Goal: Task Accomplishment & Management: Manage account settings

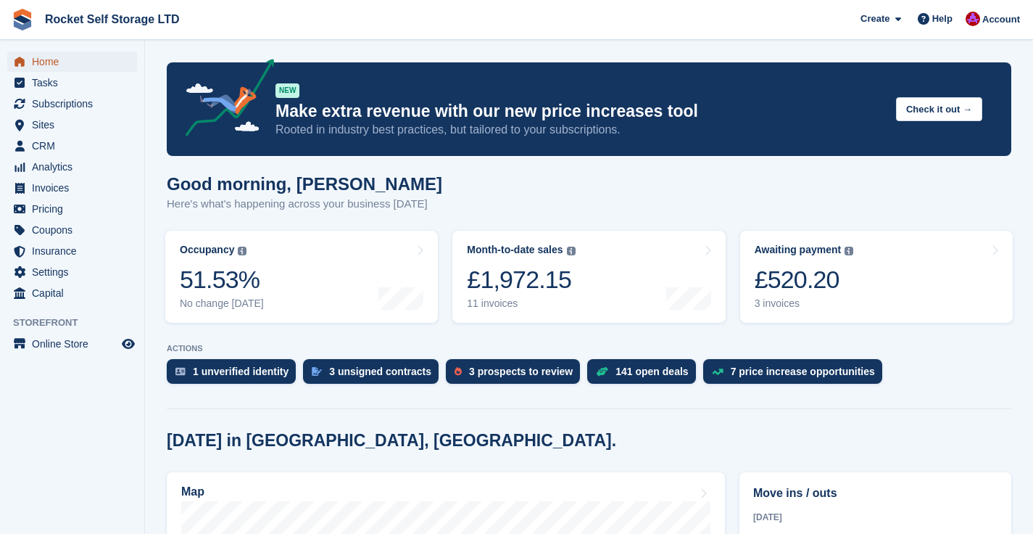
click at [51, 60] on span "Home" at bounding box center [75, 61] width 87 height 20
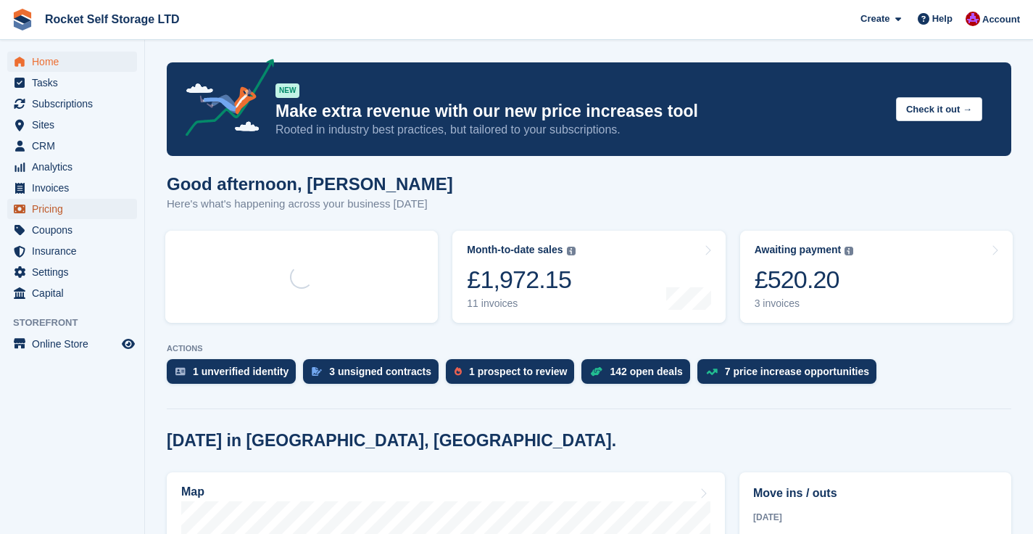
click at [51, 206] on span "Pricing" at bounding box center [75, 209] width 87 height 20
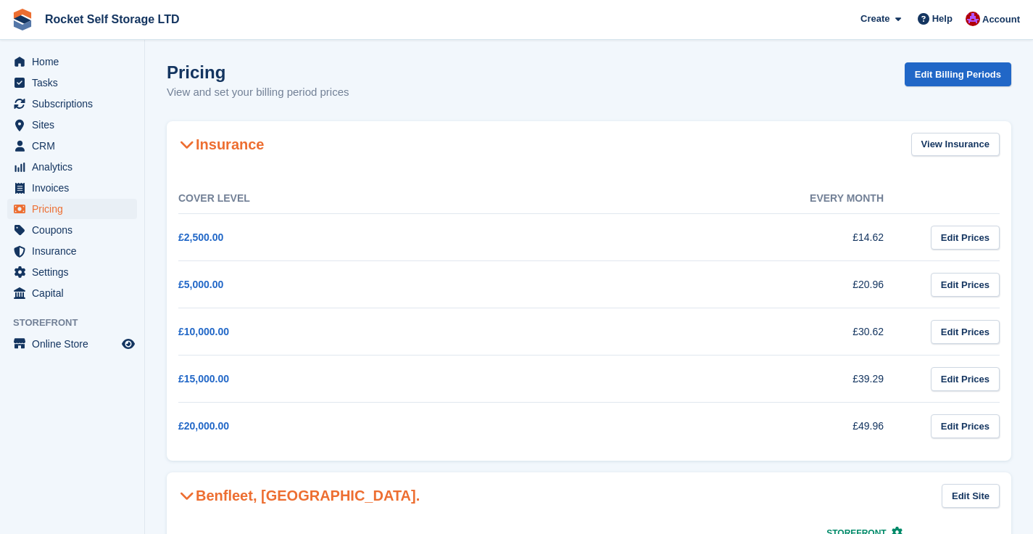
scroll to position [311, 0]
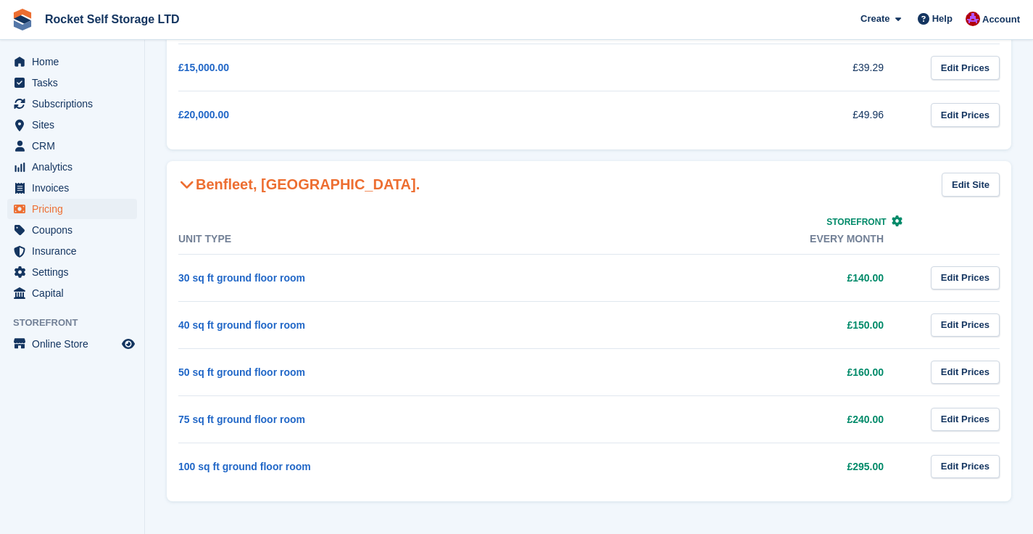
drag, startPoint x: 887, startPoint y: 464, endPoint x: 251, endPoint y: 452, distance: 636.7
click at [250, 452] on tr "100 sq ft ground floor room £295.00 Edit Prices" at bounding box center [588, 465] width 821 height 47
click at [492, 454] on td "100 sq ft ground floor room" at bounding box center [362, 465] width 368 height 47
click at [352, 502] on section "Pricing View and set your billing period prices Edit Billing Periods Insurance …" at bounding box center [589, 111] width 888 height 845
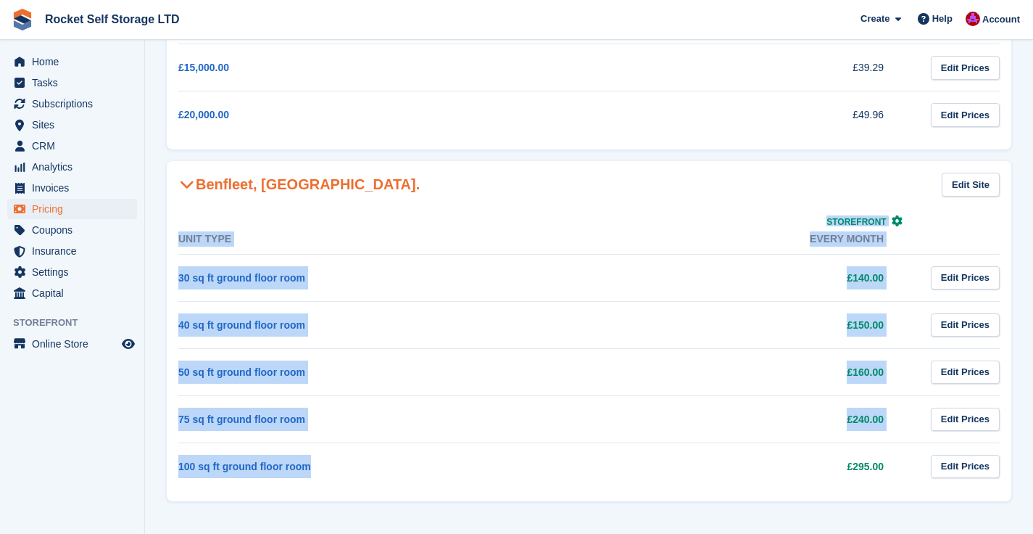
drag, startPoint x: 324, startPoint y: 465, endPoint x: 166, endPoint y: 463, distance: 158.1
click at [166, 463] on section "Pricing View and set your billing period prices Edit Billing Periods Insurance …" at bounding box center [589, 111] width 888 height 845
click at [334, 450] on td "100 sq ft ground floor room" at bounding box center [362, 465] width 368 height 47
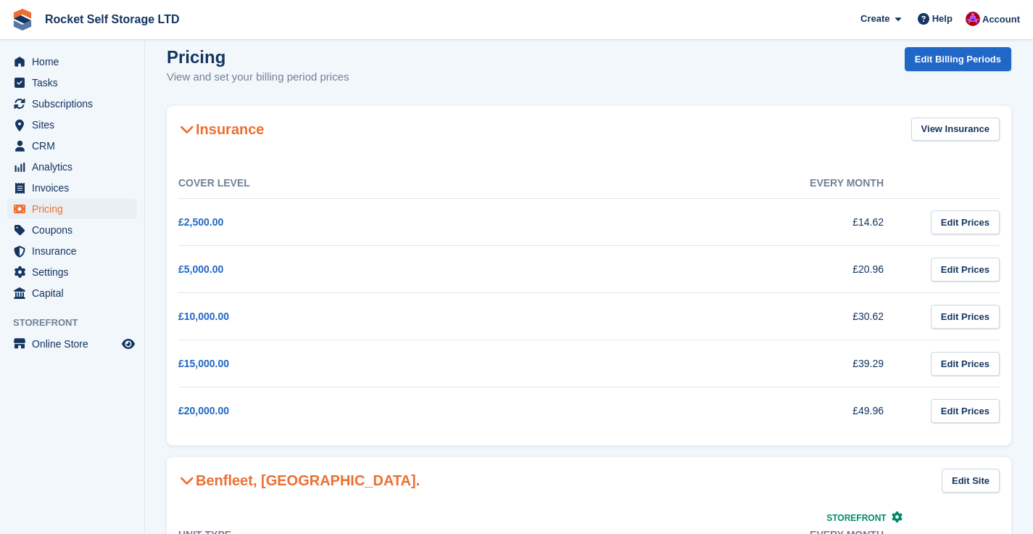
scroll to position [0, 0]
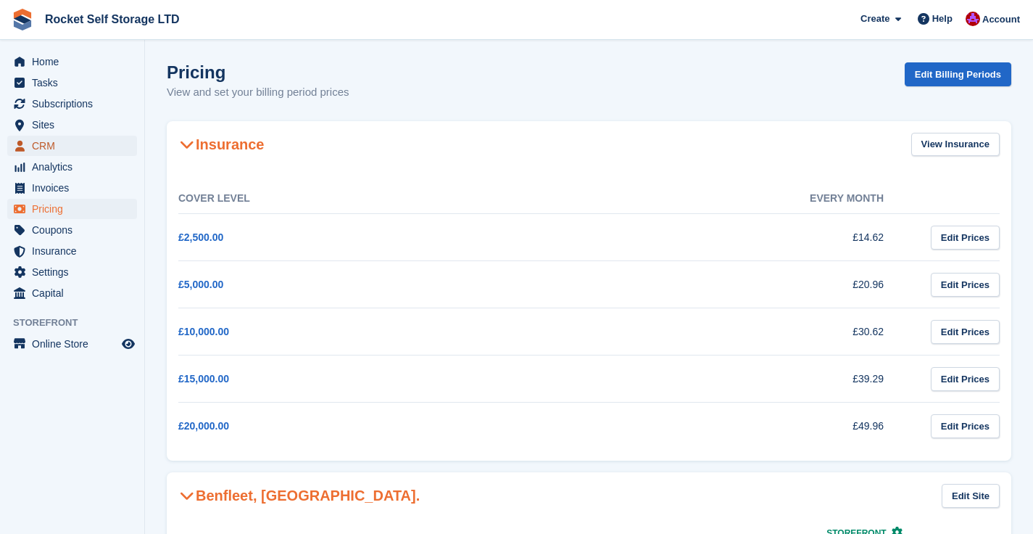
click at [44, 141] on span "CRM" at bounding box center [75, 146] width 87 height 20
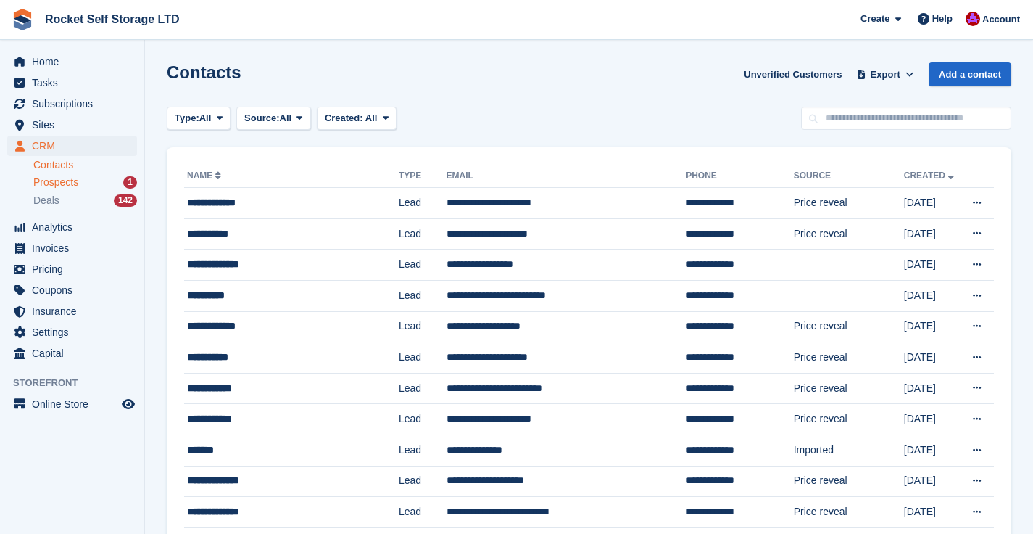
click at [53, 180] on span "Prospects" at bounding box center [55, 182] width 45 height 14
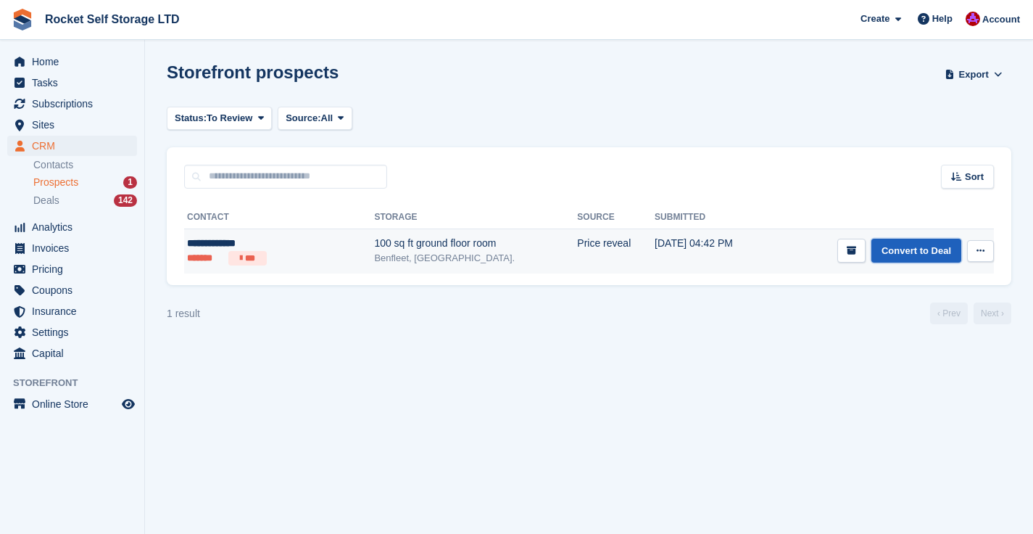
click at [910, 255] on link "Convert to Deal" at bounding box center [916, 251] width 90 height 24
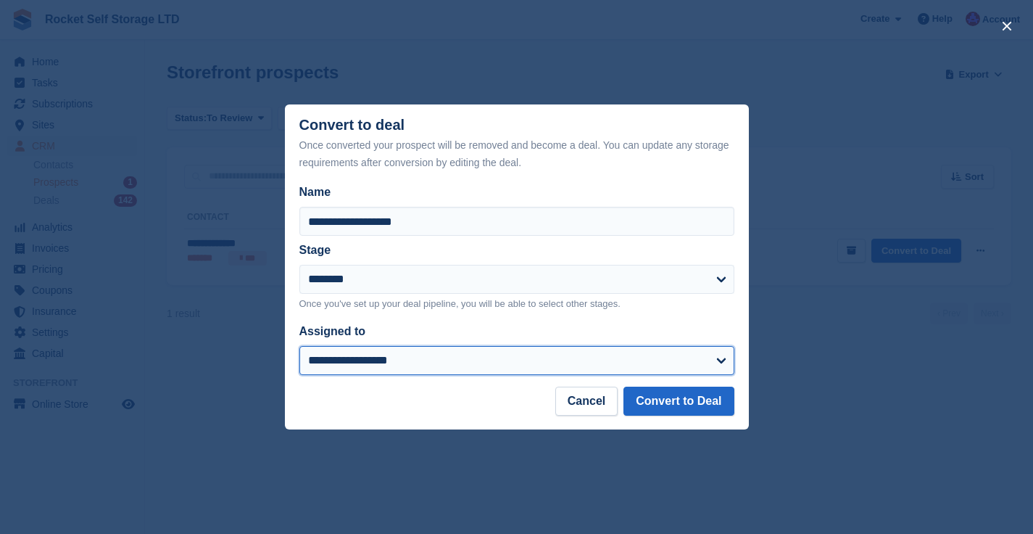
click at [418, 362] on select "**********" at bounding box center [516, 360] width 435 height 29
select select "****"
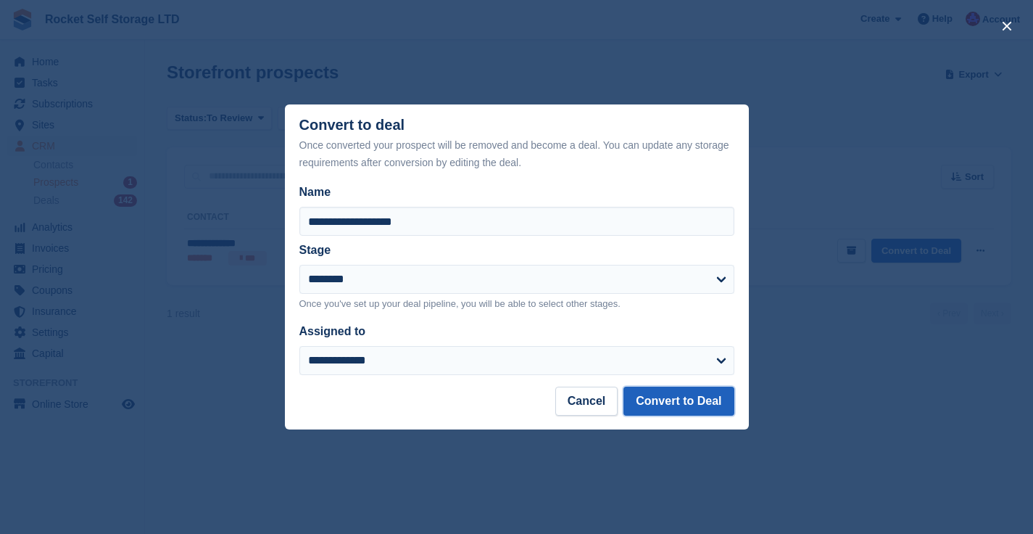
click at [683, 405] on button "Convert to Deal" at bounding box center [679, 400] width 110 height 29
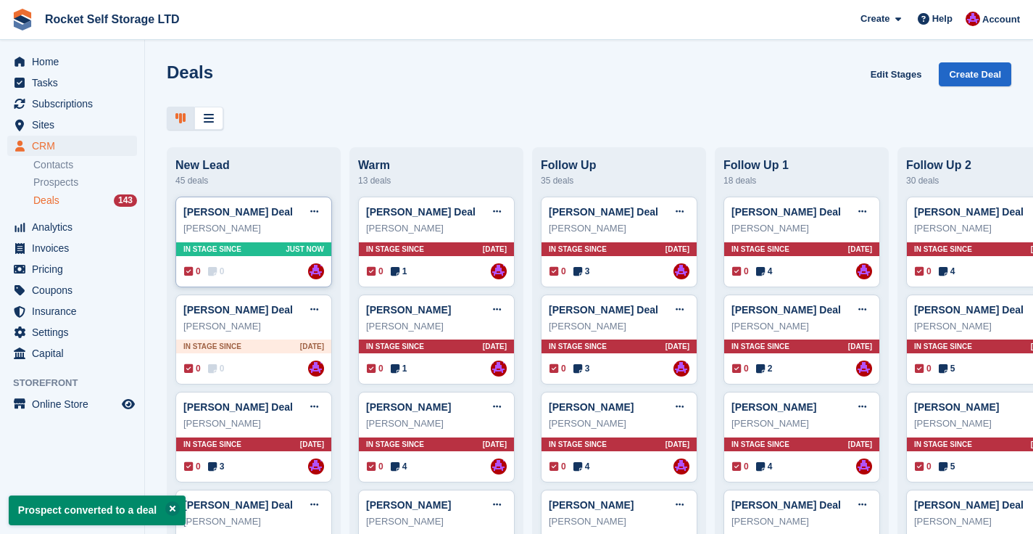
click at [244, 232] on div "Hayley Wells" at bounding box center [253, 228] width 141 height 15
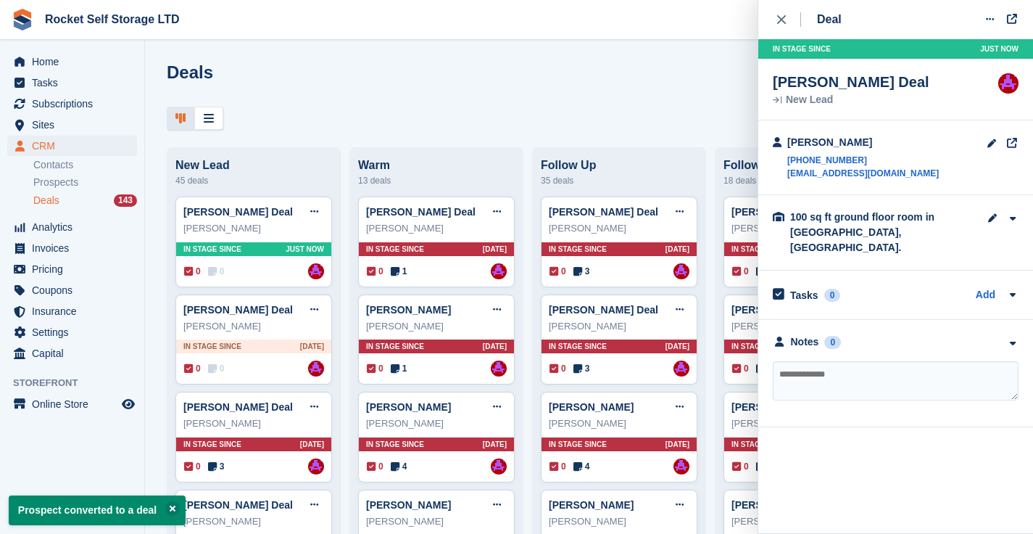
click at [826, 364] on textarea at bounding box center [896, 380] width 246 height 39
type textarea "******"
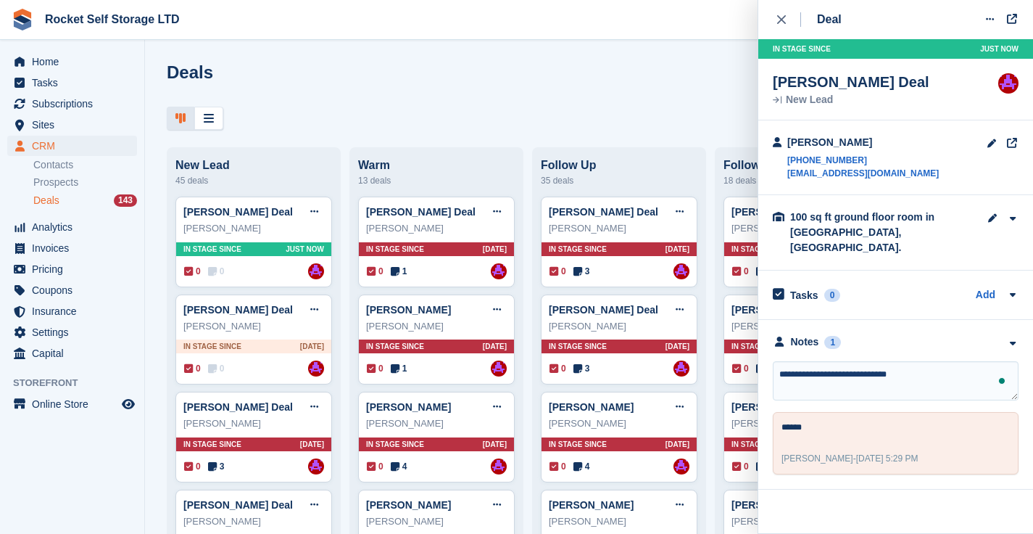
type textarea "**********"
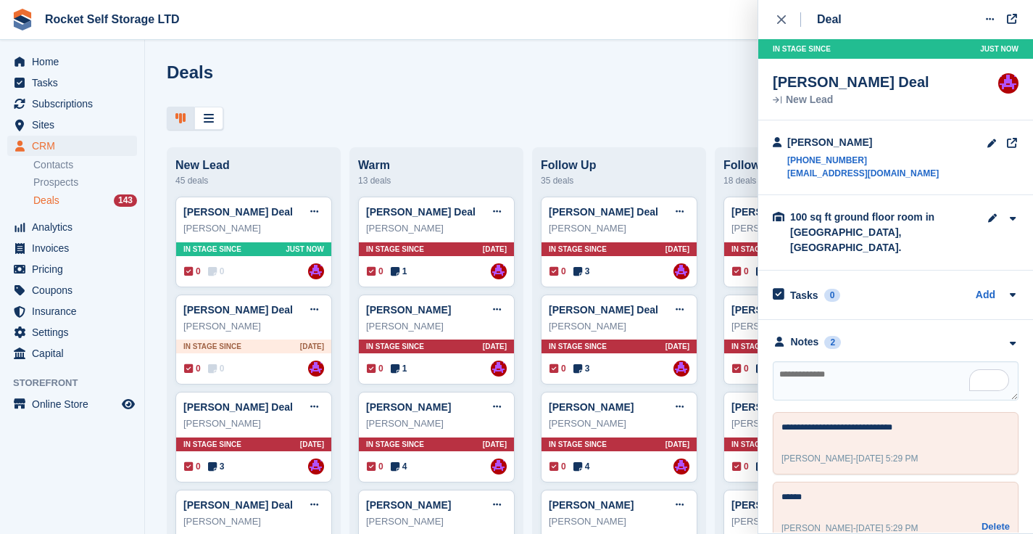
scroll to position [12, 0]
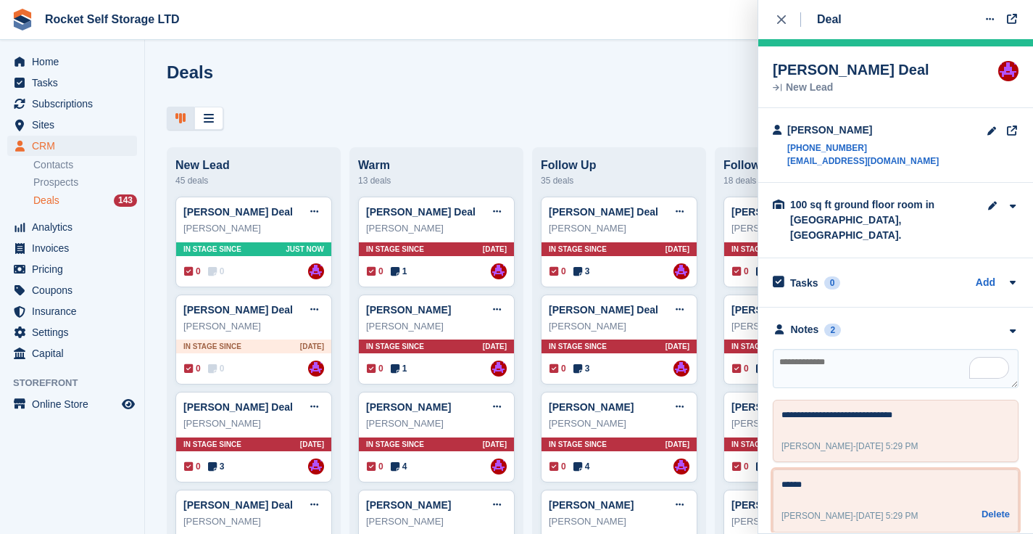
click at [798, 478] on textarea "******" at bounding box center [896, 486] width 228 height 17
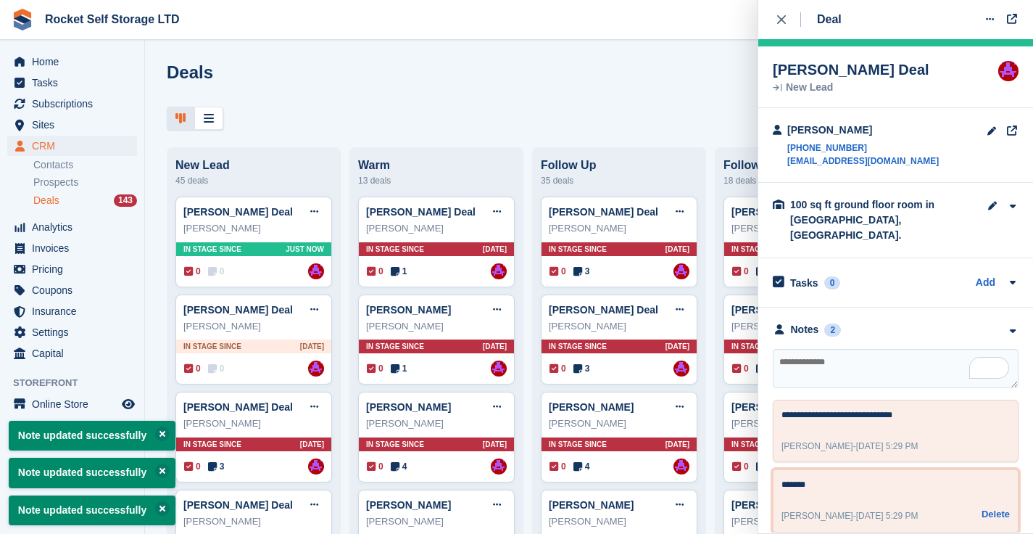
type textarea "*******"
click at [295, 128] on div at bounding box center [589, 119] width 845 height 24
click at [165, 433] on button at bounding box center [162, 433] width 15 height 15
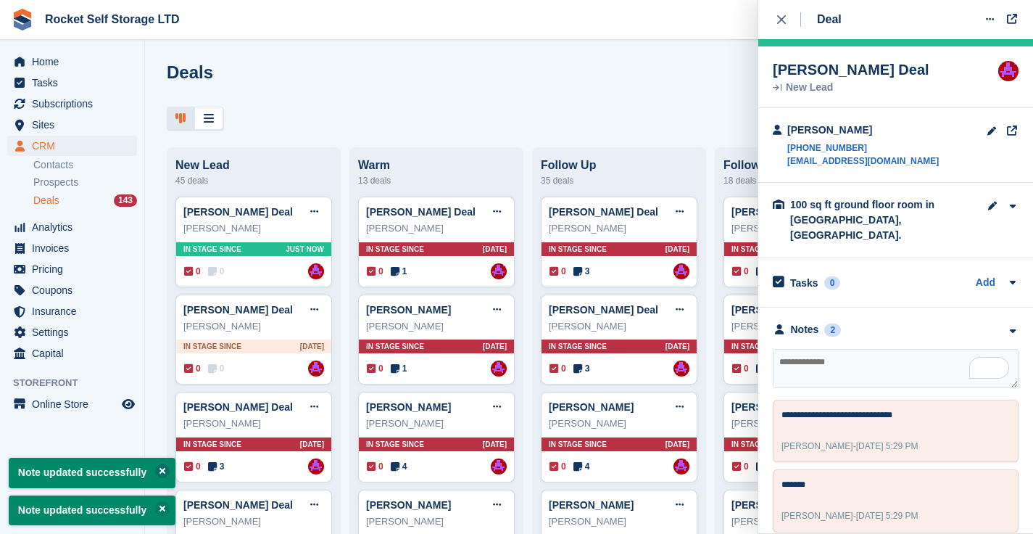
click at [169, 471] on button at bounding box center [162, 470] width 15 height 15
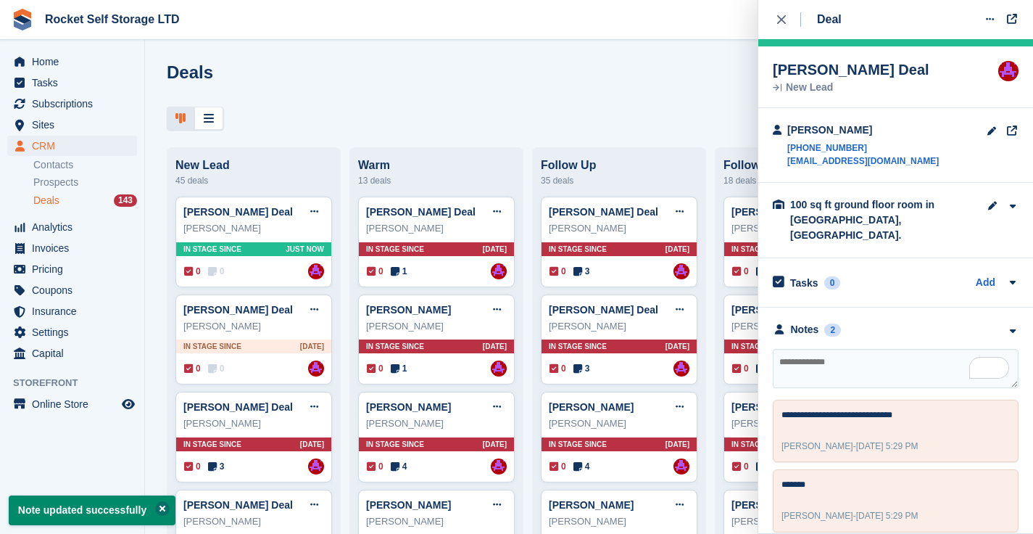
click at [164, 508] on button at bounding box center [162, 508] width 15 height 15
click at [395, 109] on div at bounding box center [589, 119] width 845 height 24
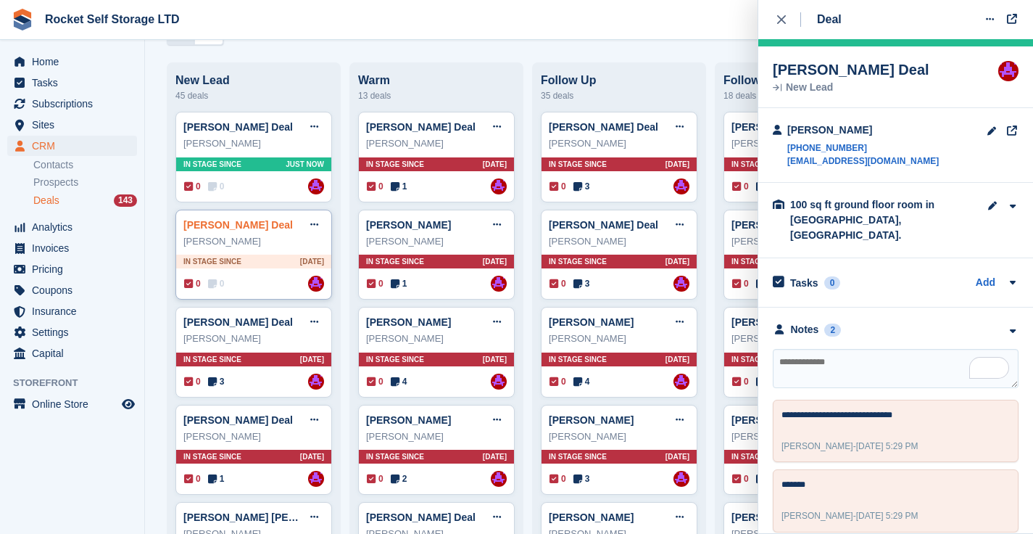
scroll to position [88, 0]
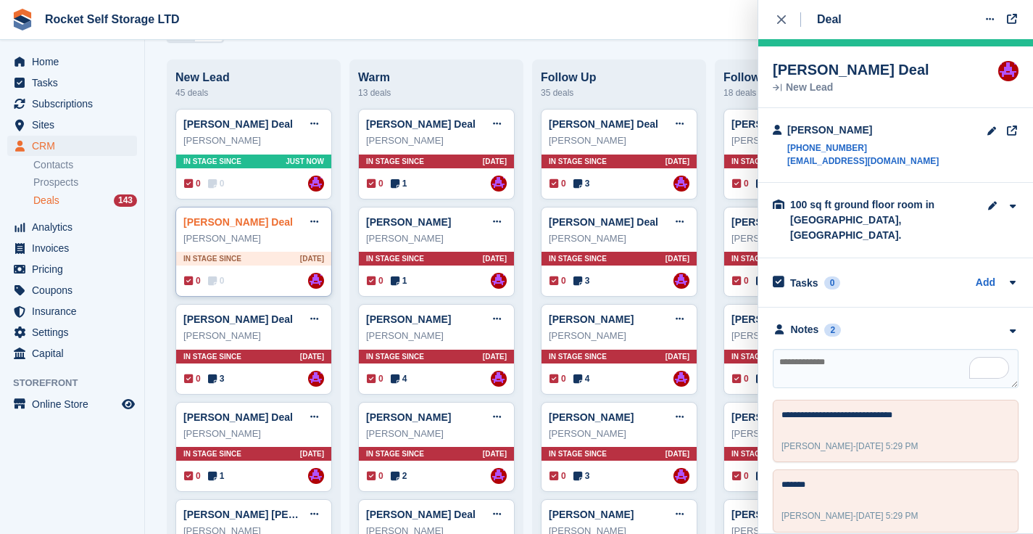
click at [212, 227] on link "Jack Fraser Deal" at bounding box center [237, 222] width 109 height 12
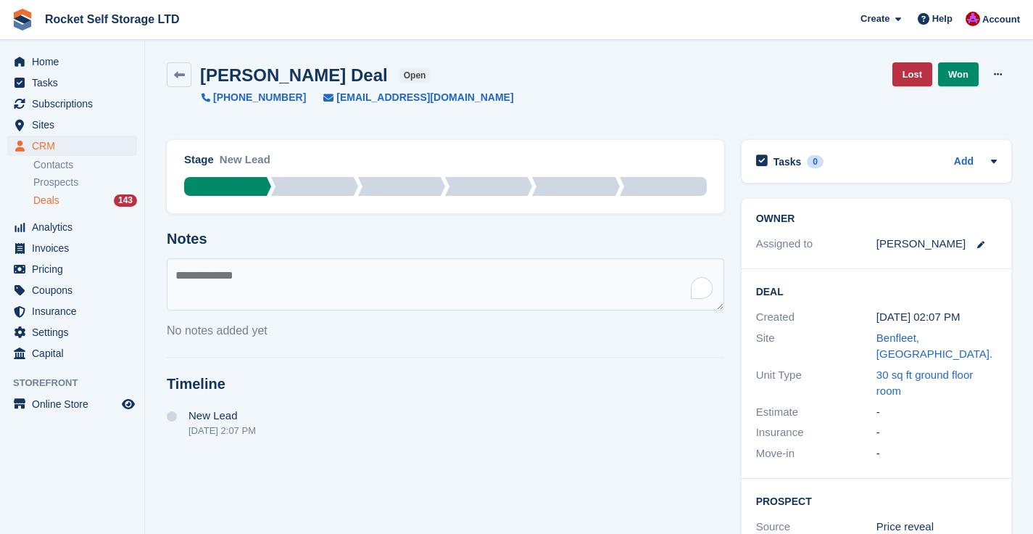
click at [242, 291] on textarea "To enrich screen reader interactions, please activate Accessibility in Grammarl…" at bounding box center [446, 284] width 558 height 52
type textarea "***"
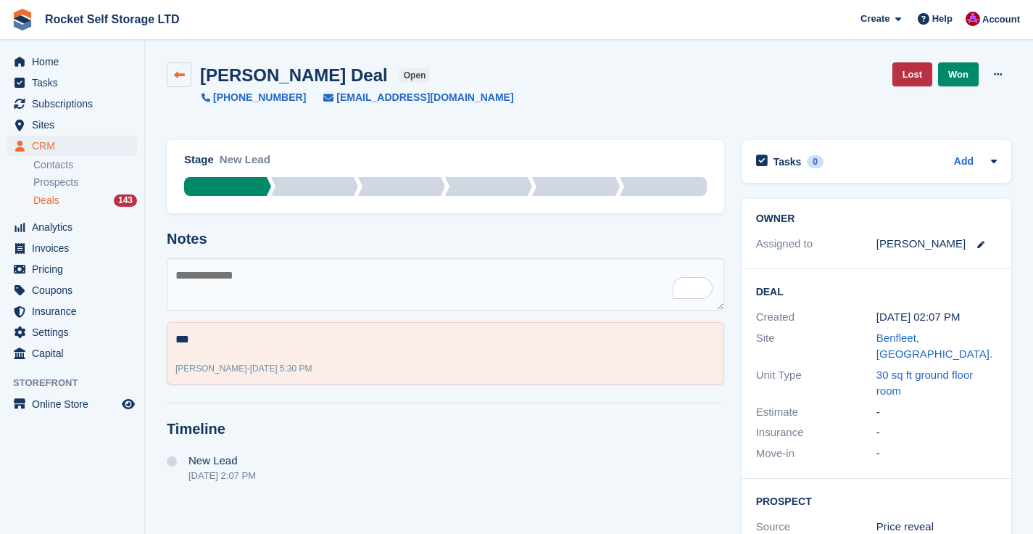
scroll to position [3, 0]
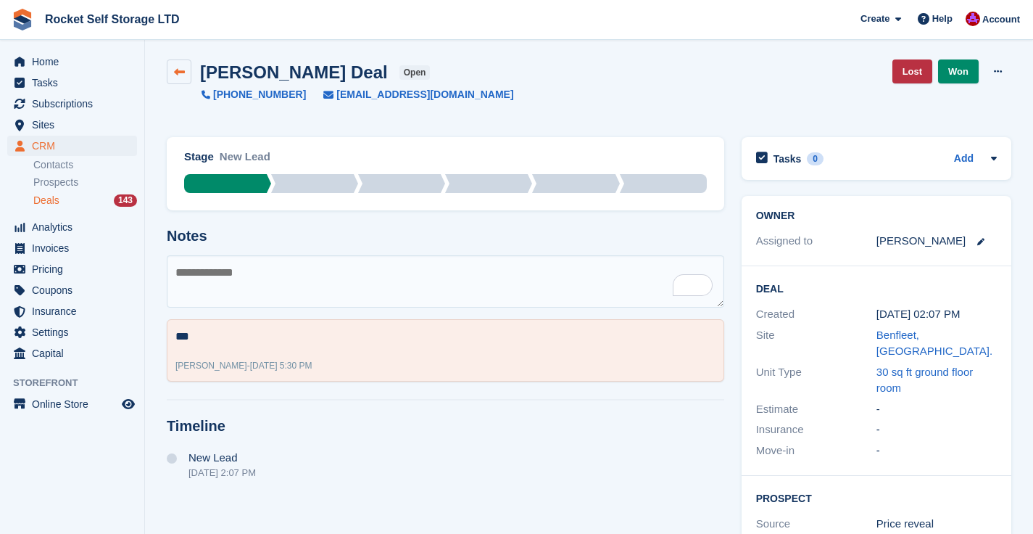
click at [180, 75] on icon at bounding box center [179, 72] width 11 height 11
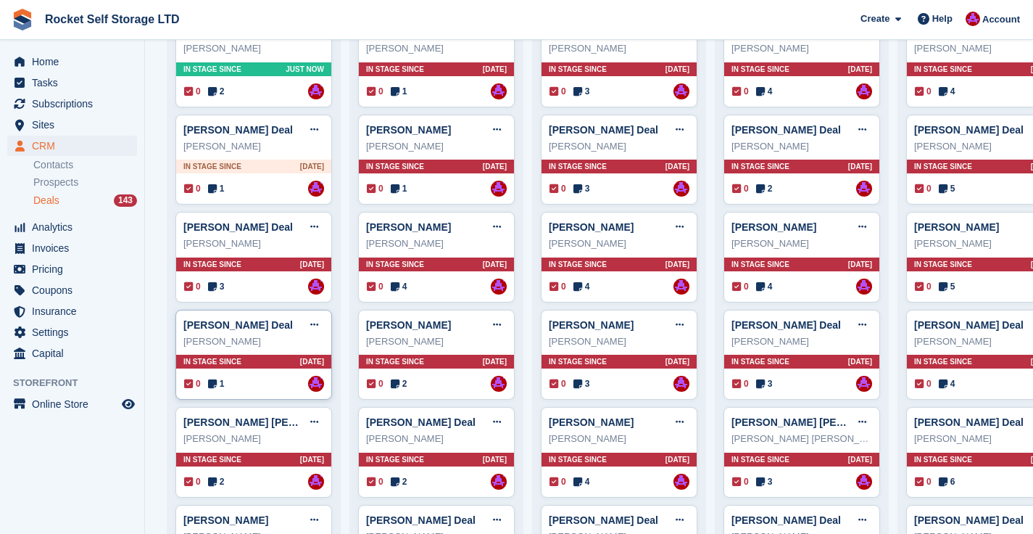
scroll to position [181, 0]
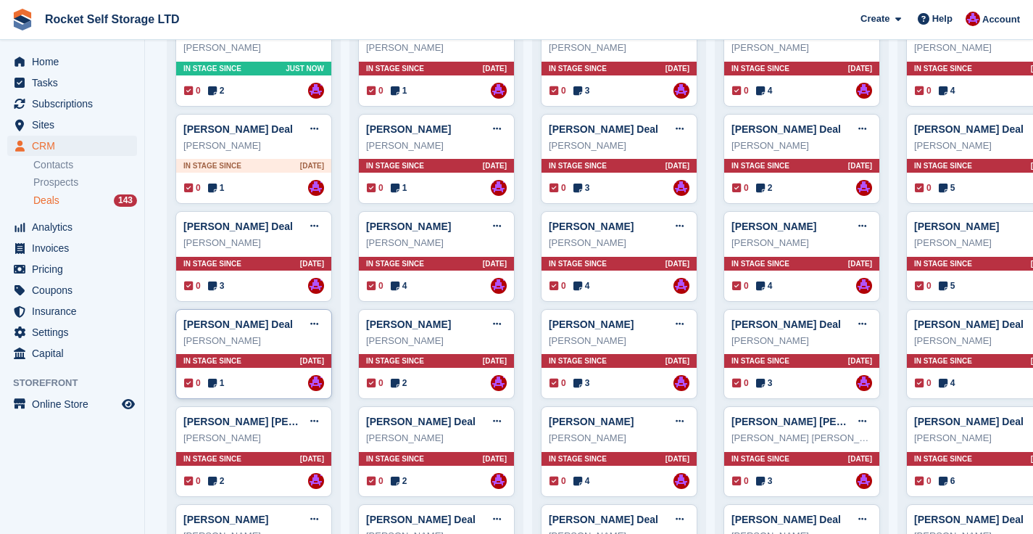
click at [239, 334] on div "Kirsty Riley" at bounding box center [253, 341] width 141 height 15
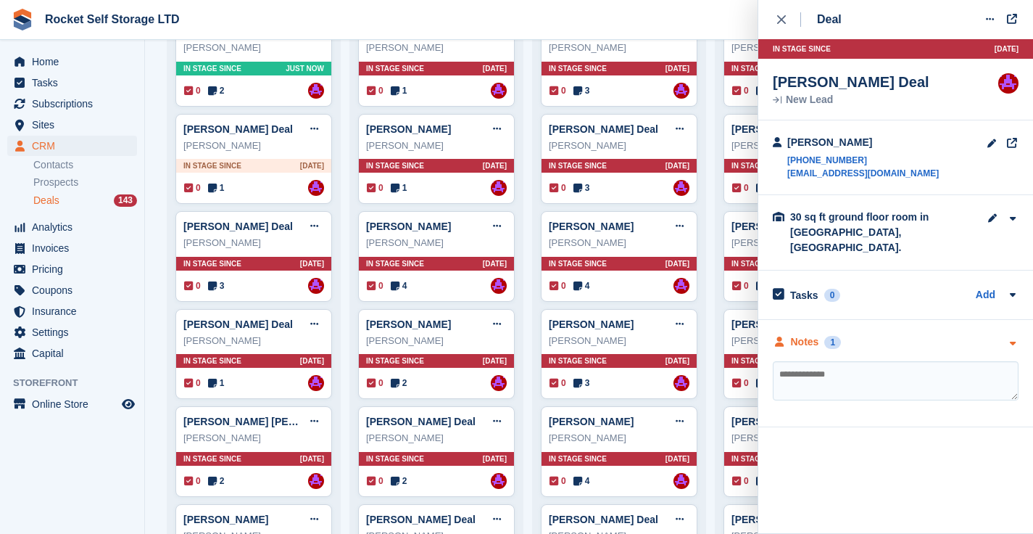
click at [821, 334] on div "Notes 1" at bounding box center [807, 341] width 68 height 15
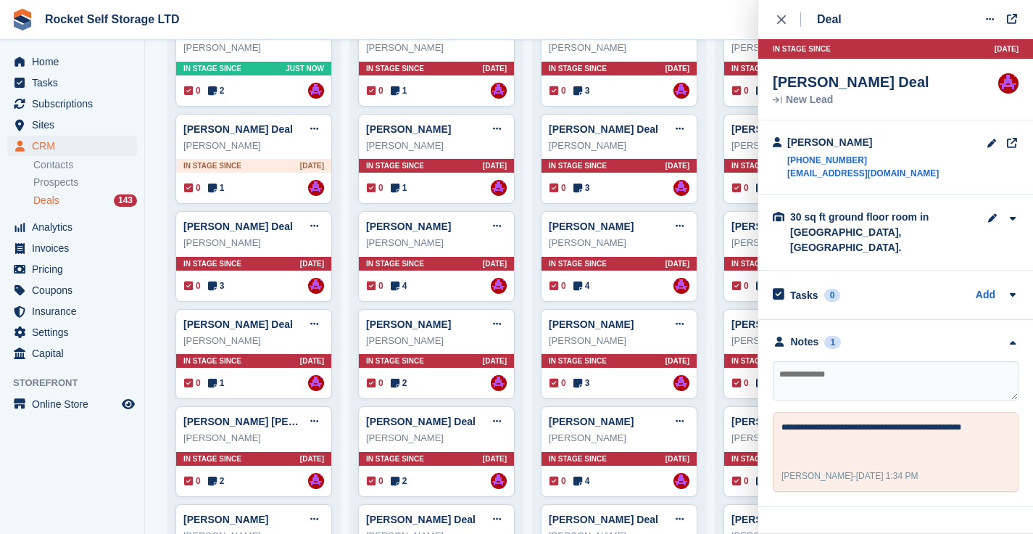
scroll to position [0, 0]
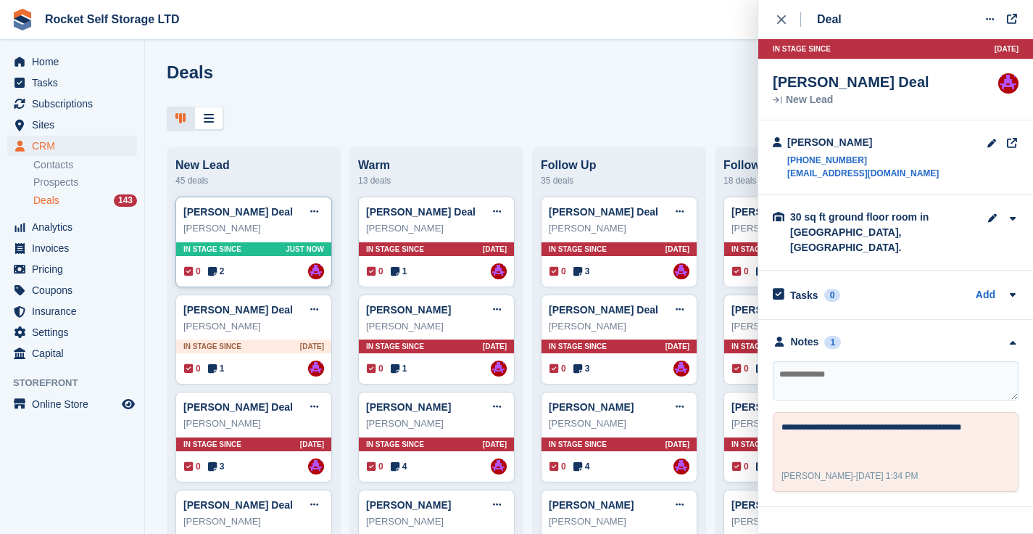
click at [228, 220] on div "Hayley Wells Deal Edit deal Mark as won Mark as lost Delete deal" at bounding box center [253, 212] width 141 height 22
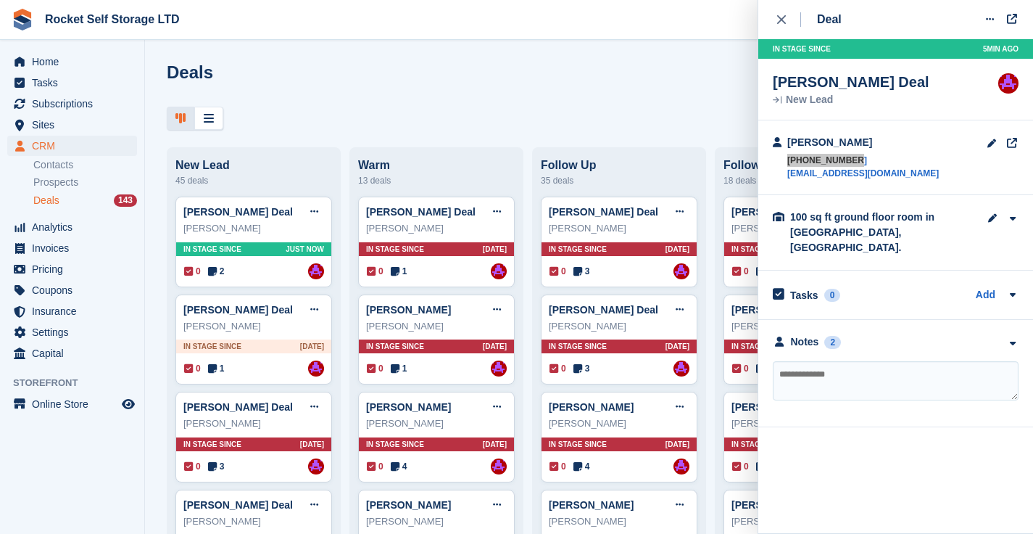
drag, startPoint x: 828, startPoint y: 159, endPoint x: 318, endPoint y: 5, distance: 532.4
click at [0, 0] on body "Rocket Self Storage LTD Create Subscription Invoice Contact Deal Discount Page …" at bounding box center [516, 267] width 1033 height 534
click at [780, 22] on icon "close" at bounding box center [781, 19] width 9 height 9
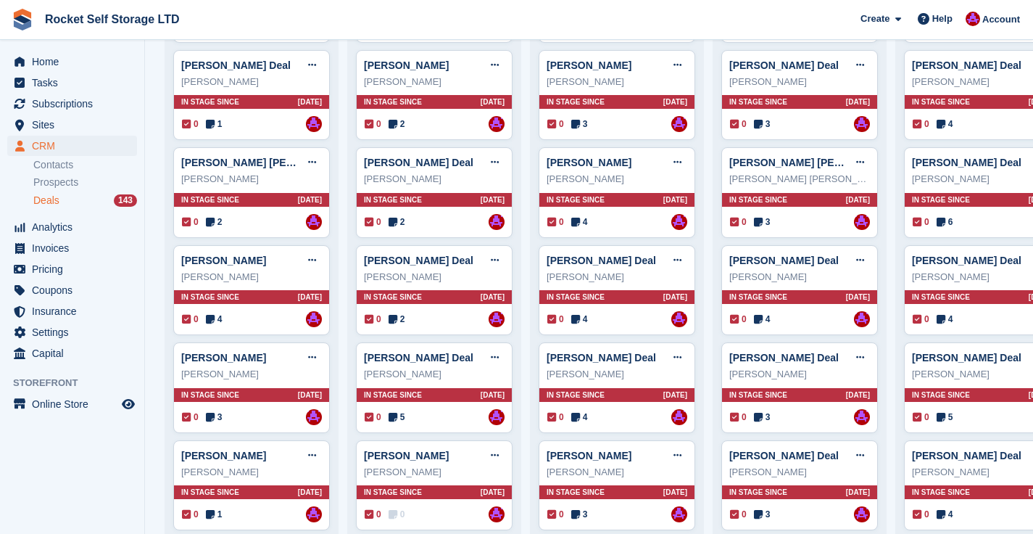
scroll to position [220, 0]
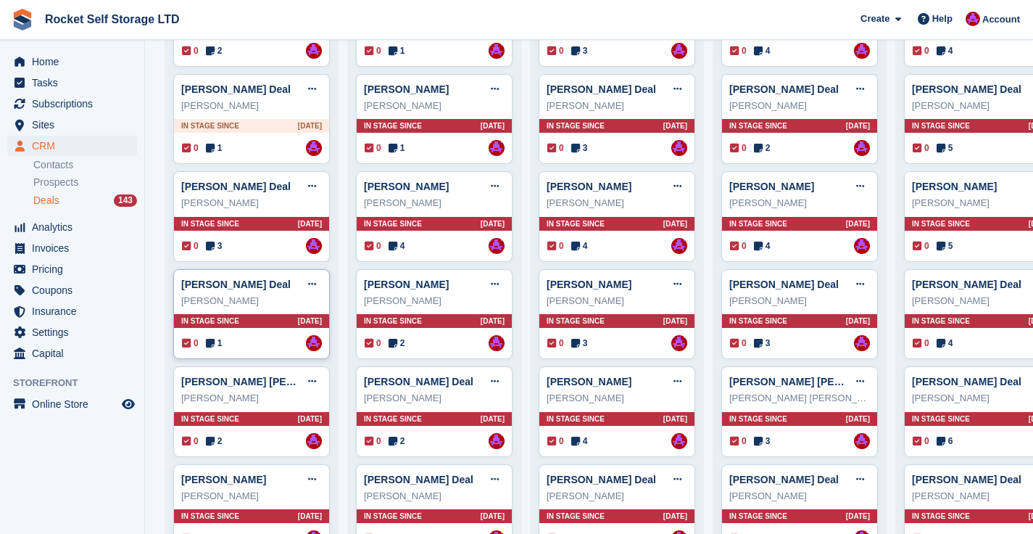
drag, startPoint x: 257, startPoint y: 262, endPoint x: 264, endPoint y: 315, distance: 53.4
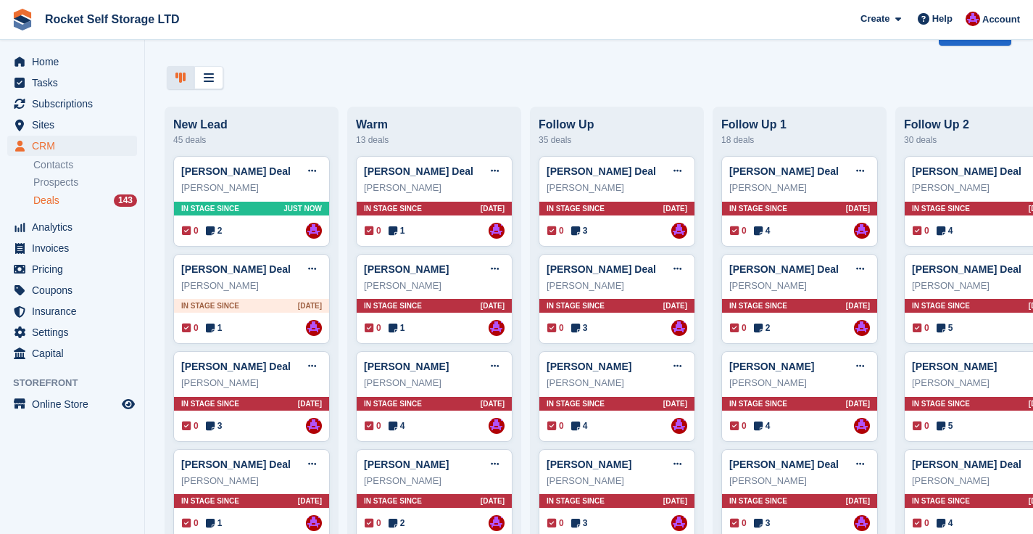
scroll to position [0, 0]
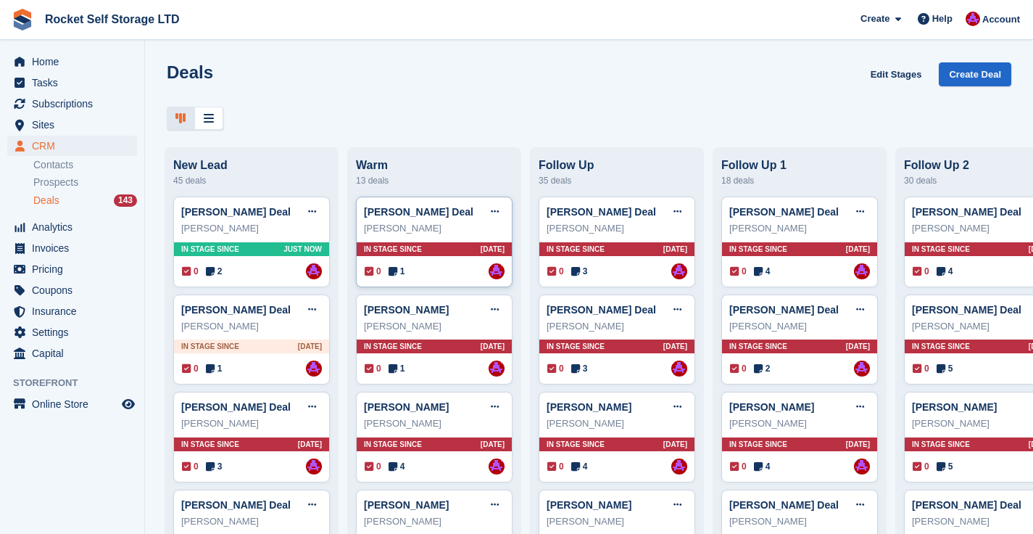
click at [421, 222] on div "Roger Burder" at bounding box center [434, 228] width 141 height 15
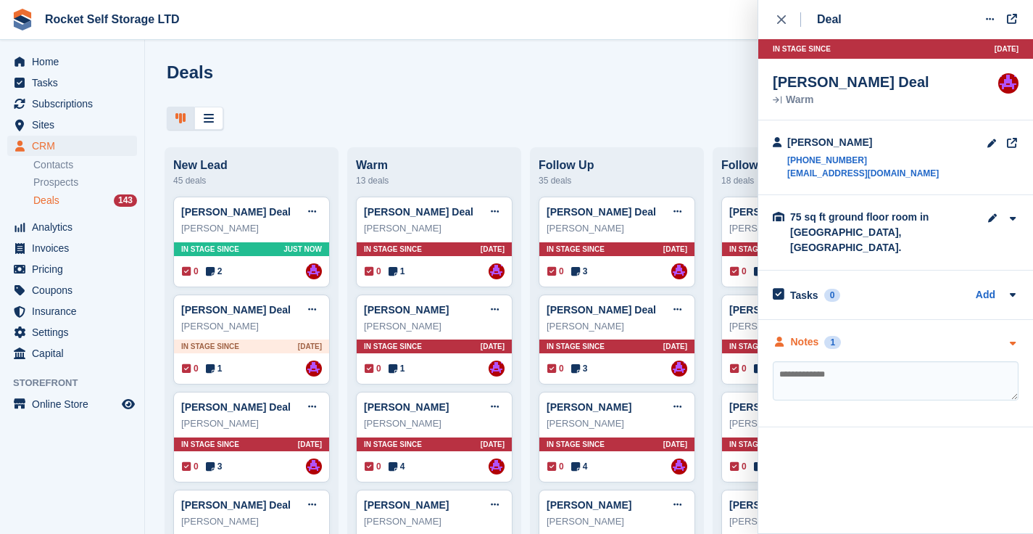
click at [814, 334] on div "Notes" at bounding box center [805, 341] width 28 height 15
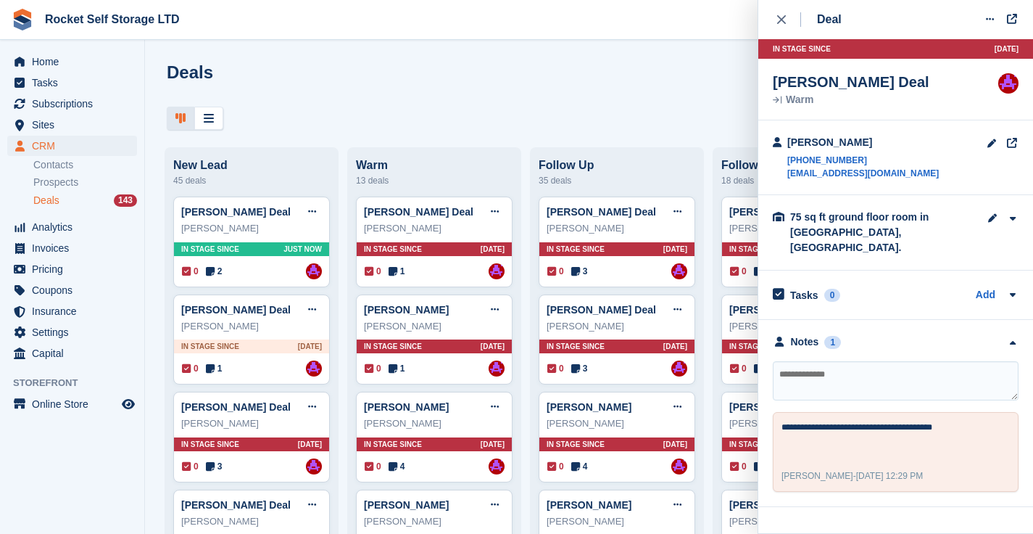
click at [426, 99] on div "Deals Edit Stages Create Deal" at bounding box center [589, 82] width 845 height 41
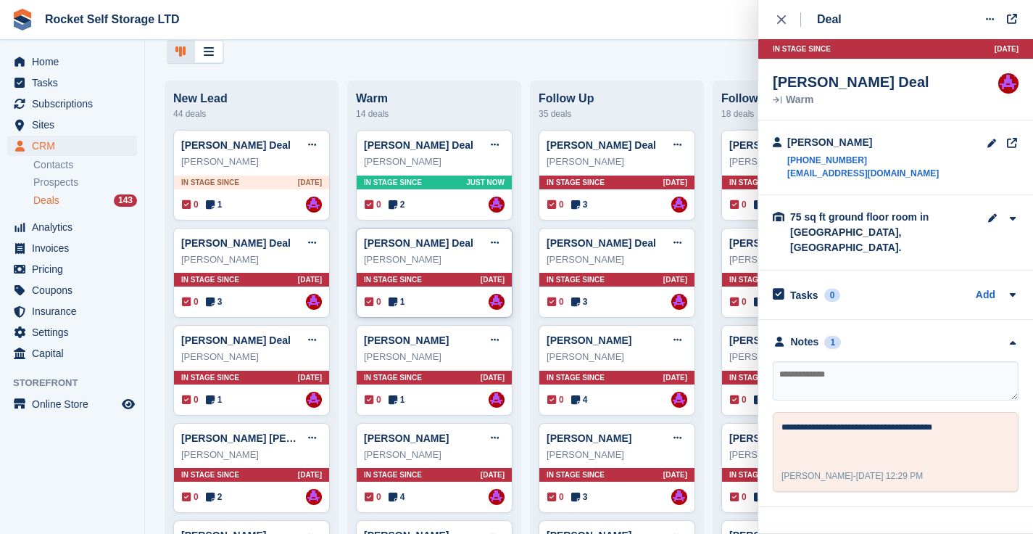
scroll to position [46, 0]
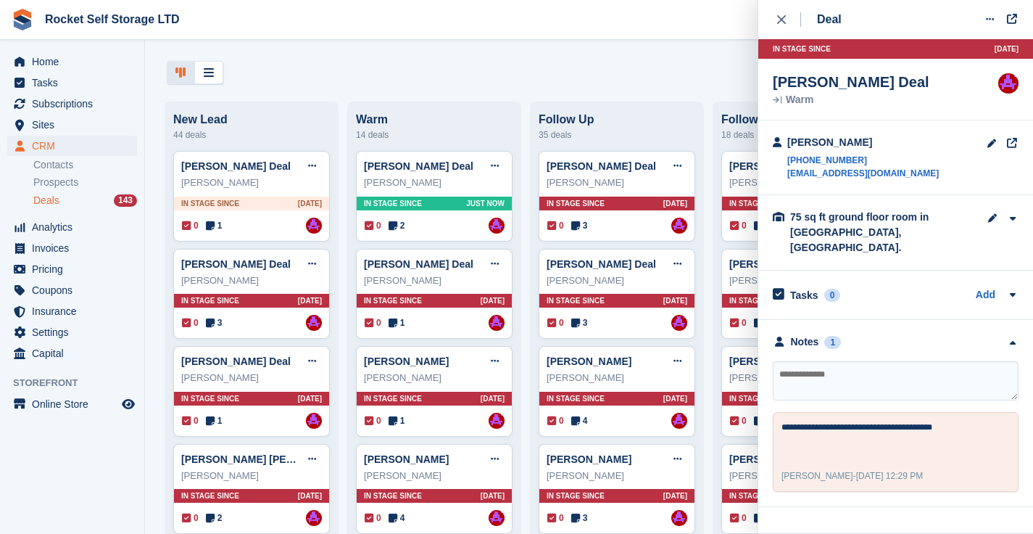
click at [537, 70] on div at bounding box center [589, 73] width 845 height 24
click at [786, 17] on div "close" at bounding box center [789, 19] width 24 height 15
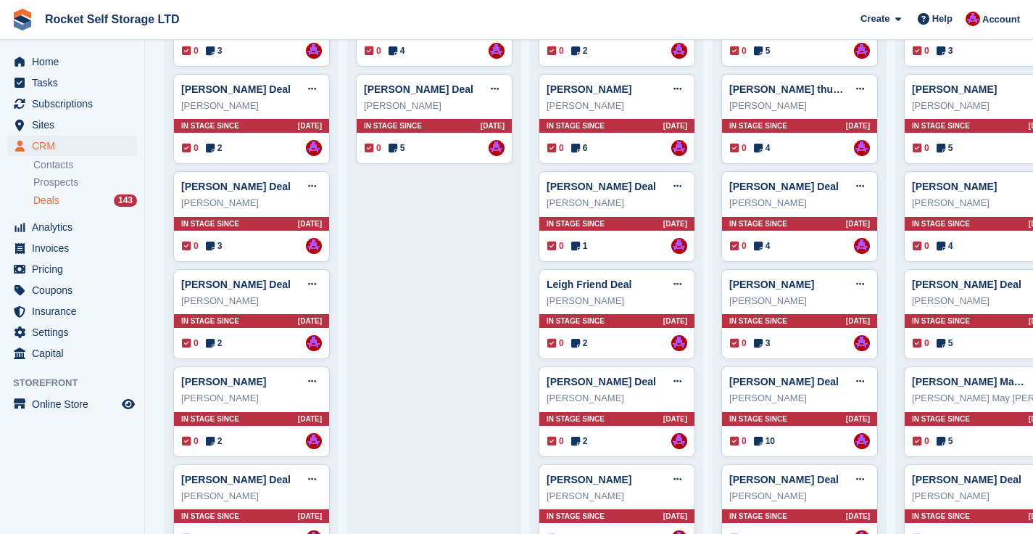
scroll to position [0, 0]
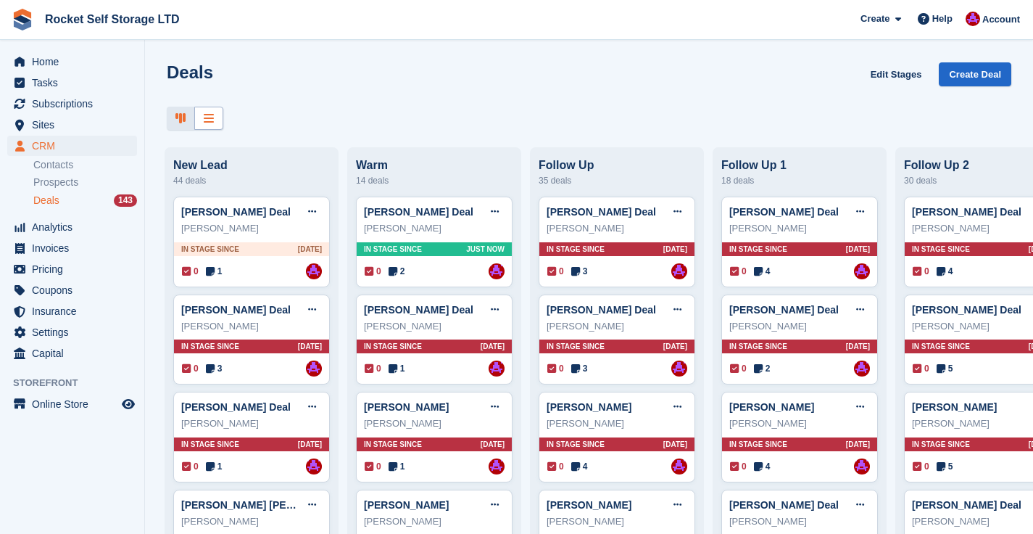
click at [212, 122] on icon at bounding box center [209, 118] width 10 height 12
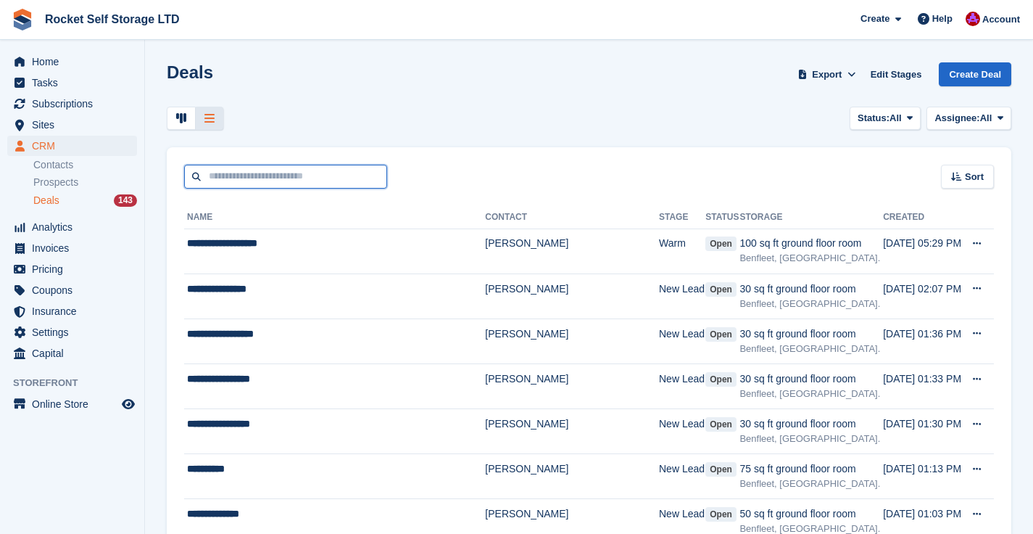
click at [244, 171] on input "text" at bounding box center [285, 177] width 203 height 24
drag, startPoint x: 464, startPoint y: 165, endPoint x: 435, endPoint y: 177, distance: 31.5
click at [464, 165] on div "Sort Sort by Date created Created (oldest first) Created (newest first)" at bounding box center [589, 167] width 845 height 41
click at [207, 118] on icon at bounding box center [209, 118] width 10 height 12
click at [180, 122] on icon at bounding box center [181, 118] width 10 height 12
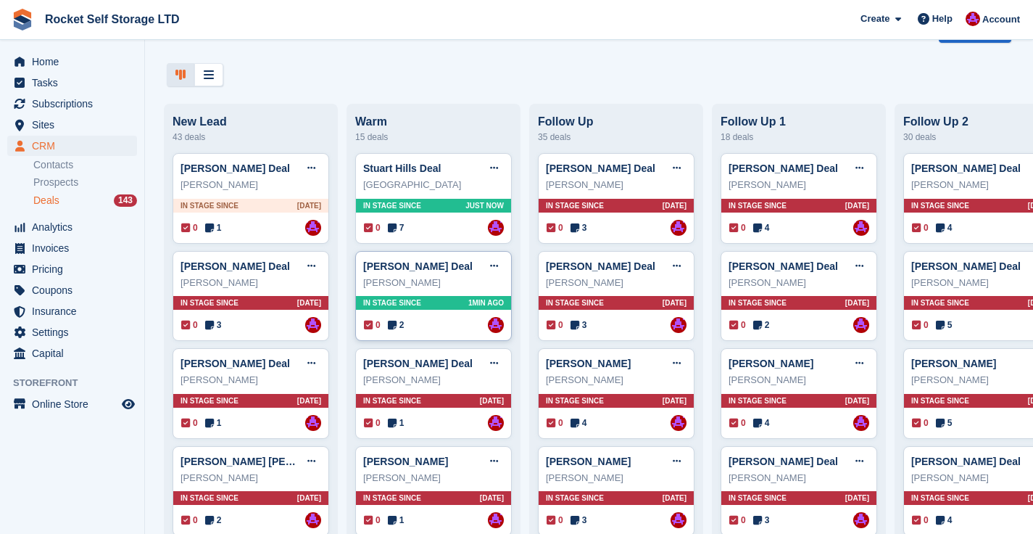
scroll to position [54, 0]
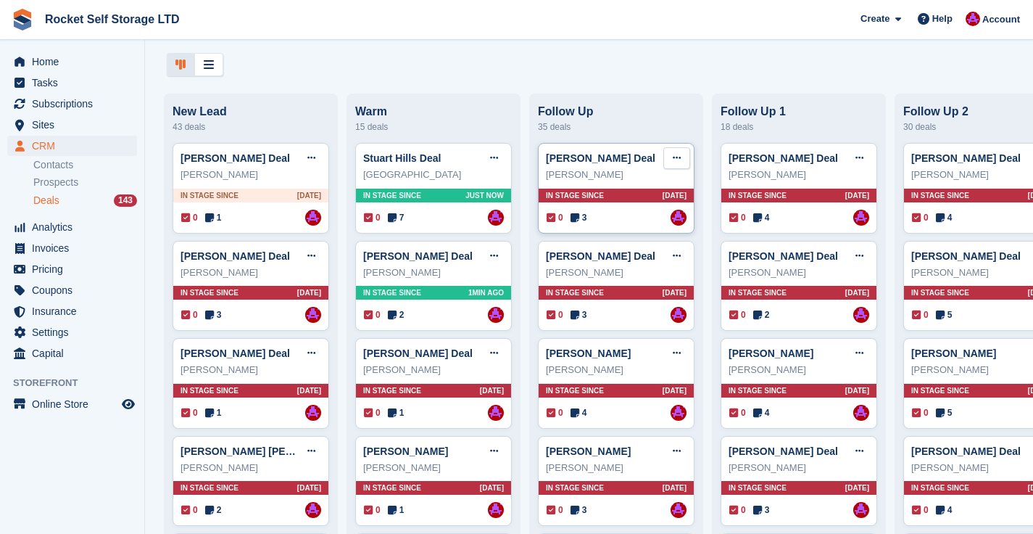
click at [681, 160] on button at bounding box center [676, 158] width 27 height 22
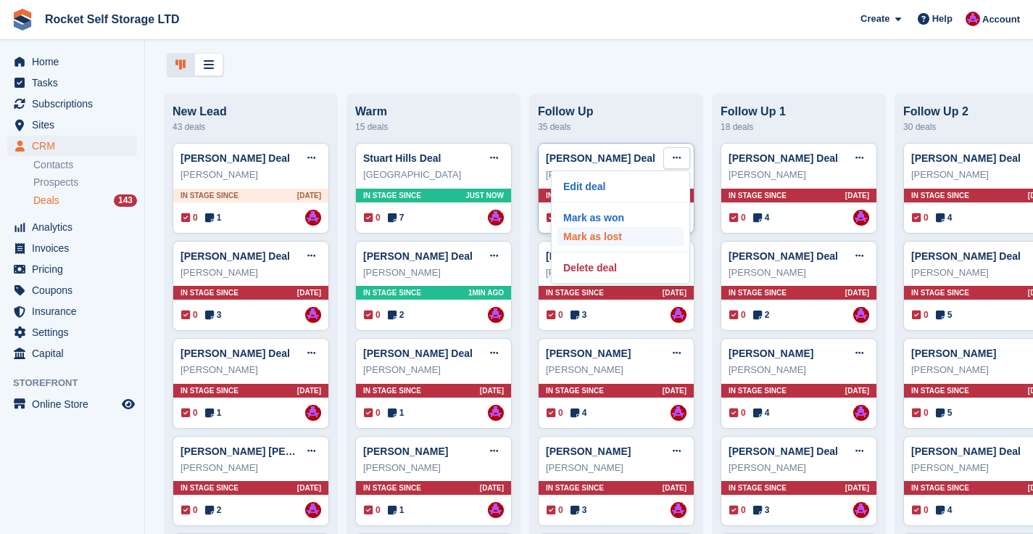
click at [639, 233] on p "Mark as lost" at bounding box center [621, 236] width 126 height 19
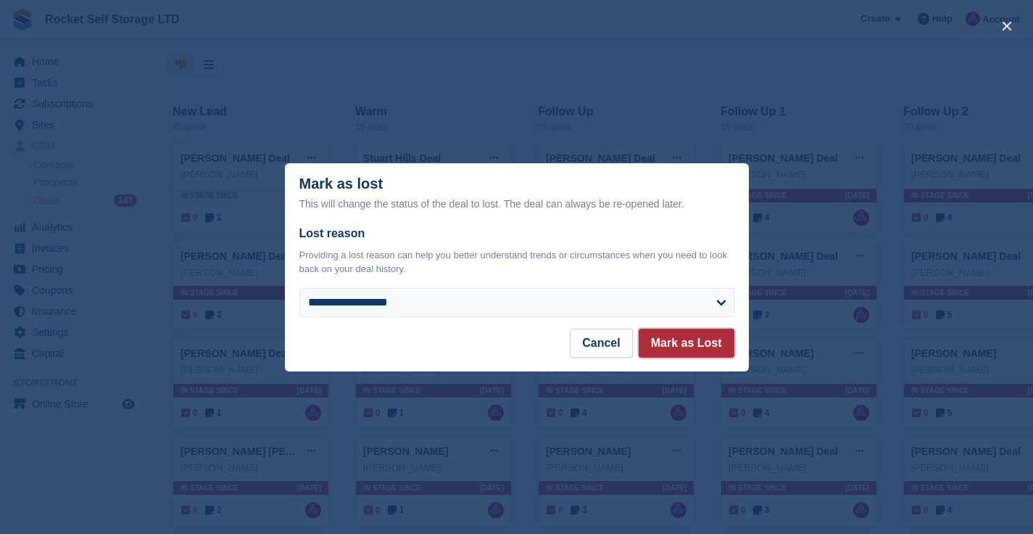
click at [679, 344] on button "Mark as Lost" at bounding box center [687, 342] width 96 height 29
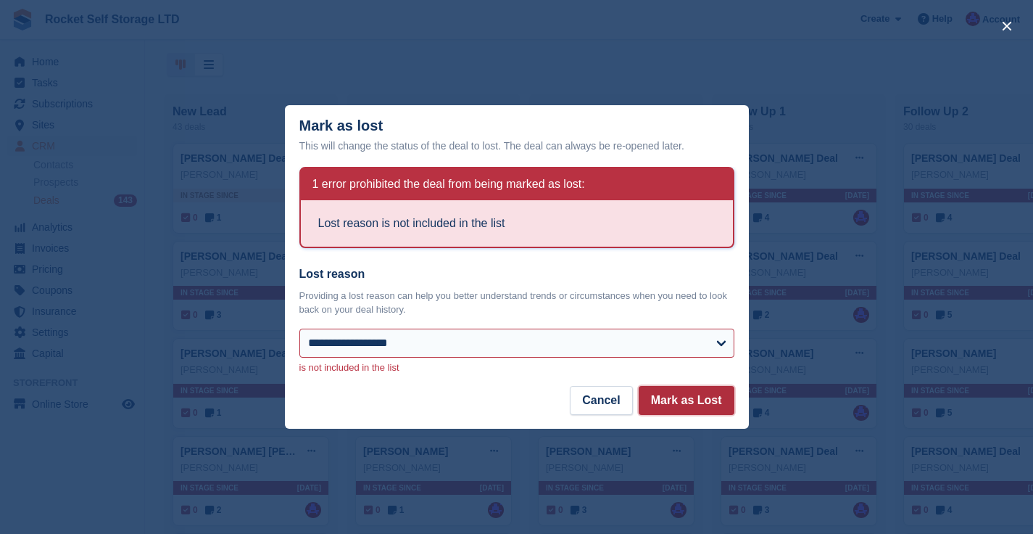
click at [668, 395] on button "Mark as Lost" at bounding box center [687, 400] width 96 height 29
click at [611, 397] on button "Cancel" at bounding box center [601, 400] width 62 height 29
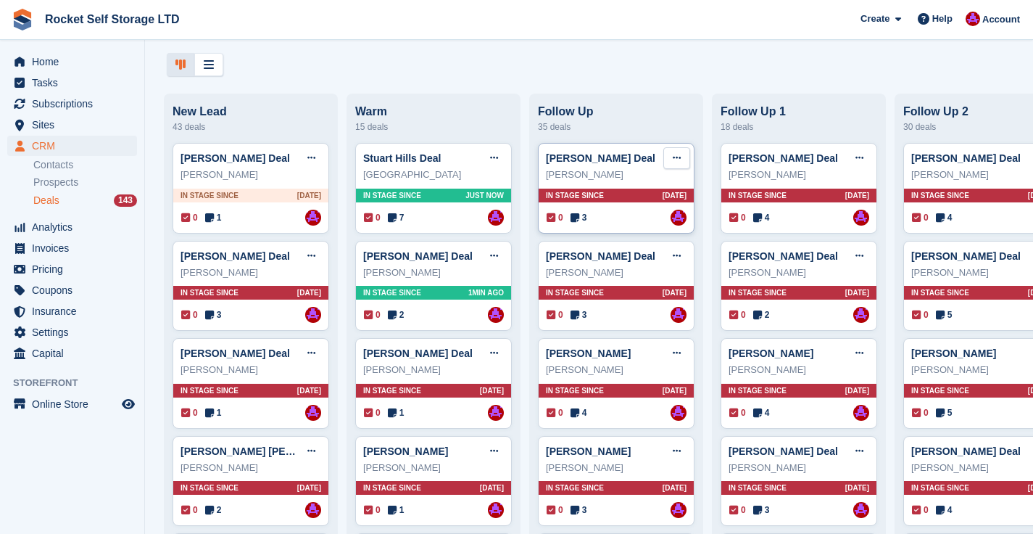
click at [676, 157] on icon at bounding box center [677, 157] width 8 height 9
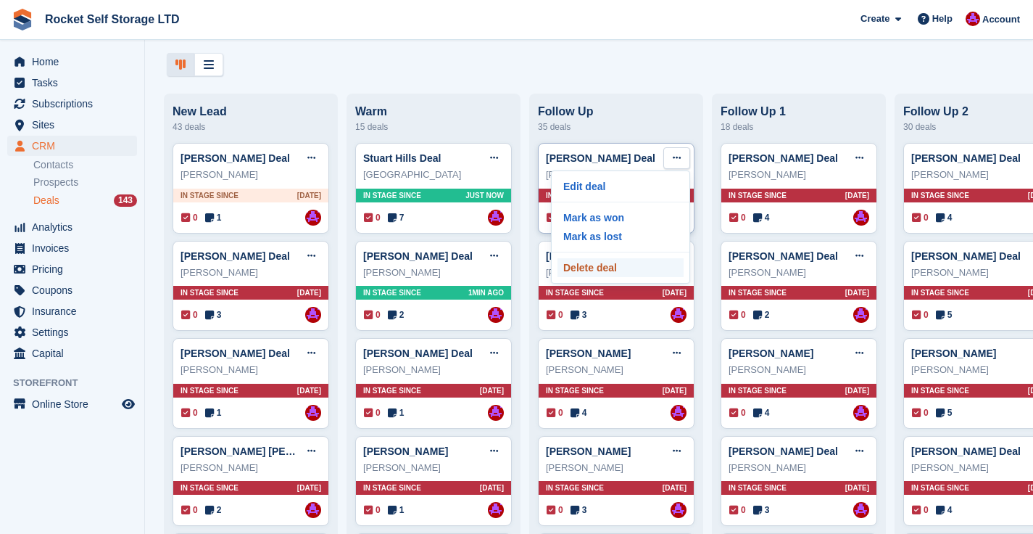
click at [637, 267] on p "Delete deal" at bounding box center [621, 267] width 126 height 19
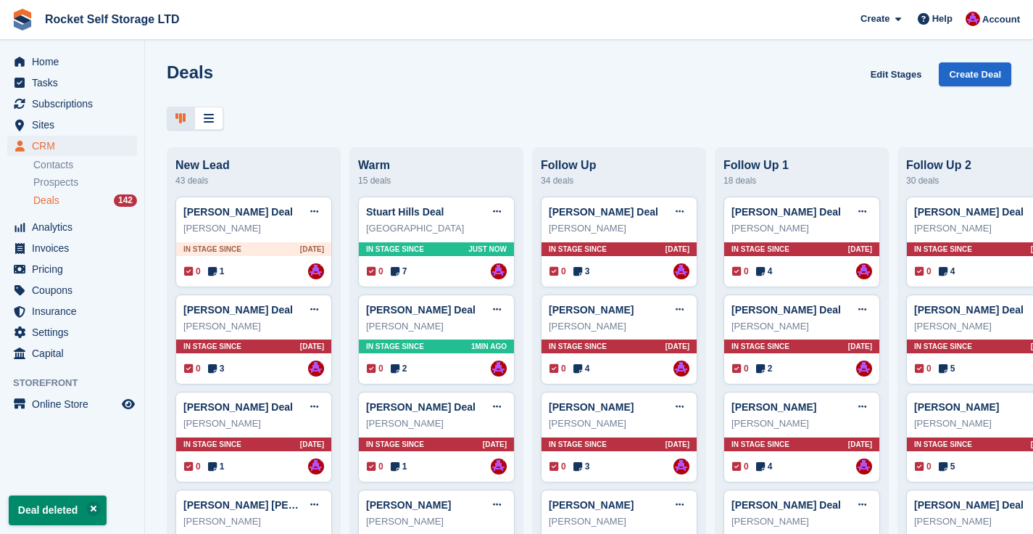
scroll to position [0, 230]
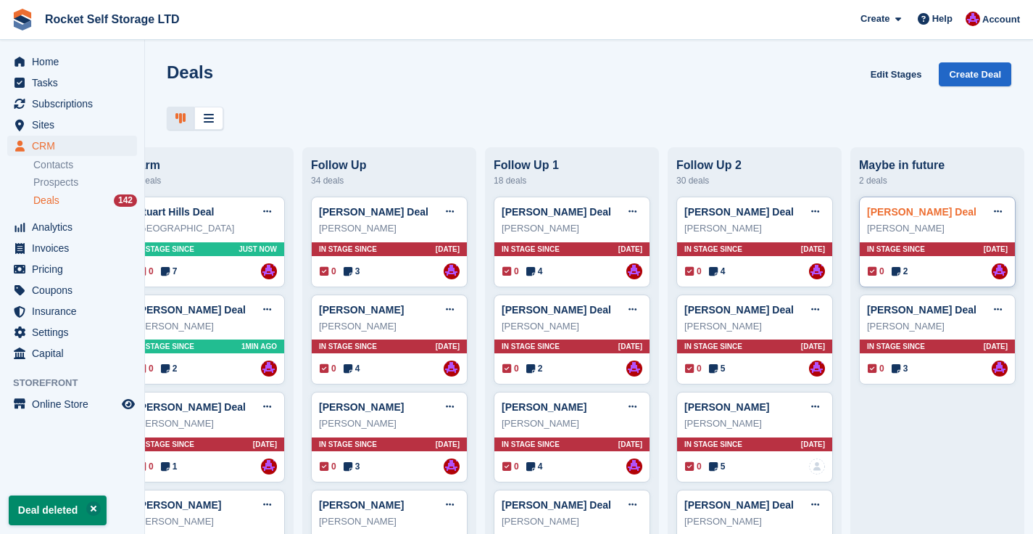
click at [911, 216] on link "Ben Thompson Deal" at bounding box center [921, 212] width 109 height 12
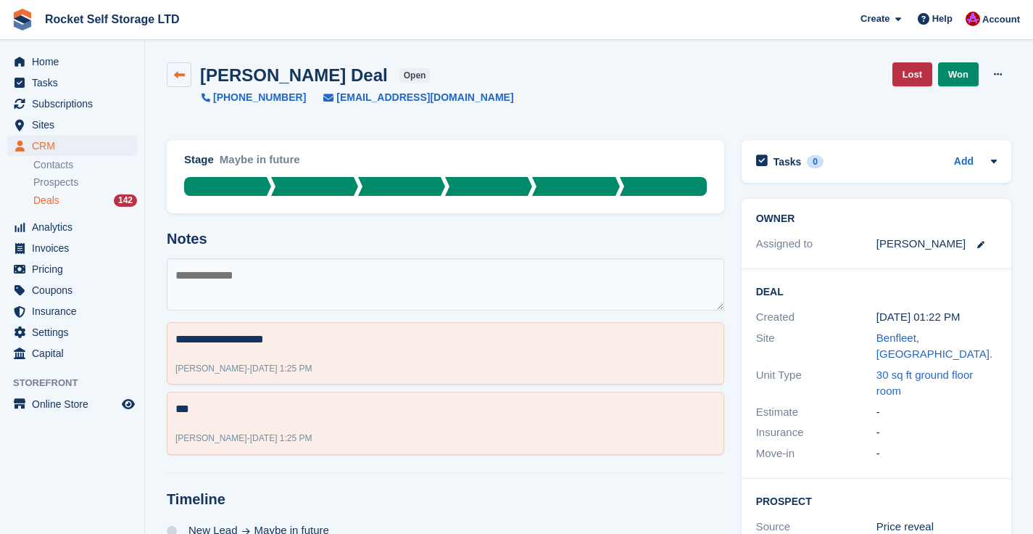
click at [183, 75] on icon at bounding box center [179, 75] width 11 height 11
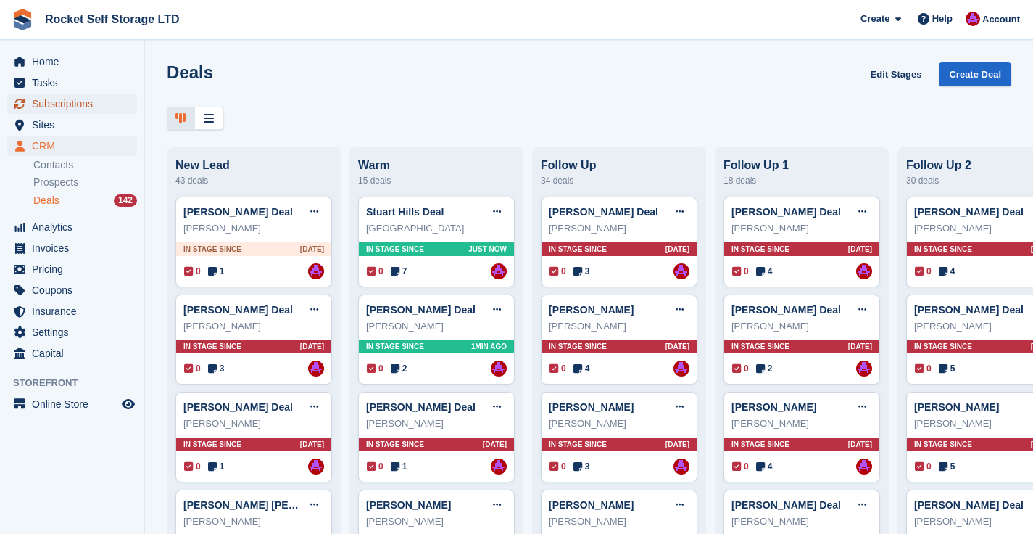
click at [66, 105] on span "Subscriptions" at bounding box center [75, 104] width 87 height 20
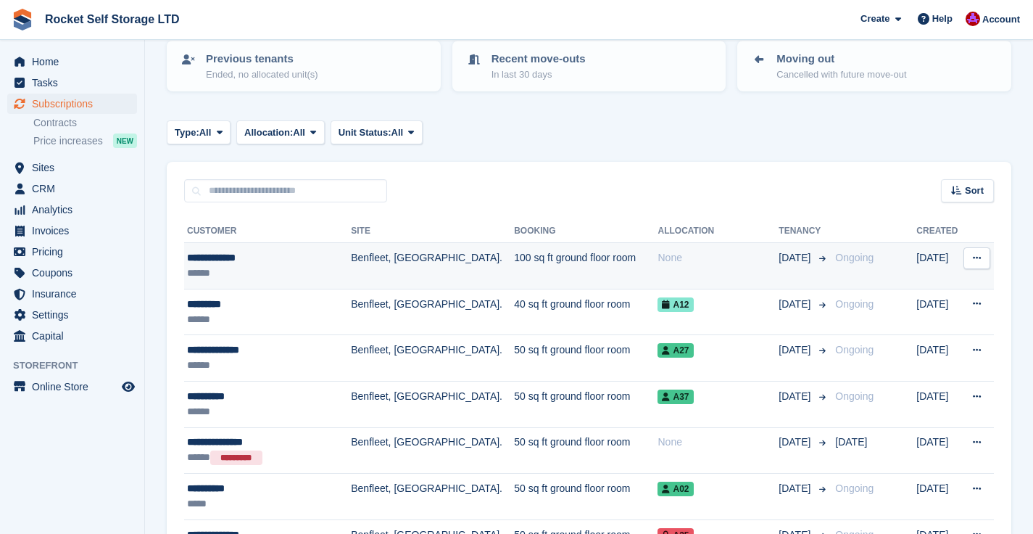
scroll to position [160, 0]
click at [365, 258] on td "Benfleet, [GEOGRAPHIC_DATA]." at bounding box center [432, 265] width 163 height 46
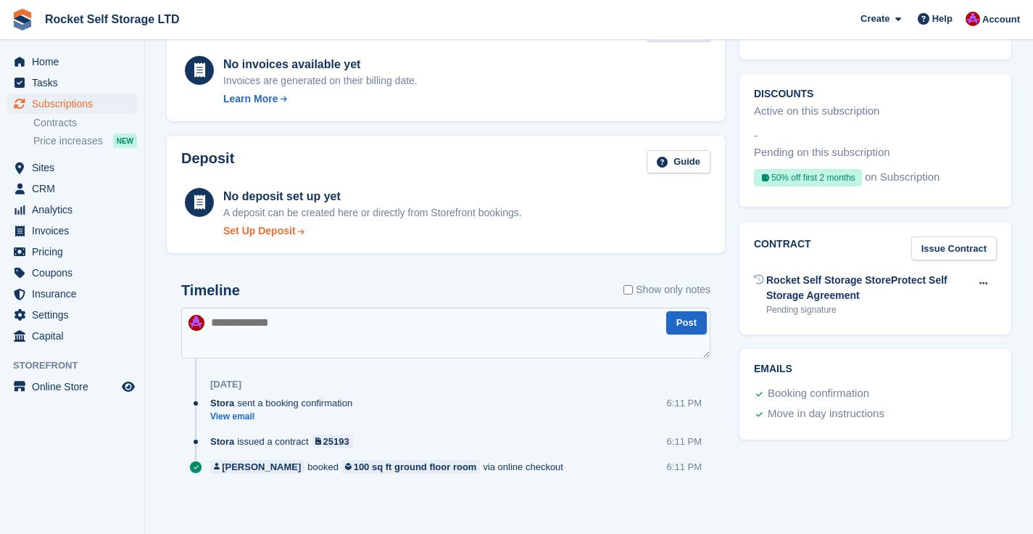
scroll to position [477, 0]
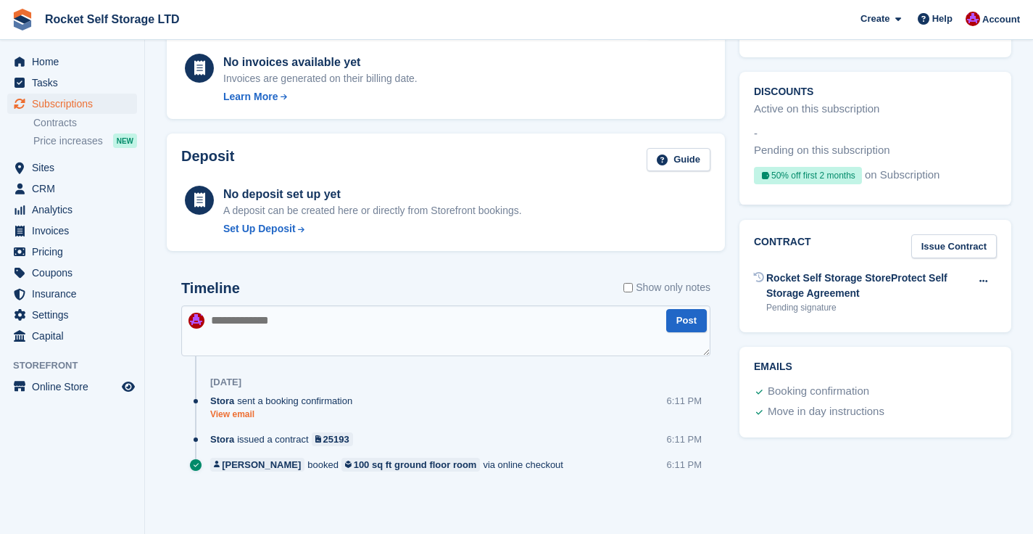
click at [236, 418] on link "View email" at bounding box center [284, 414] width 149 height 12
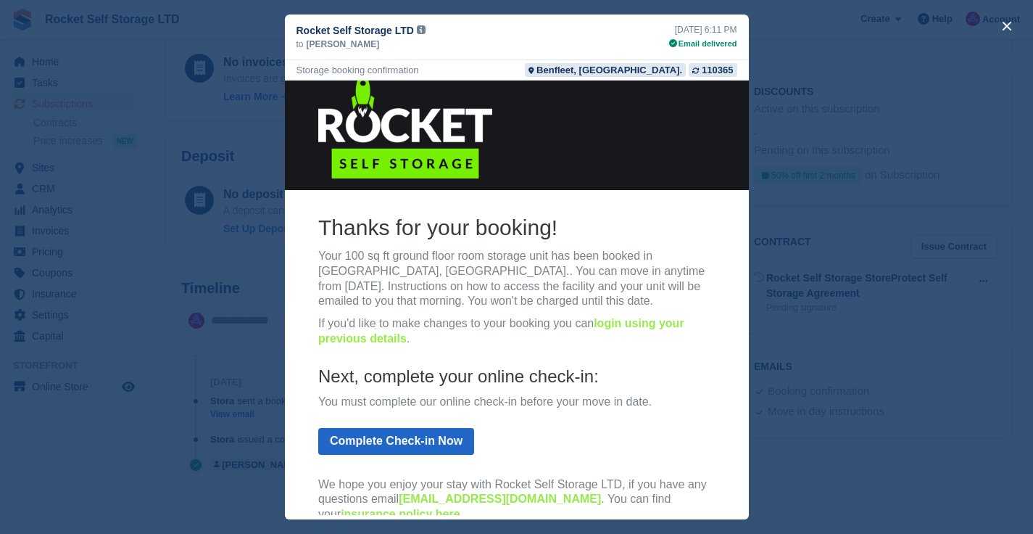
scroll to position [0, 0]
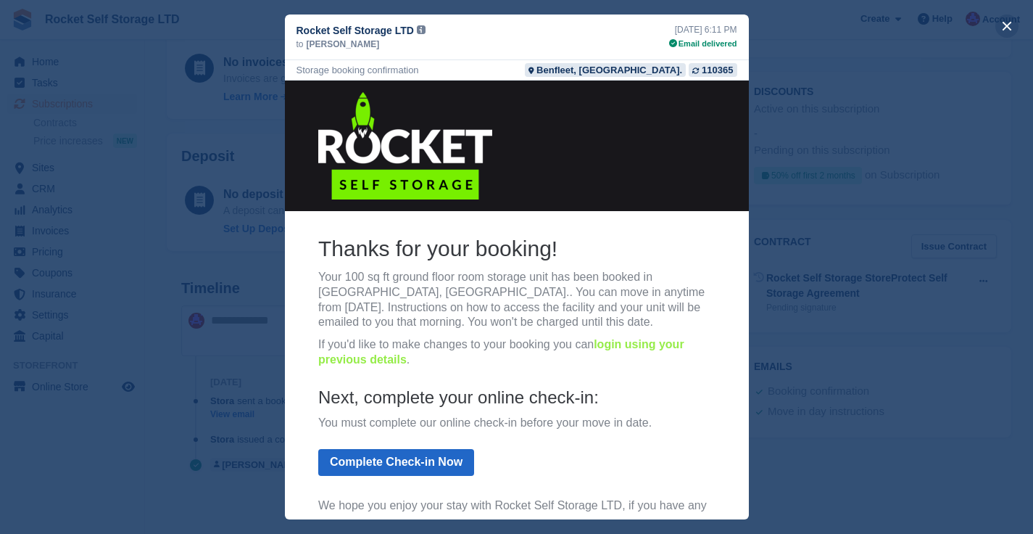
click at [1009, 21] on button "close" at bounding box center [1006, 26] width 23 height 23
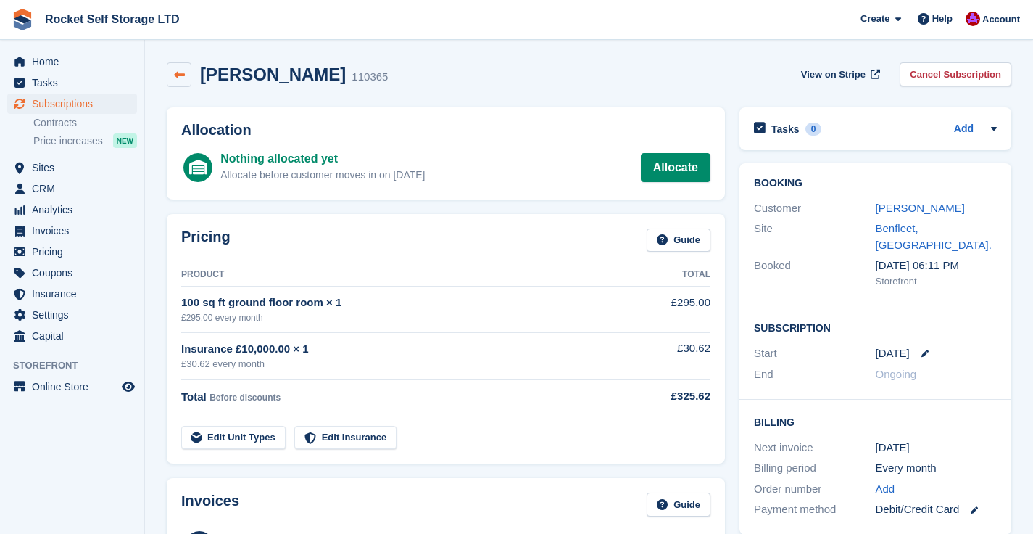
click at [175, 73] on icon at bounding box center [179, 75] width 11 height 11
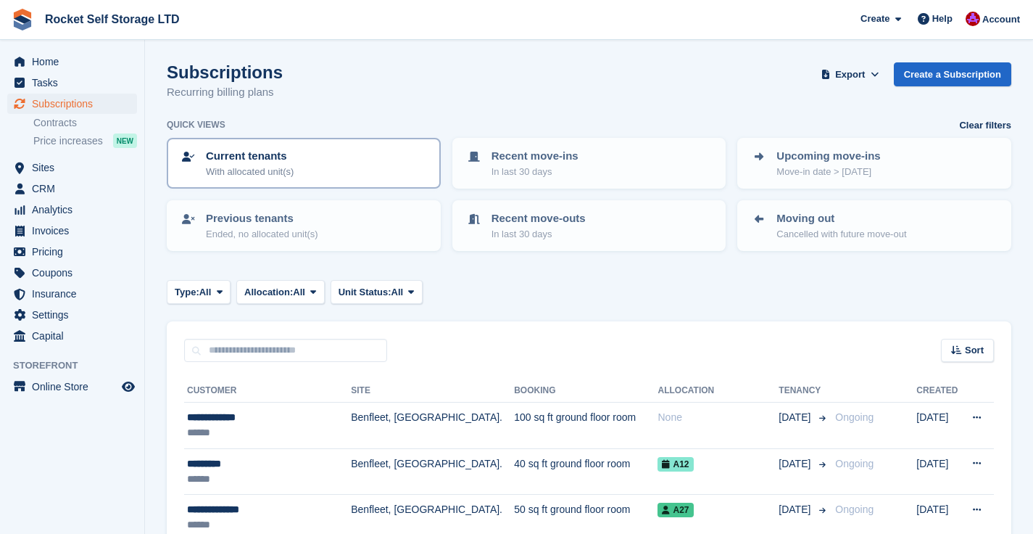
click at [294, 163] on p "Current tenants" at bounding box center [250, 156] width 88 height 17
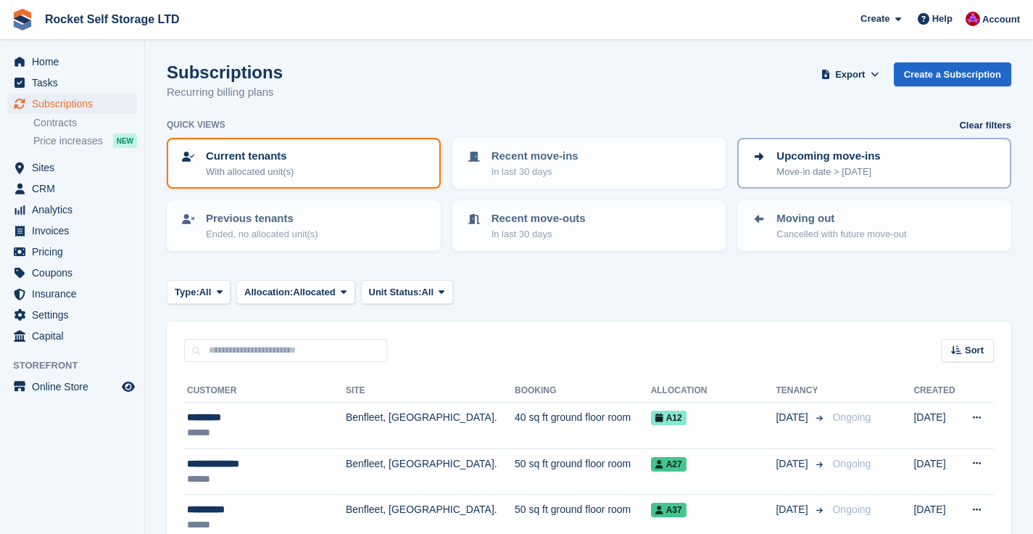
click at [821, 170] on p "Move-in date > [DATE]" at bounding box center [828, 172] width 104 height 15
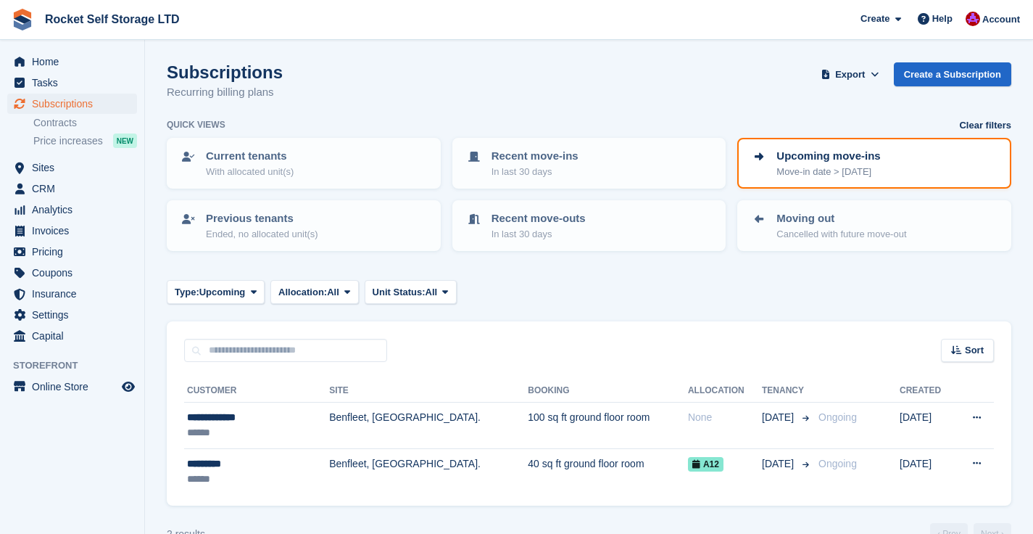
scroll to position [33, 0]
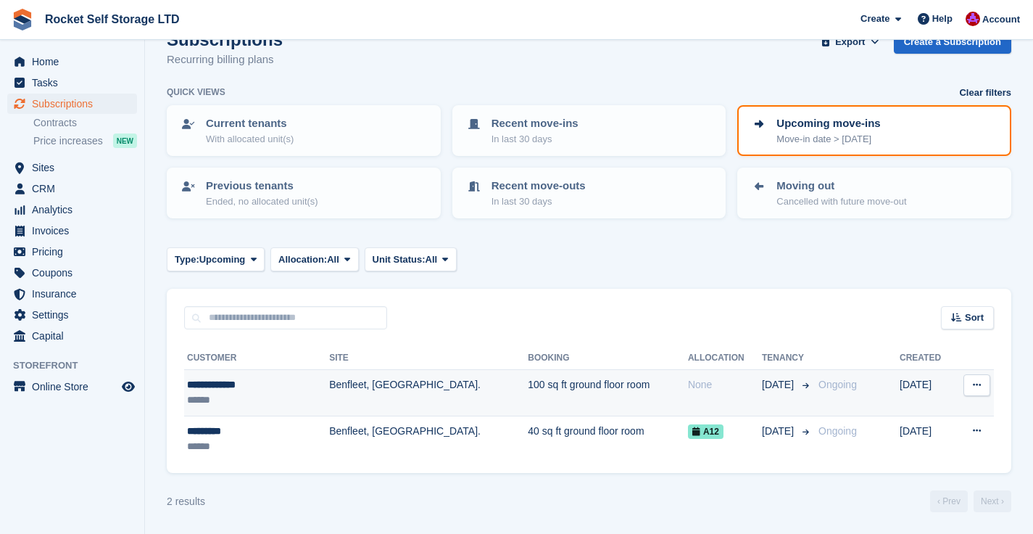
click at [283, 402] on div "******" at bounding box center [241, 399] width 108 height 15
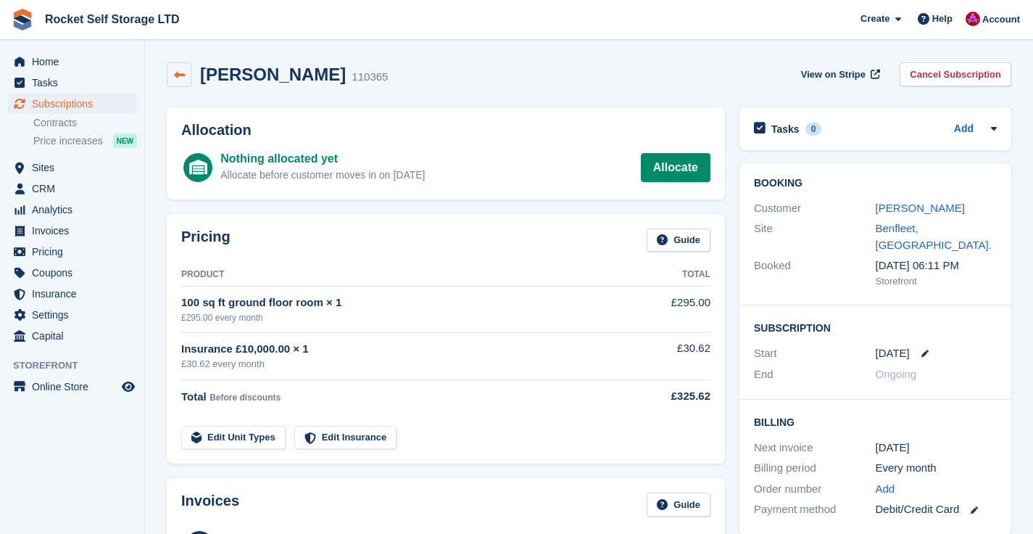
click at [183, 78] on icon at bounding box center [179, 75] width 11 height 11
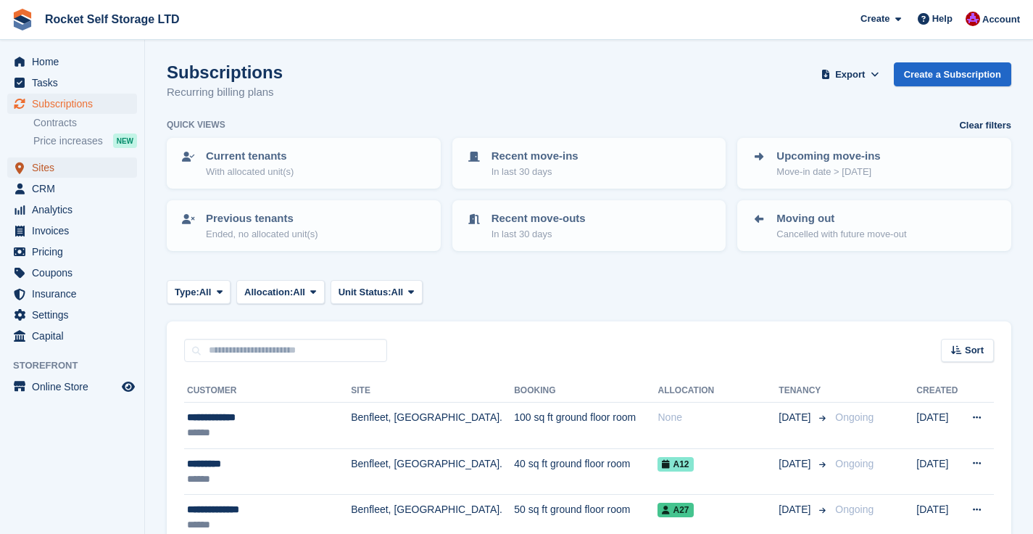
click at [46, 167] on span "Sites" at bounding box center [75, 167] width 87 height 20
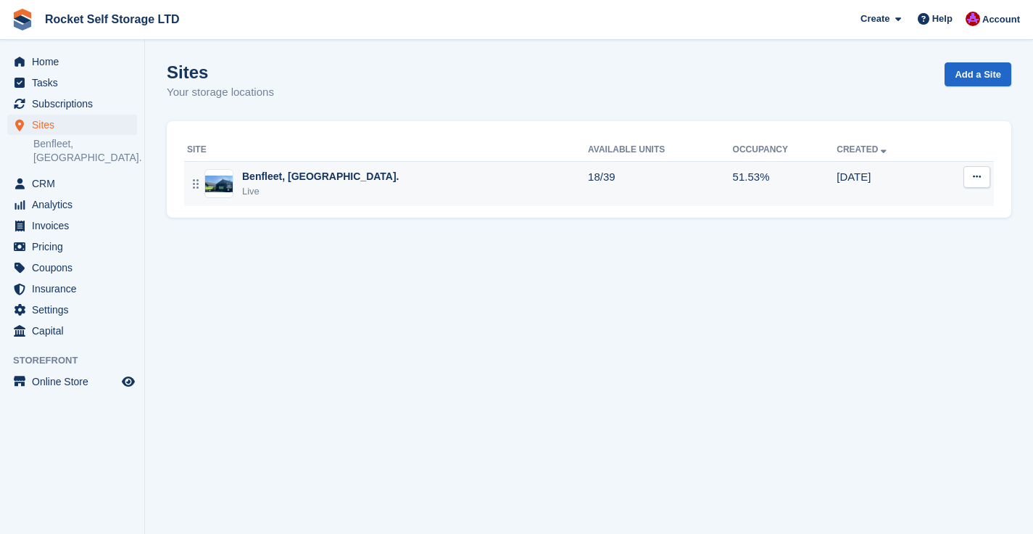
click at [276, 176] on div "Benfleet, [GEOGRAPHIC_DATA]." at bounding box center [320, 176] width 157 height 15
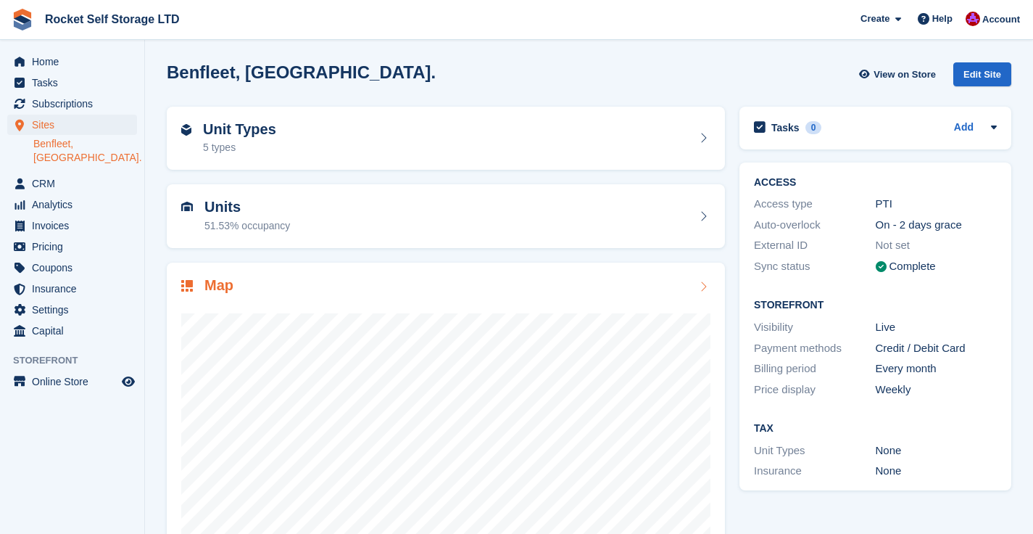
click at [573, 298] on div at bounding box center [445, 441] width 529 height 290
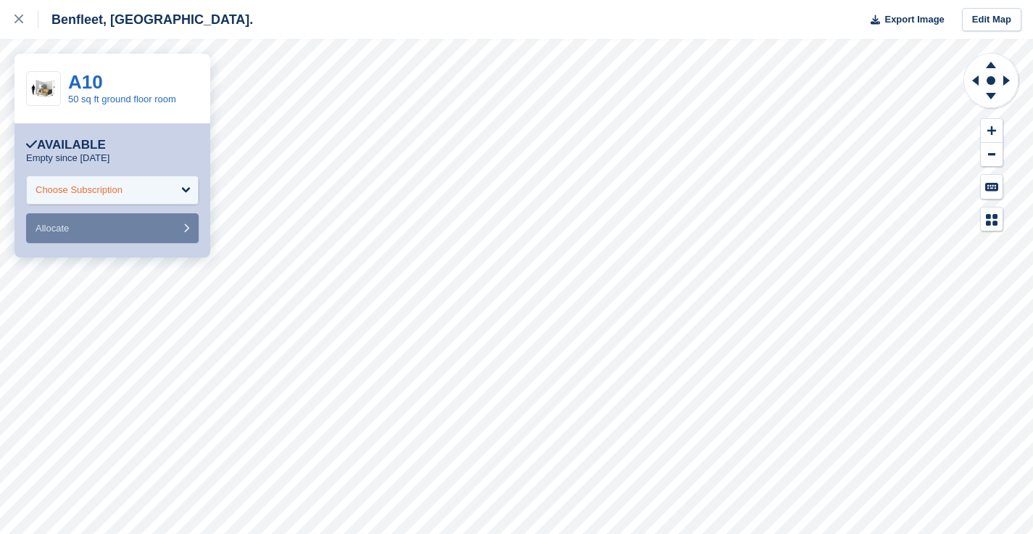
click at [168, 191] on div "Choose Subscription" at bounding box center [112, 189] width 173 height 29
click at [106, 188] on div "Choose Subscription" at bounding box center [79, 190] width 87 height 15
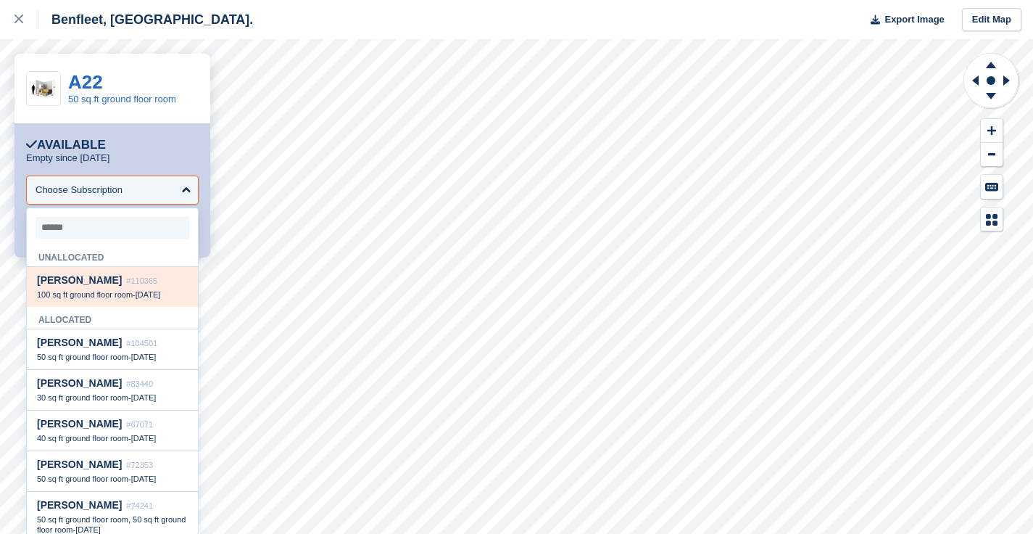
click at [80, 284] on span "[PERSON_NAME]" at bounding box center [79, 280] width 85 height 12
select select "******"
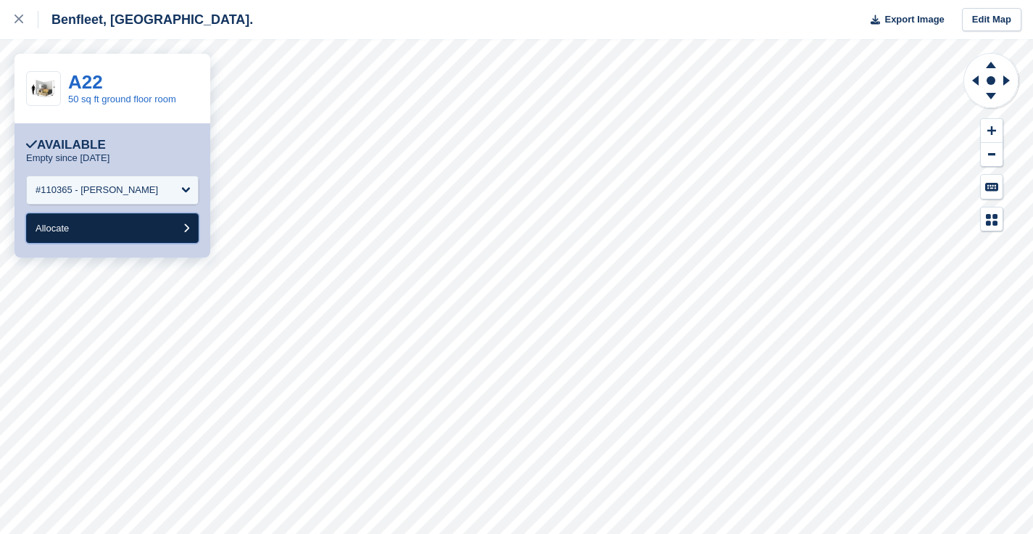
click at [107, 228] on button "Allocate" at bounding box center [112, 228] width 173 height 30
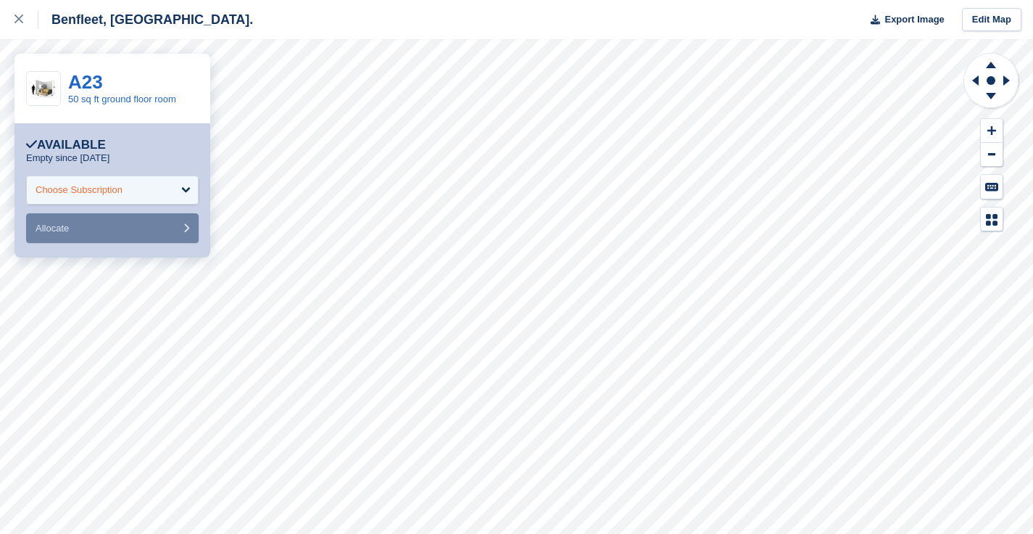
click at [144, 183] on div "Choose Subscription" at bounding box center [112, 189] width 173 height 29
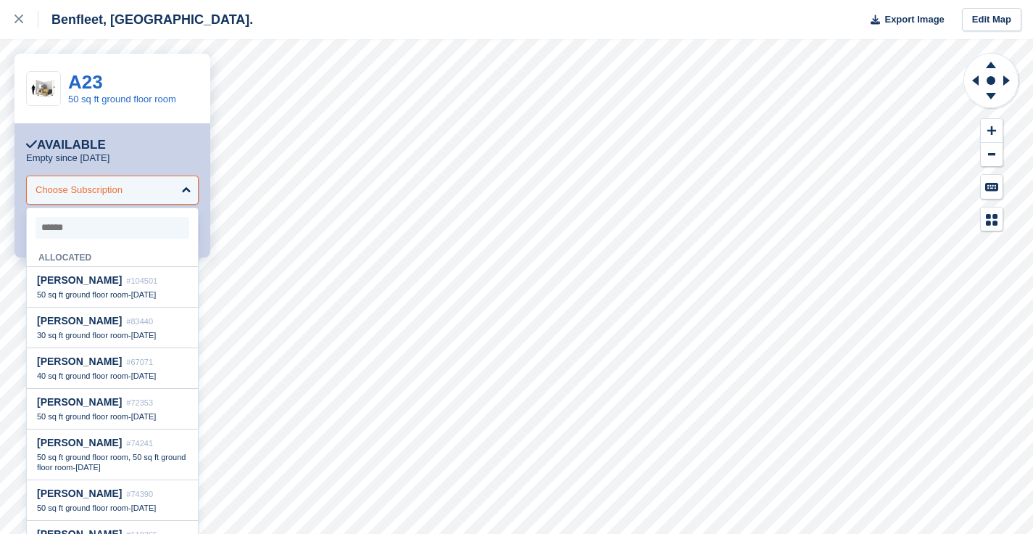
type input "*"
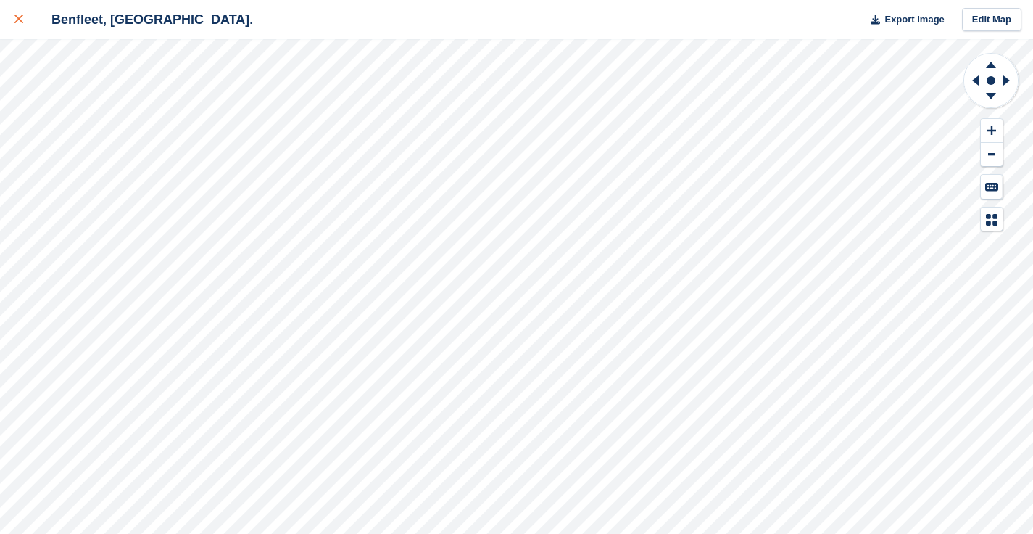
click at [22, 21] on icon at bounding box center [19, 19] width 9 height 9
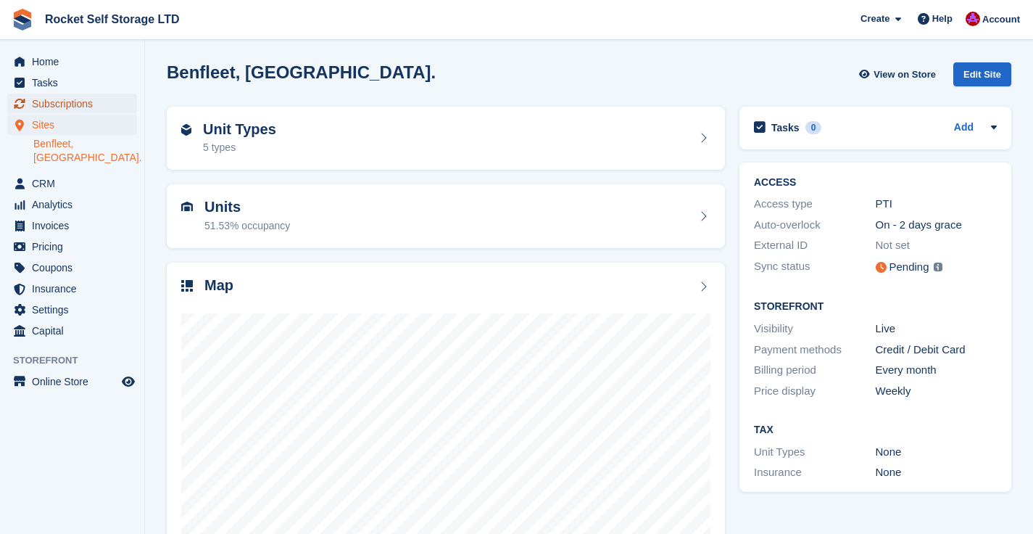
click at [62, 102] on span "Subscriptions" at bounding box center [75, 104] width 87 height 20
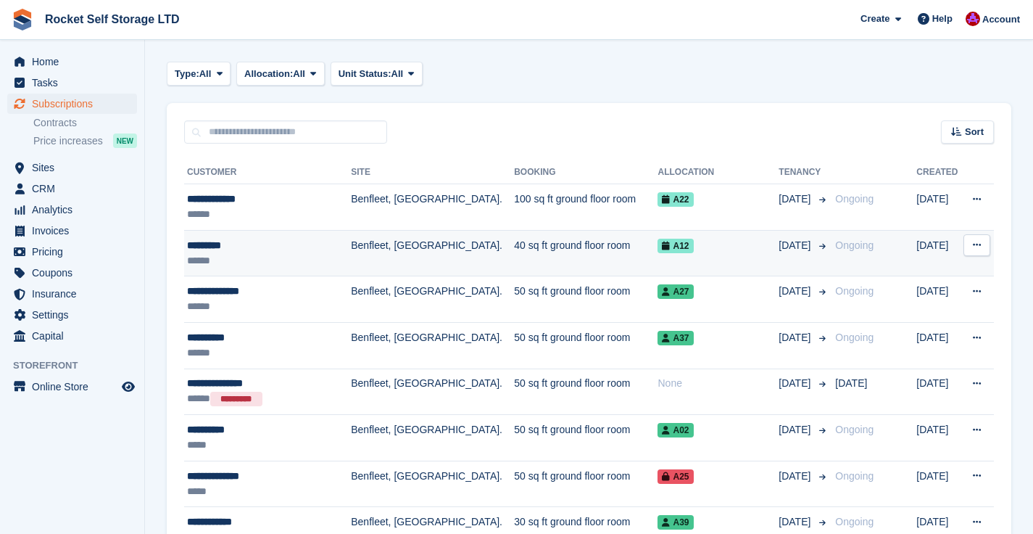
scroll to position [231, 0]
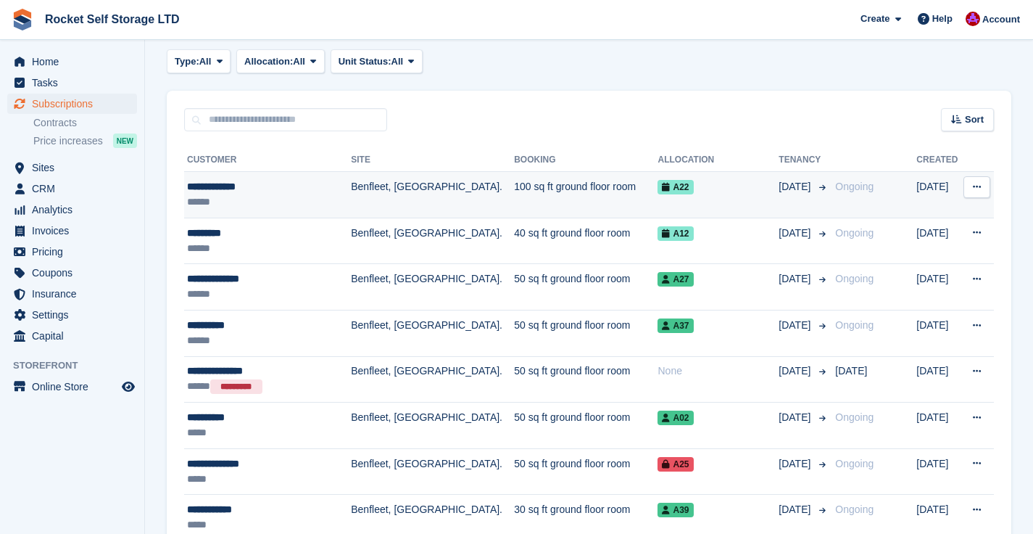
click at [527, 190] on td "100 sq ft ground floor room" at bounding box center [586, 195] width 144 height 46
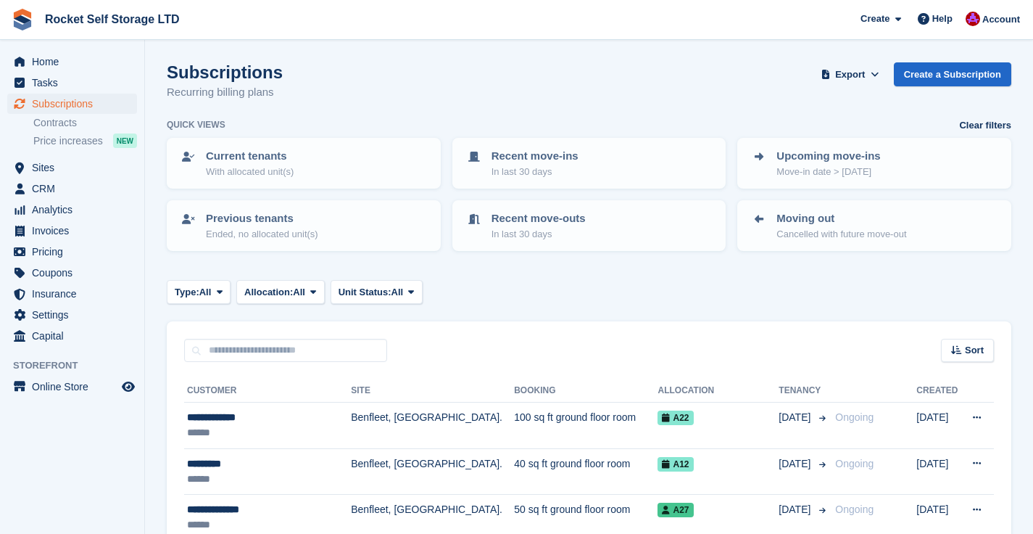
scroll to position [231, 0]
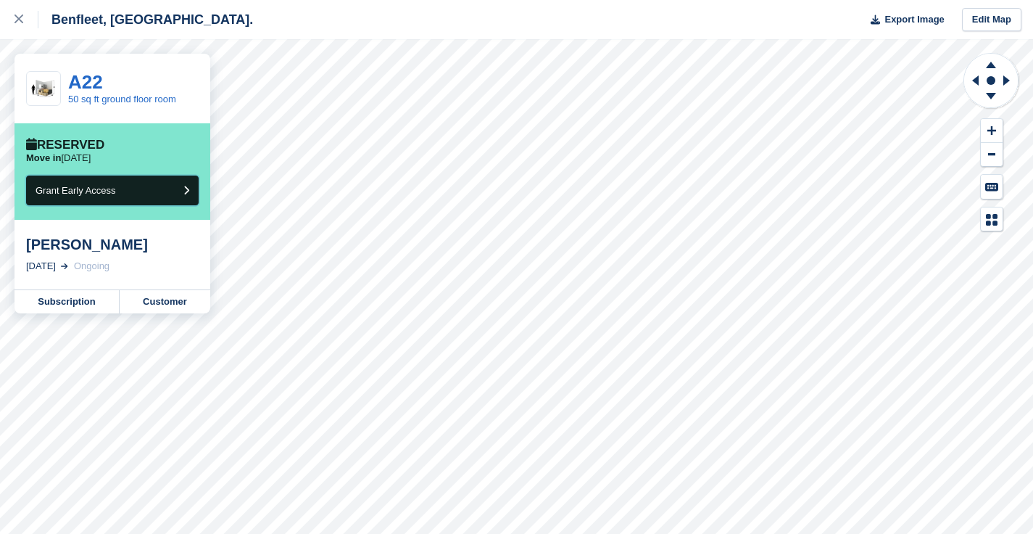
drag, startPoint x: 183, startPoint y: 194, endPoint x: 144, endPoint y: 260, distance: 77.1
click at [144, 260] on turbo-frame "A22 50 sq ft ground floor room Reserved Move in [DATE] Grant Early Access [PERS…" at bounding box center [113, 184] width 196 height 260
click at [144, 261] on div "[DATE] Ongoing" at bounding box center [112, 266] width 173 height 15
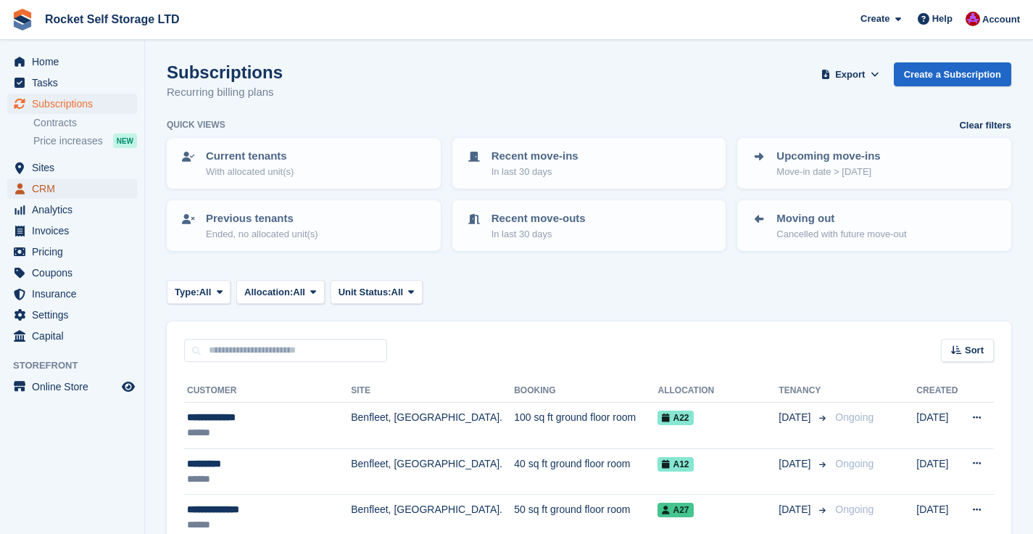
click at [51, 194] on span "CRM" at bounding box center [75, 188] width 87 height 20
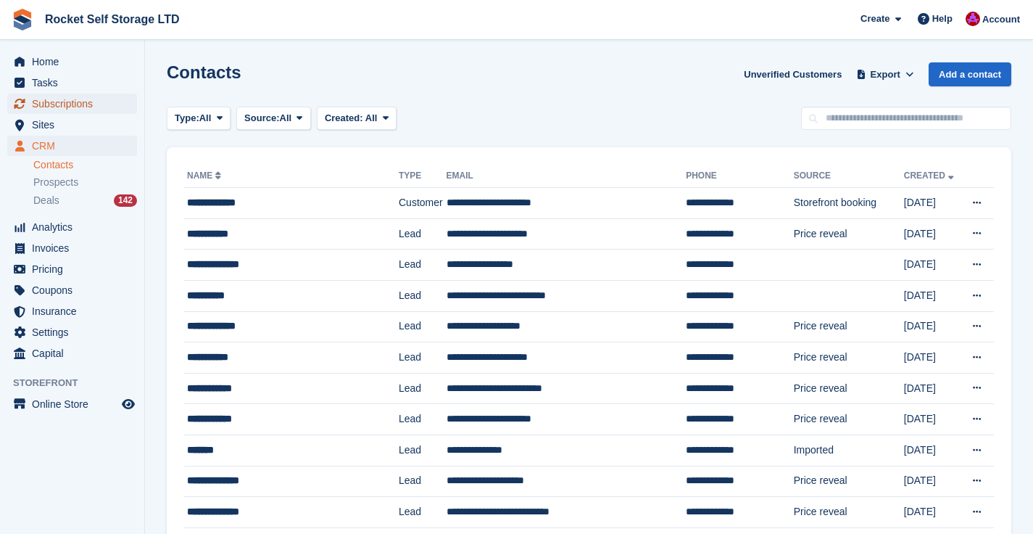
click at [54, 104] on span "Subscriptions" at bounding box center [75, 104] width 87 height 20
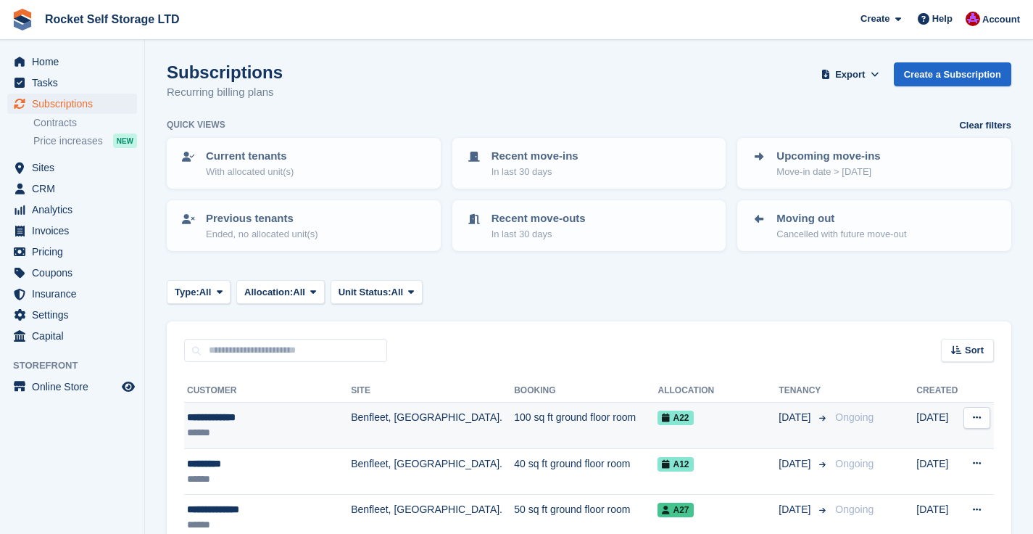
click at [336, 426] on div "******" at bounding box center [263, 432] width 152 height 15
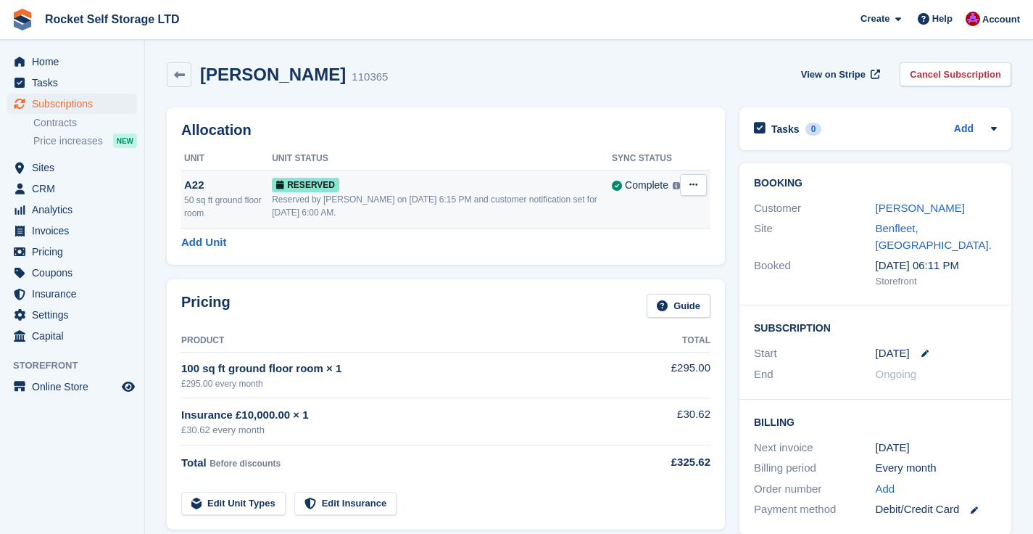
click at [700, 182] on button at bounding box center [693, 185] width 27 height 22
click at [600, 239] on p "Deallocate" at bounding box center [637, 244] width 126 height 19
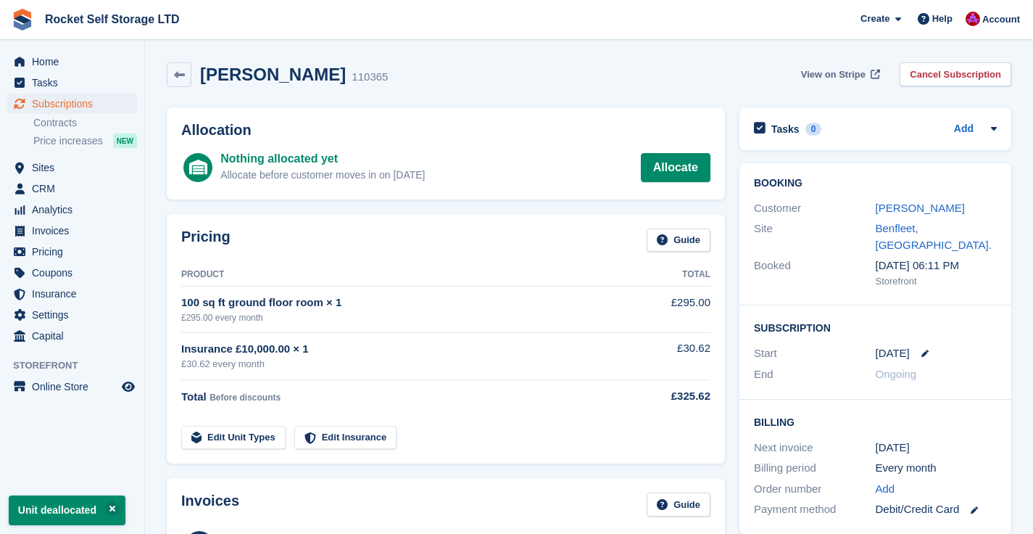
click at [842, 78] on span "View on Stripe" at bounding box center [833, 74] width 65 height 15
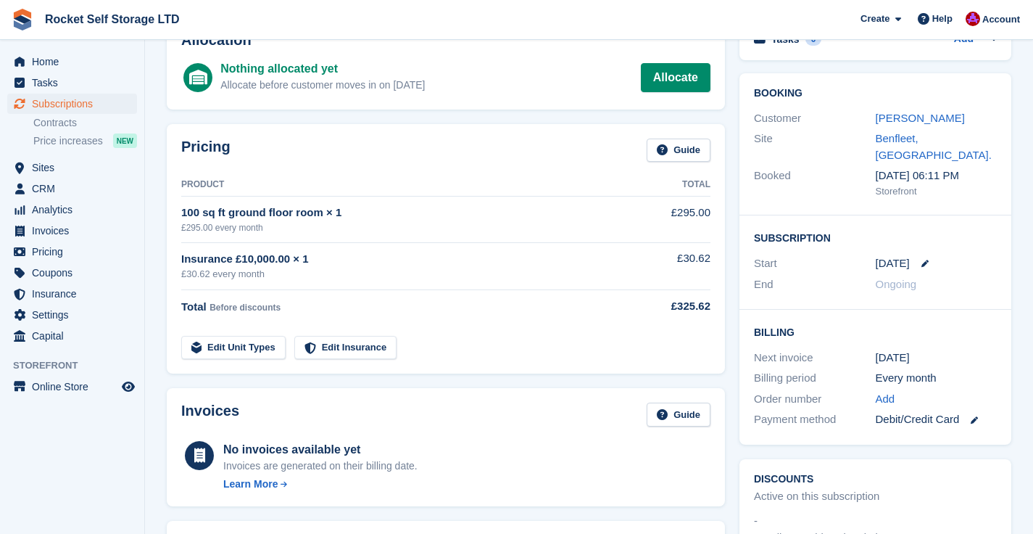
scroll to position [123, 0]
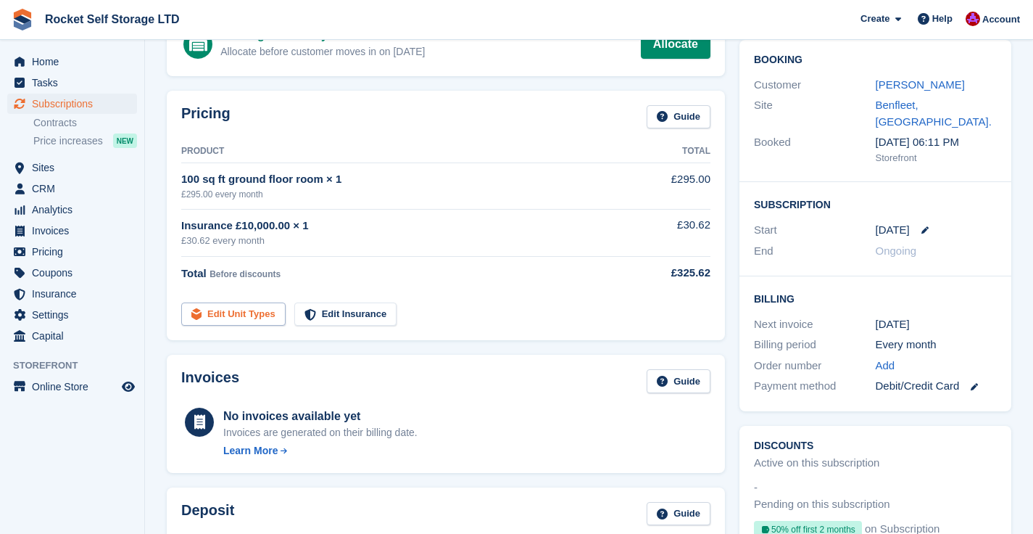
click at [254, 319] on link "Edit Unit Types" at bounding box center [233, 314] width 104 height 24
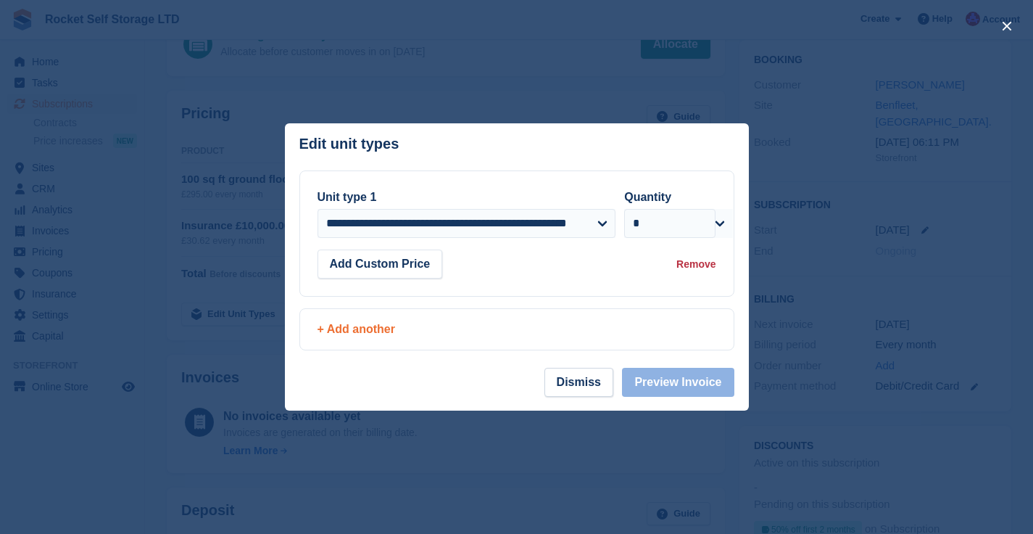
click at [372, 332] on div "+ Add another" at bounding box center [517, 328] width 399 height 17
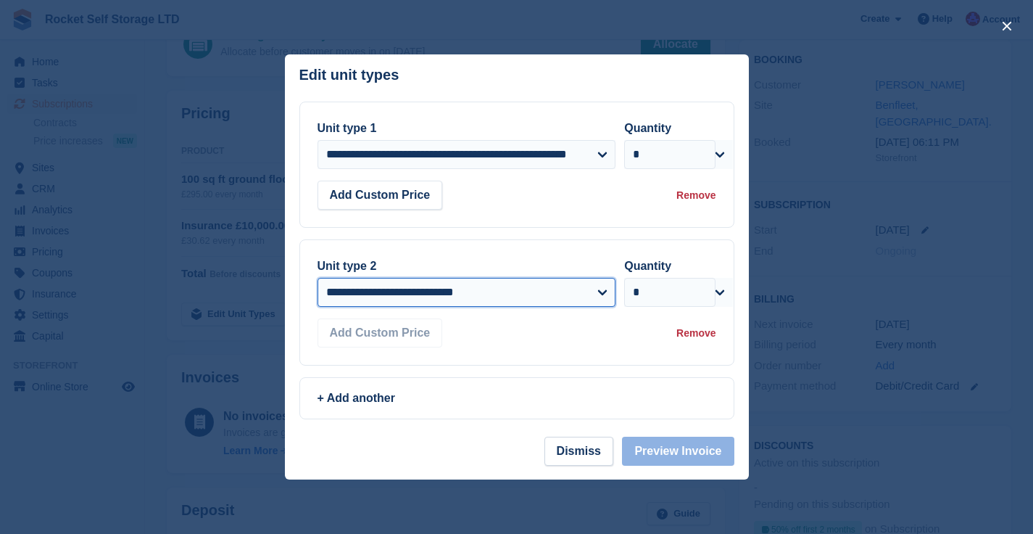
click at [492, 285] on select "**********" at bounding box center [467, 292] width 299 height 29
select select "*****"
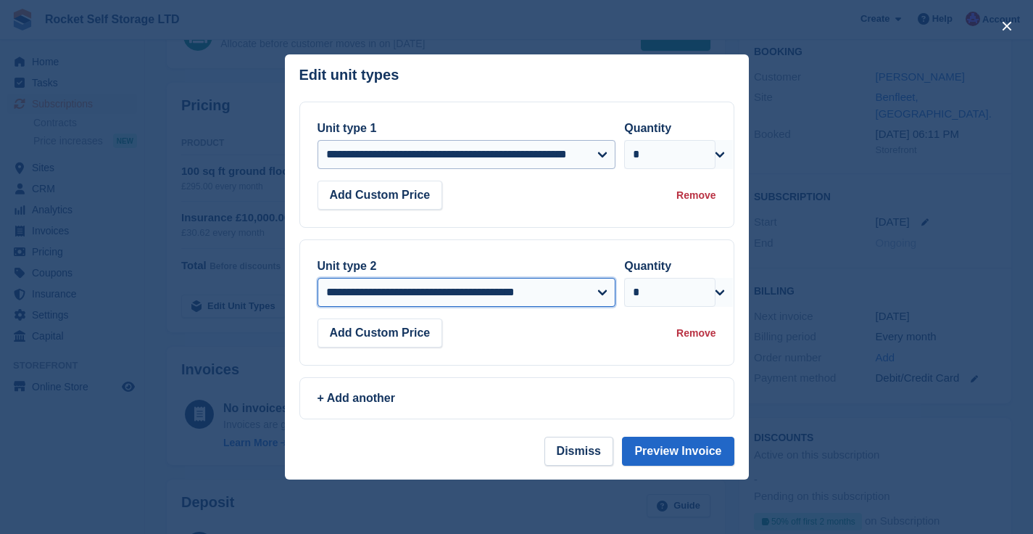
scroll to position [133, 0]
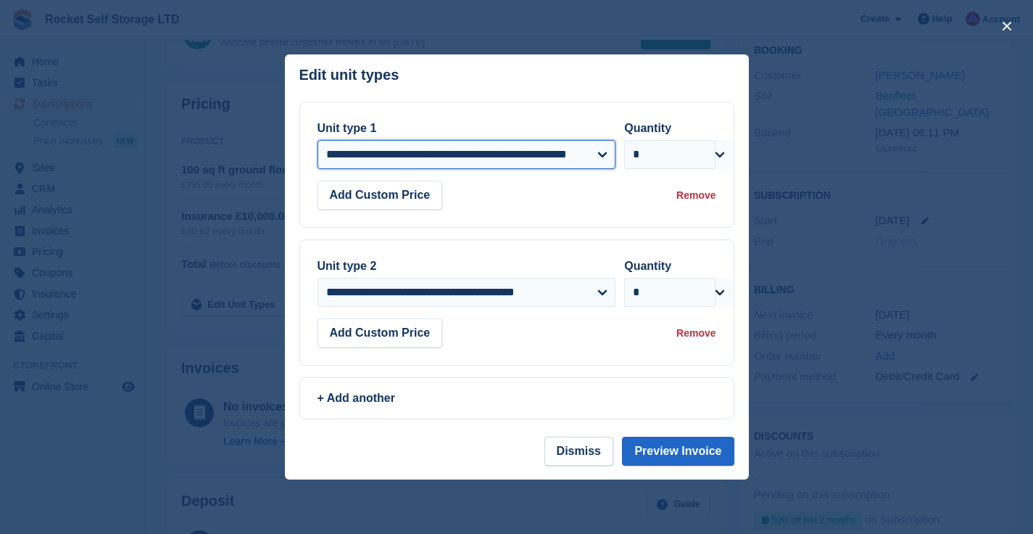
click at [481, 157] on select "**********" at bounding box center [467, 154] width 299 height 29
select select "*****"
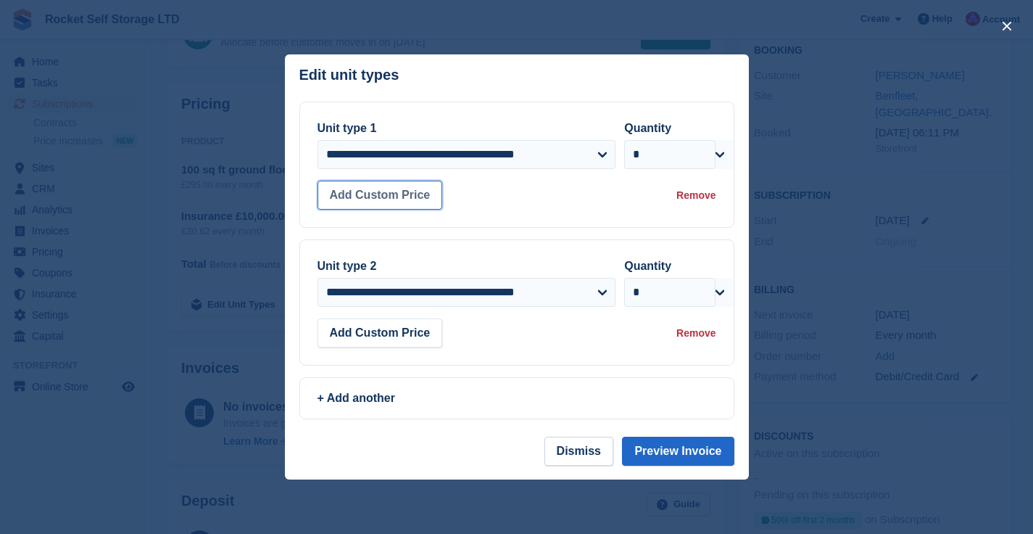
click at [394, 194] on button "Add Custom Price" at bounding box center [380, 195] width 125 height 29
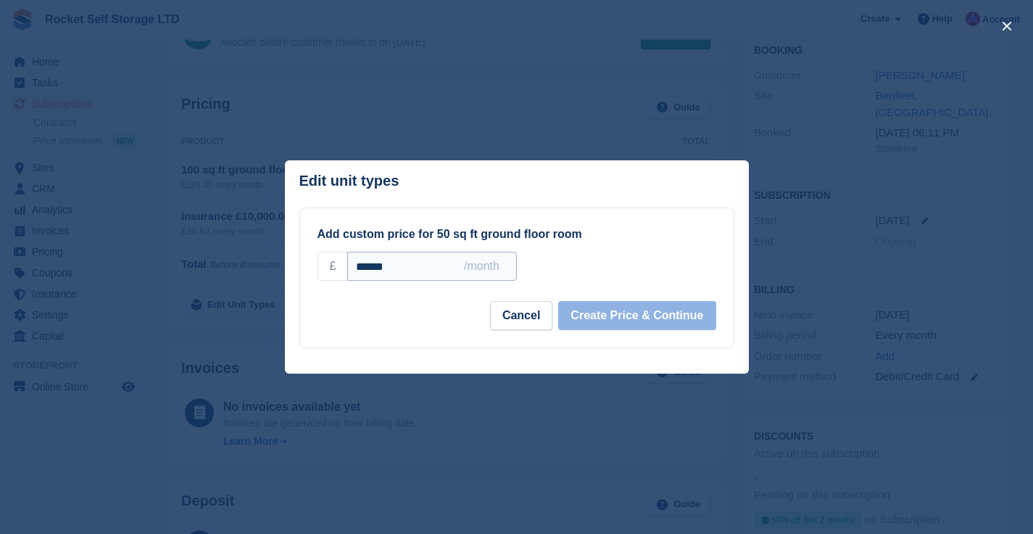
click at [376, 265] on input "******" at bounding box center [431, 266] width 169 height 29
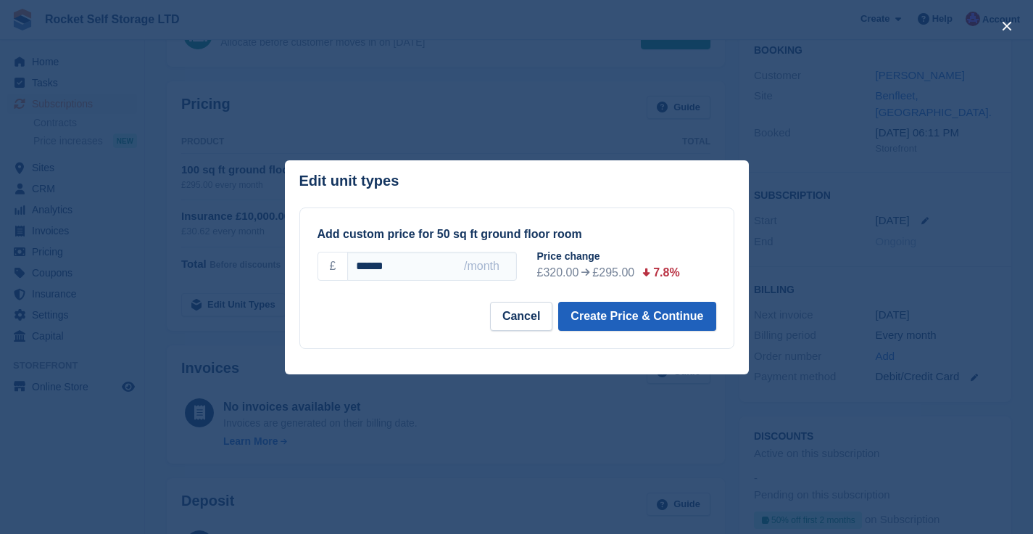
type input "******"
click at [632, 318] on button "Create Price & Continue" at bounding box center [636, 316] width 157 height 29
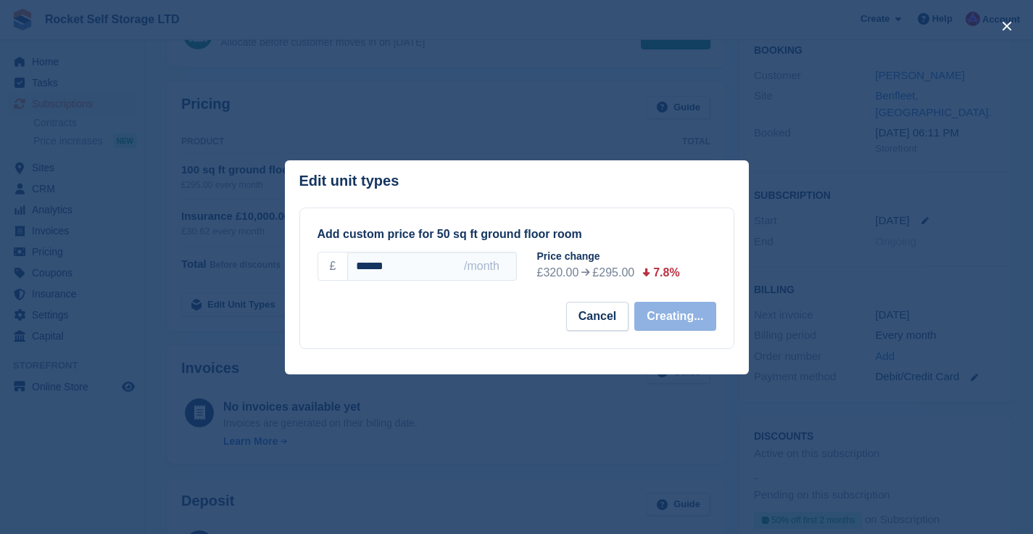
select select "*****"
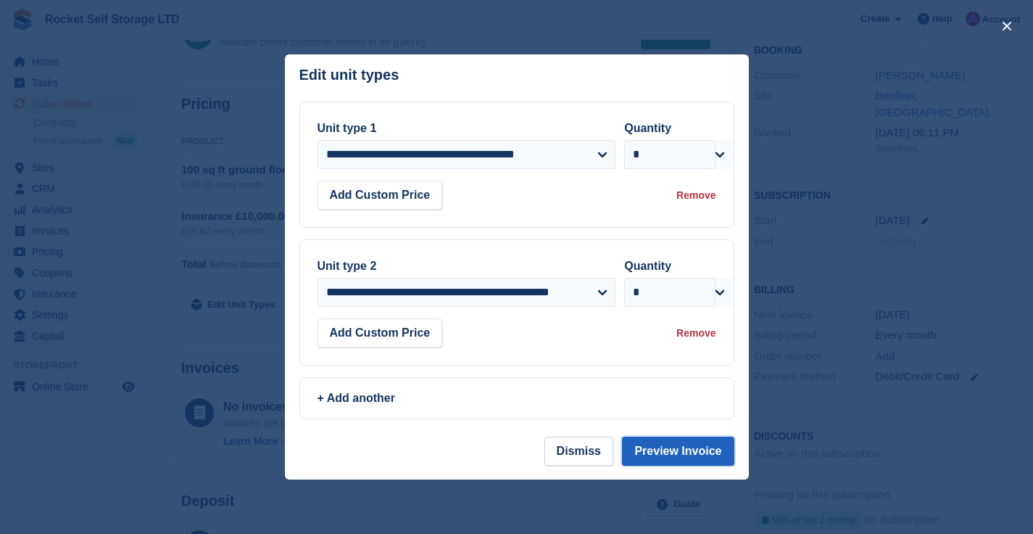
click at [678, 447] on button "Preview Invoice" at bounding box center [678, 450] width 112 height 29
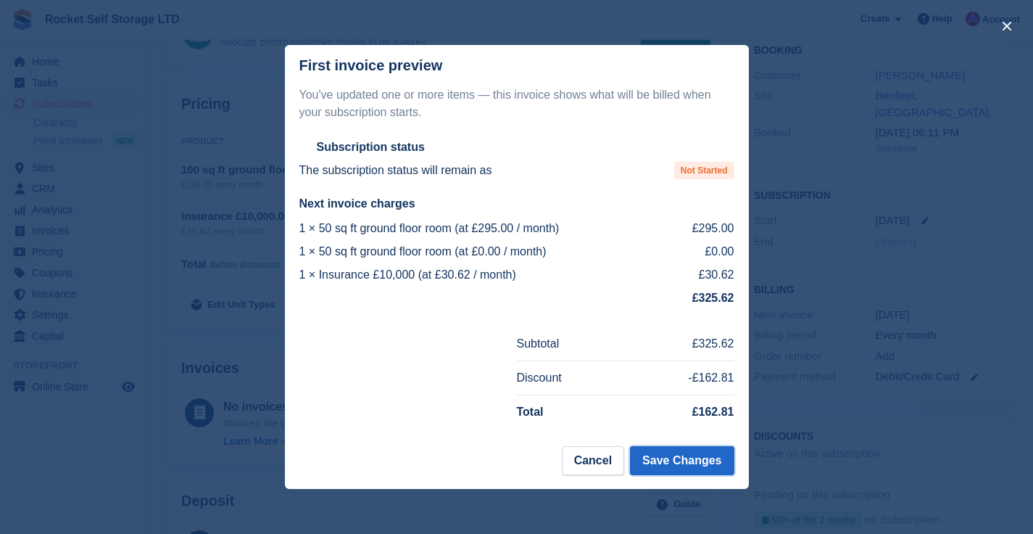
click at [684, 460] on button "Save Changes" at bounding box center [682, 460] width 104 height 29
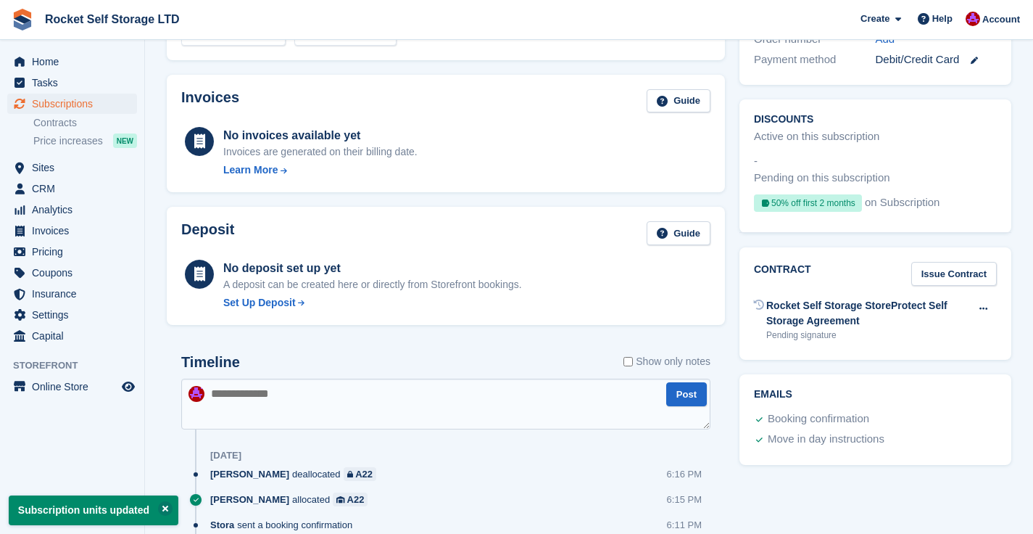
scroll to position [452, 0]
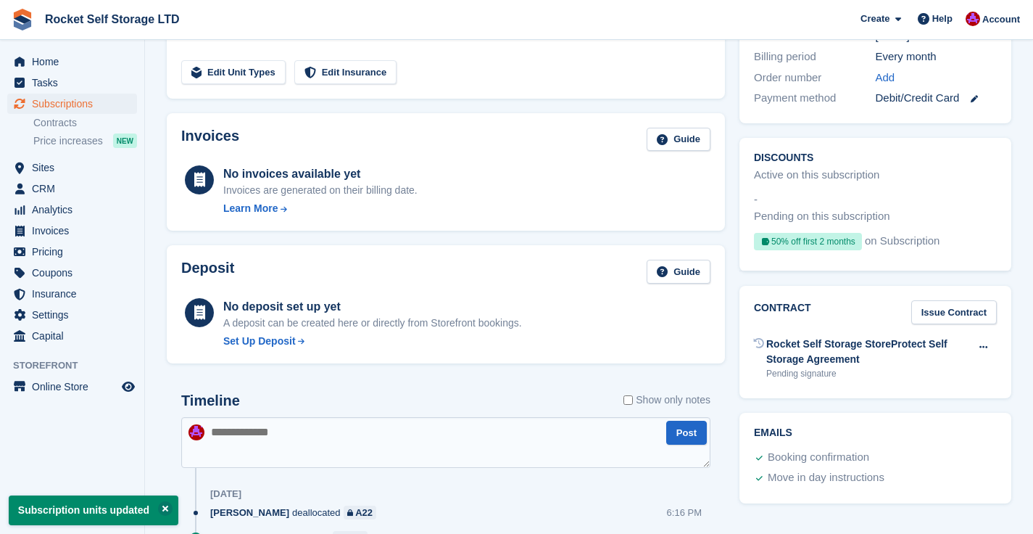
click at [581, 270] on div "Deposit Guide" at bounding box center [445, 276] width 529 height 33
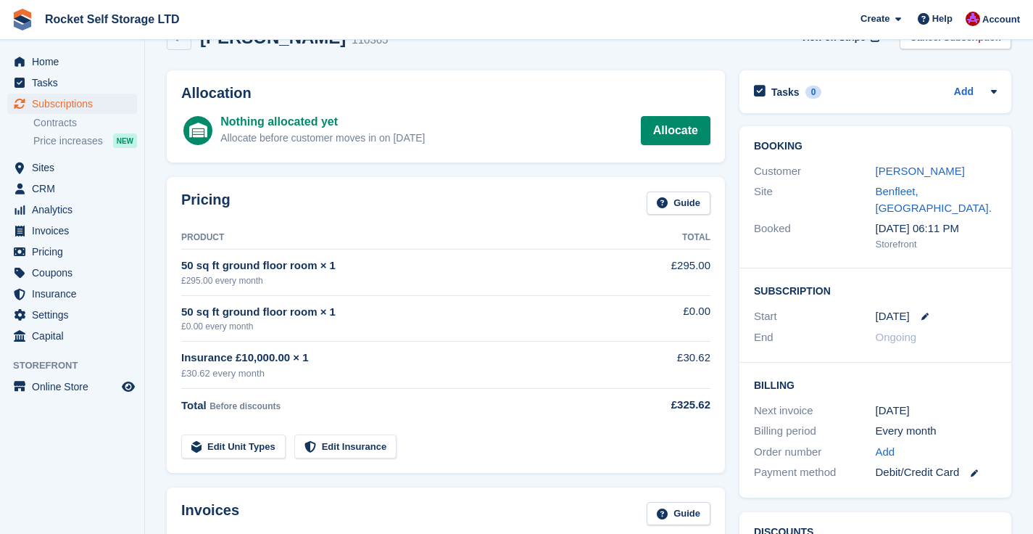
scroll to position [36, 0]
click at [201, 268] on div "50 sq ft ground floor room × 1" at bounding box center [404, 266] width 447 height 17
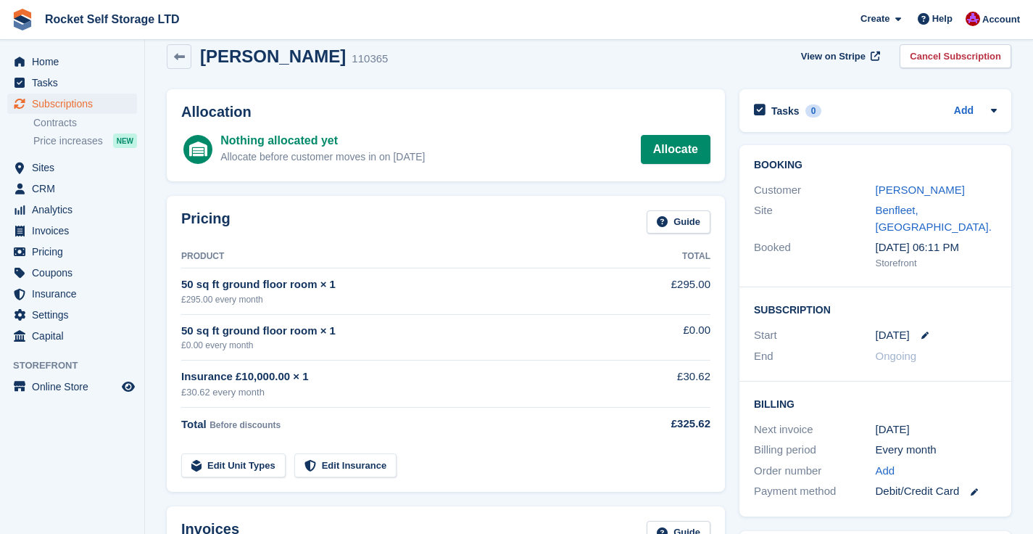
scroll to position [8, 0]
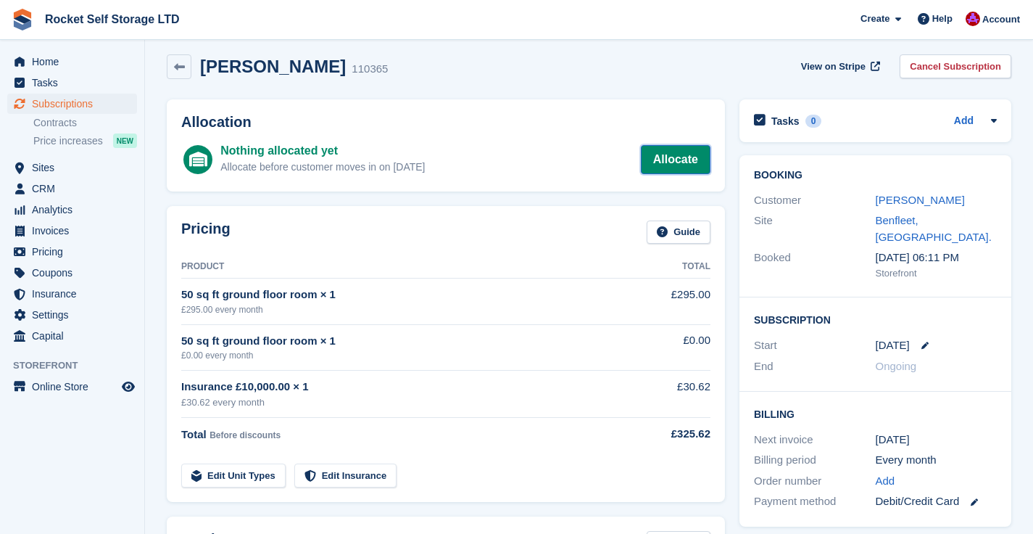
click at [668, 159] on link "Allocate" at bounding box center [676, 159] width 70 height 29
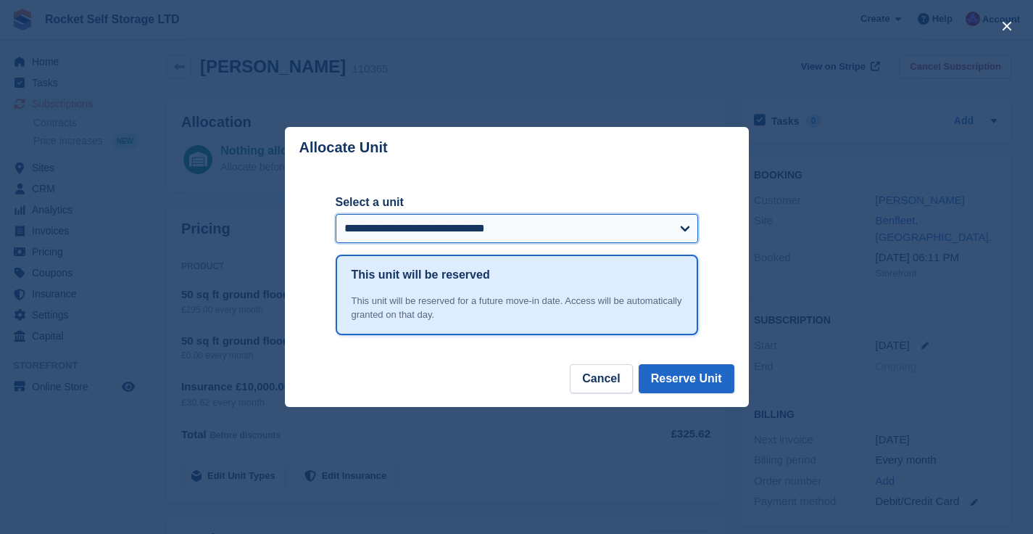
click at [458, 227] on select "**********" at bounding box center [517, 228] width 363 height 29
click at [602, 72] on div "close" at bounding box center [516, 267] width 1033 height 534
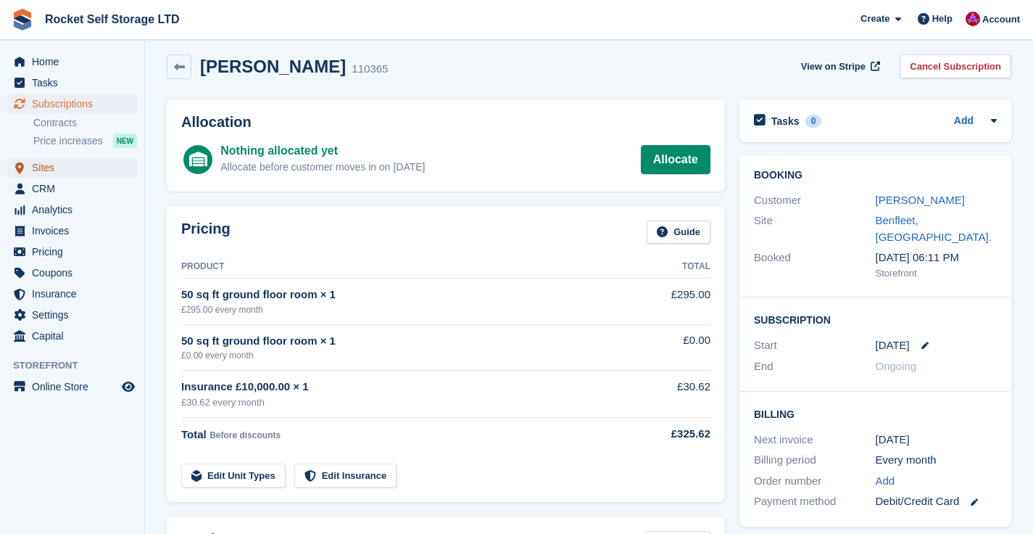
click at [49, 171] on span "Sites" at bounding box center [75, 167] width 87 height 20
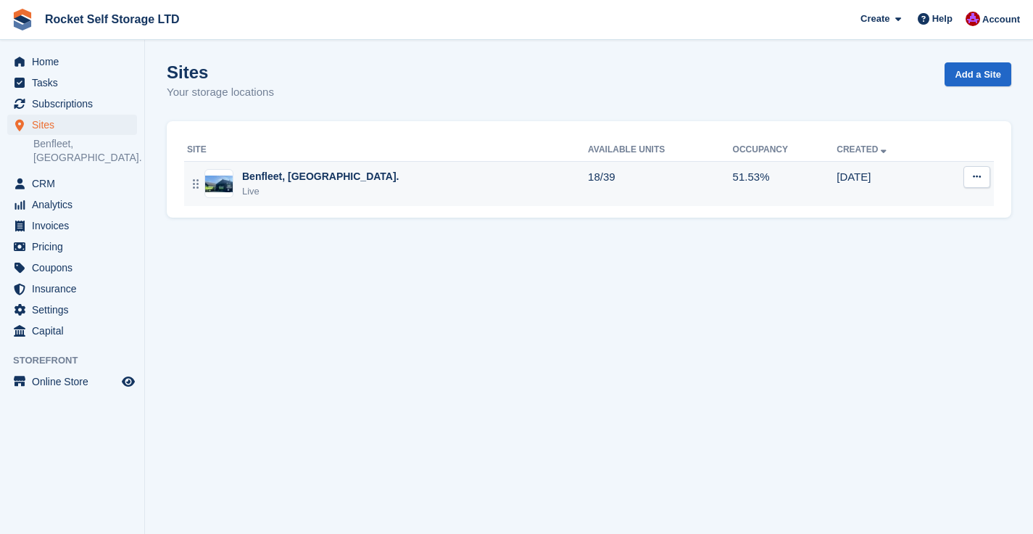
click at [279, 181] on div "Benfleet, [GEOGRAPHIC_DATA]." at bounding box center [320, 176] width 157 height 15
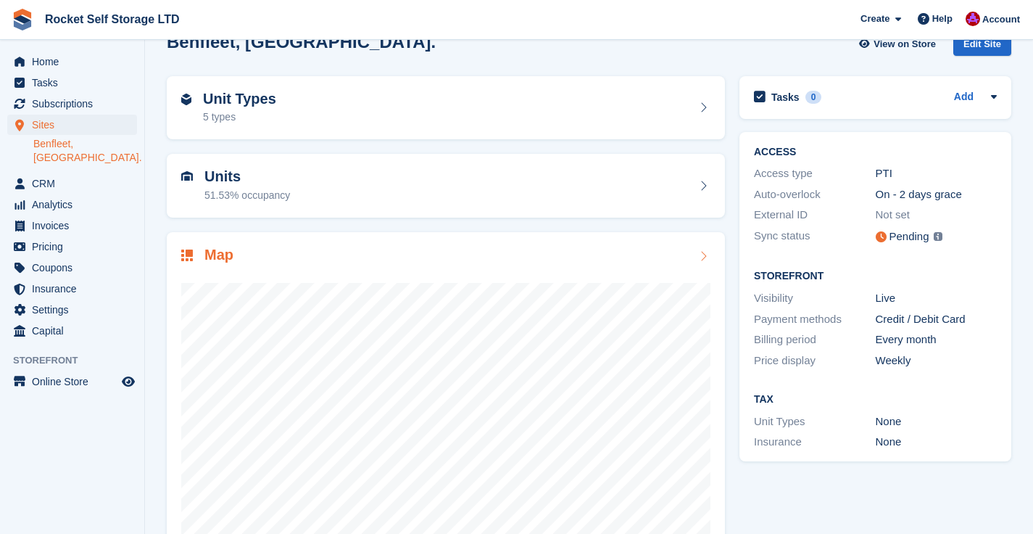
scroll to position [33, 0]
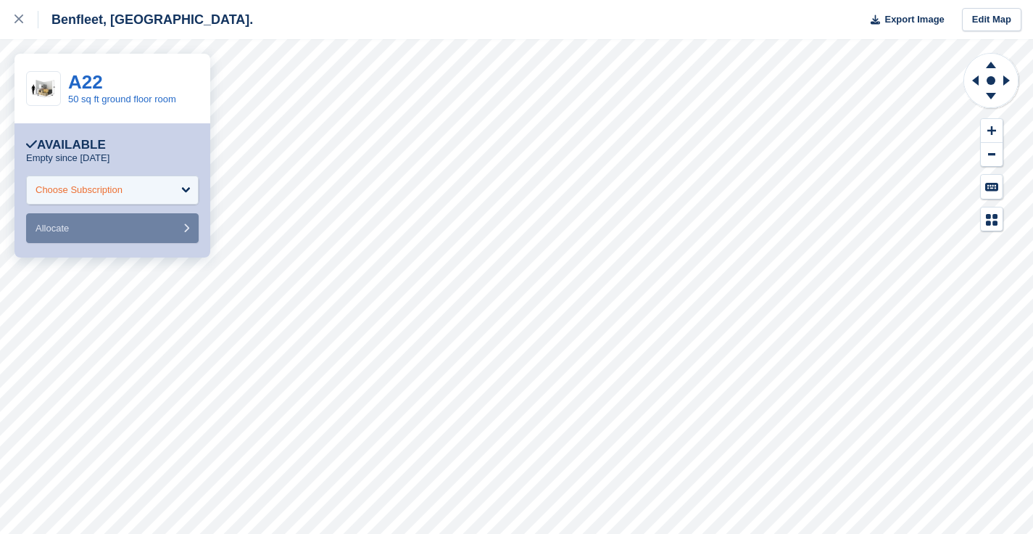
click at [65, 185] on div "Choose Subscription" at bounding box center [79, 190] width 87 height 15
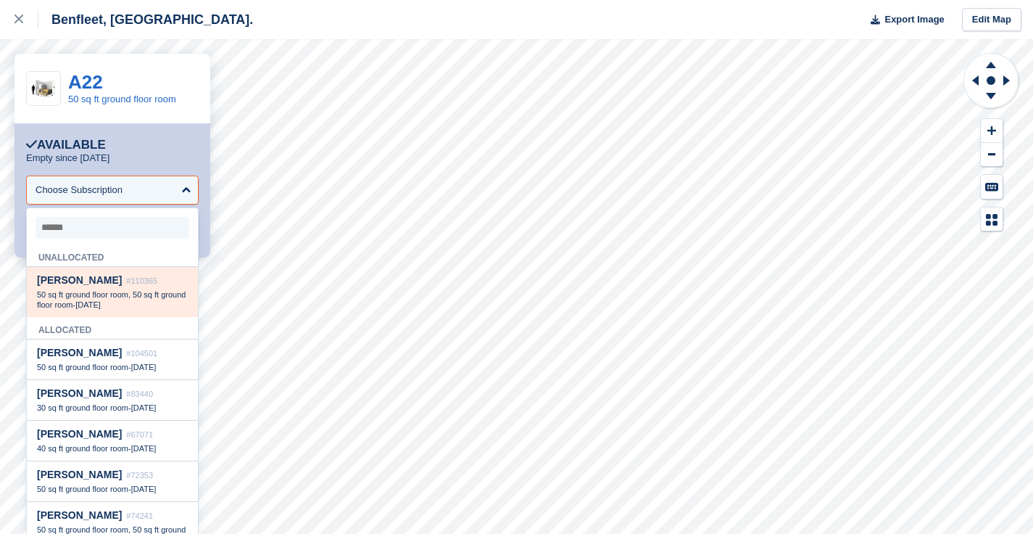
click at [76, 288] on div "[PERSON_NAME] #110365 50 sq ft ground floor room, 50 sq ft ground floor room - …" at bounding box center [112, 292] width 171 height 50
select select "******"
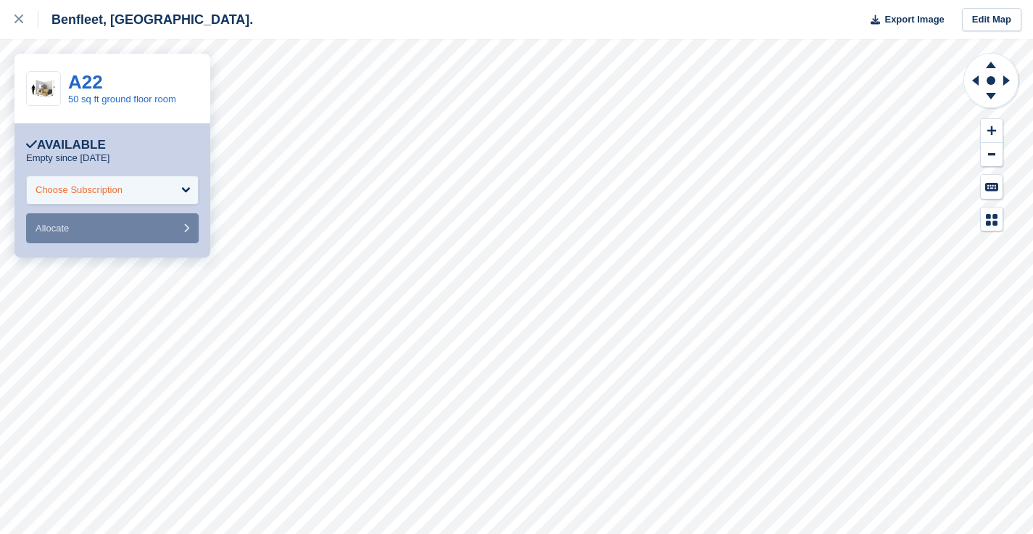
click at [177, 194] on div "Choose Subscription" at bounding box center [112, 189] width 173 height 29
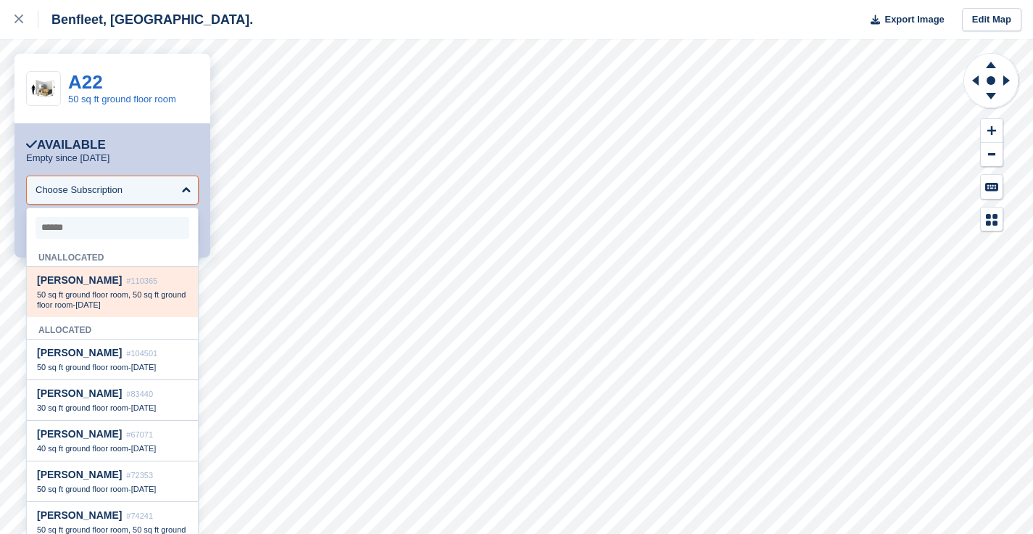
click at [99, 286] on span "[PERSON_NAME]" at bounding box center [79, 280] width 85 height 12
select select "******"
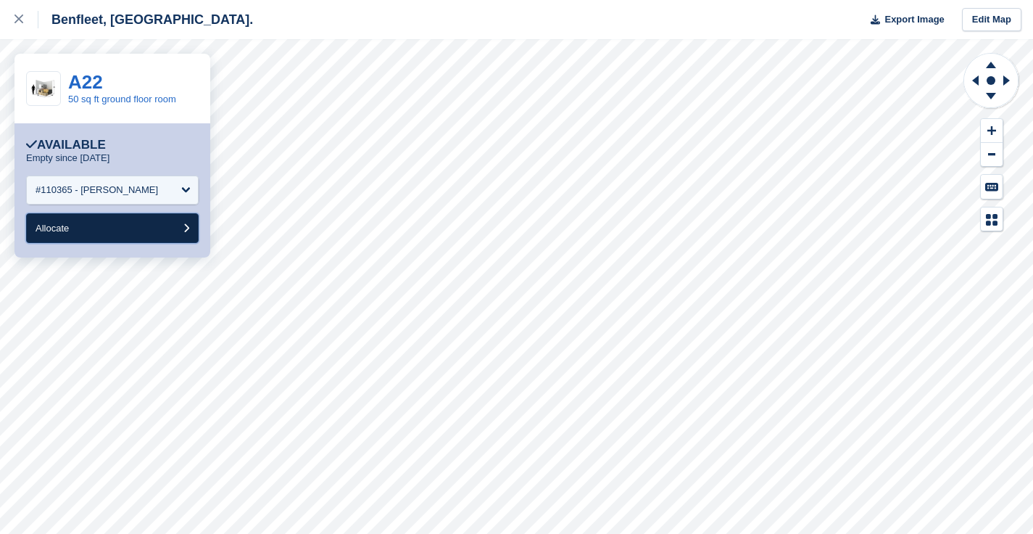
click at [60, 227] on span "Allocate" at bounding box center [52, 228] width 33 height 11
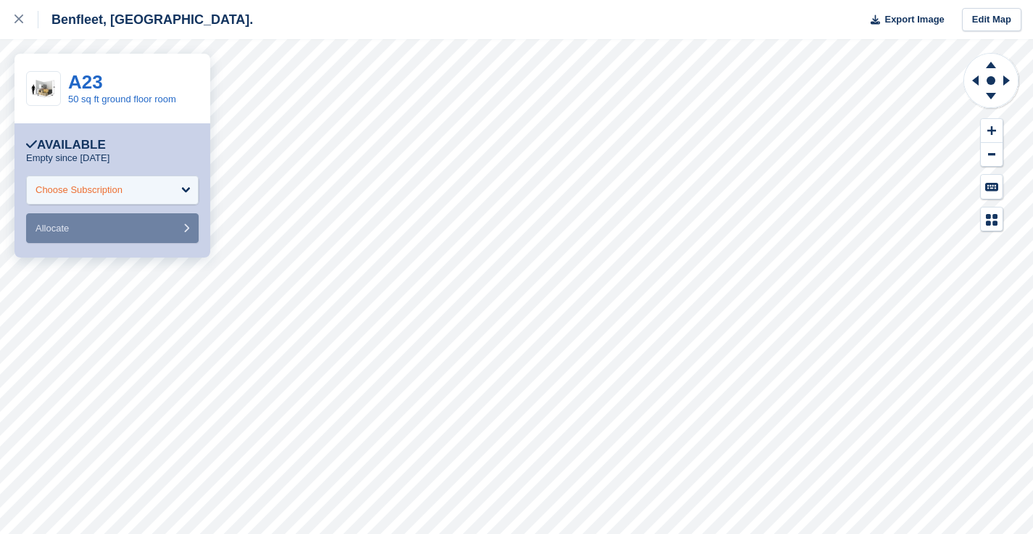
click at [120, 194] on div "Choose Subscription" at bounding box center [79, 190] width 87 height 15
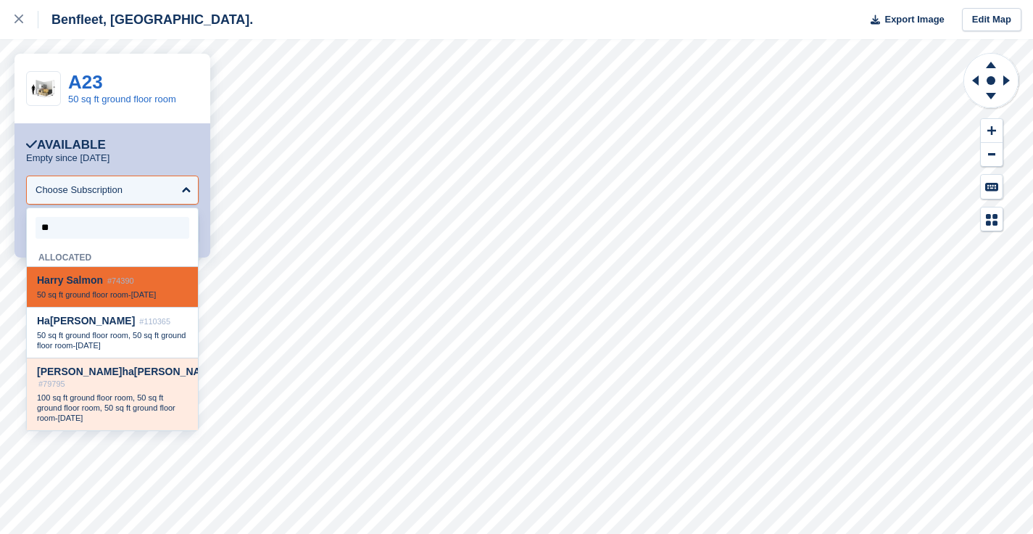
type input "***"
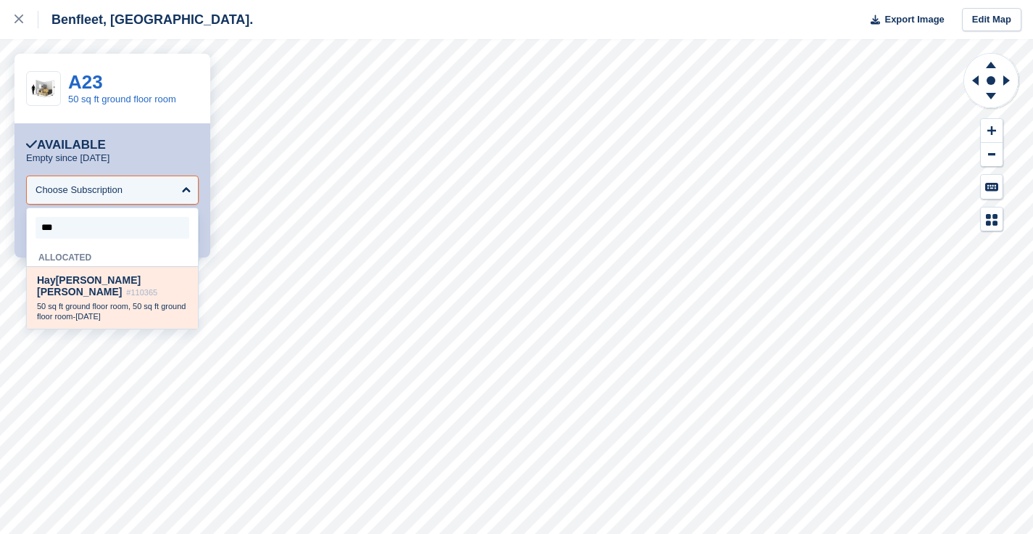
click at [62, 302] on span "50 sq ft ground floor room, 50 sq ft ground floor room" at bounding box center [111, 311] width 149 height 19
select select "******"
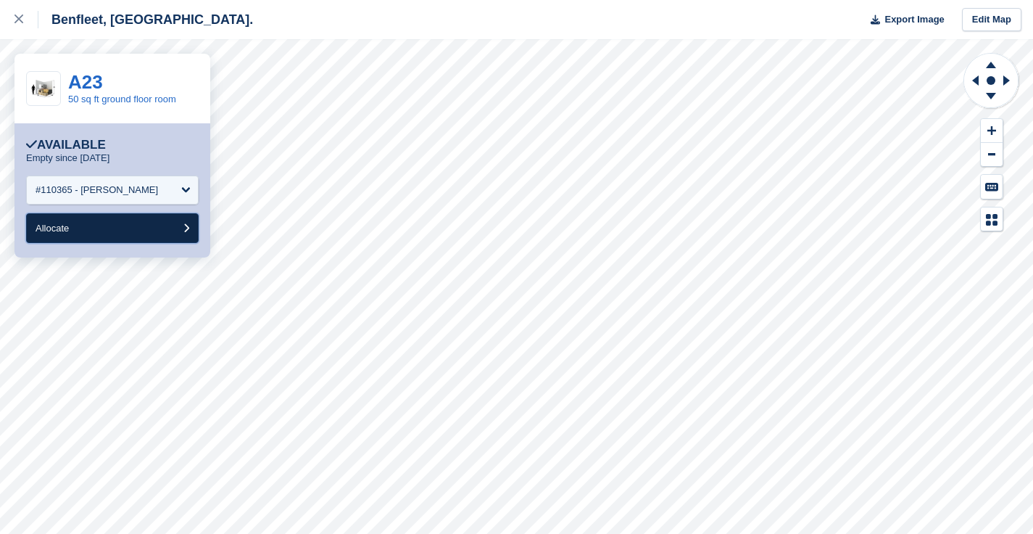
click at [73, 230] on button "Allocate" at bounding box center [112, 228] width 173 height 30
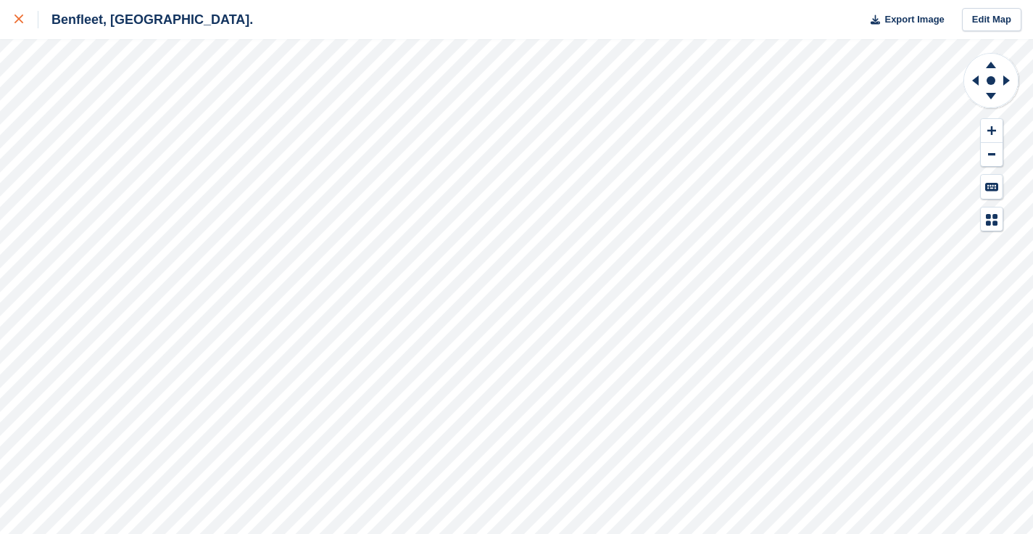
click at [20, 15] on icon at bounding box center [19, 19] width 9 height 9
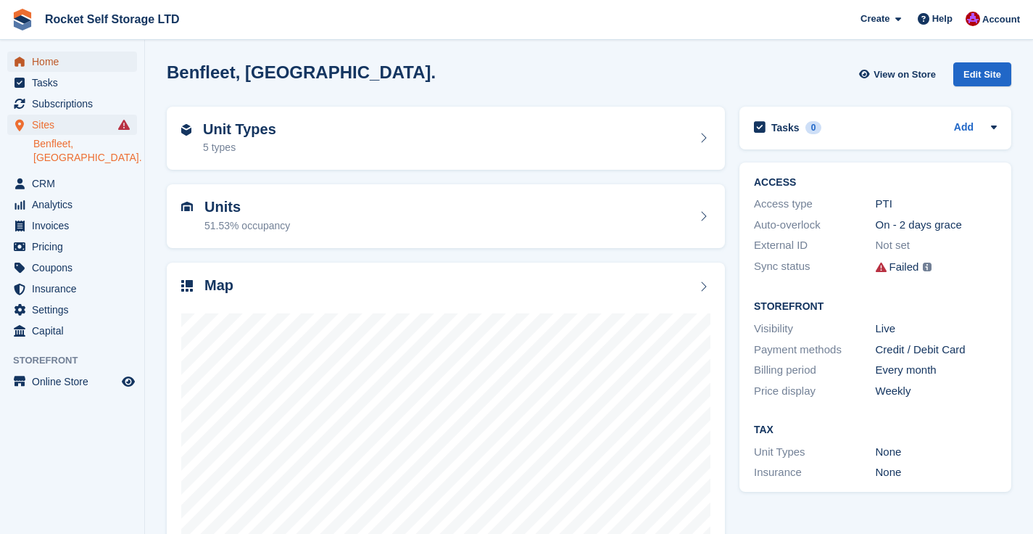
click at [45, 64] on span "Home" at bounding box center [75, 61] width 87 height 20
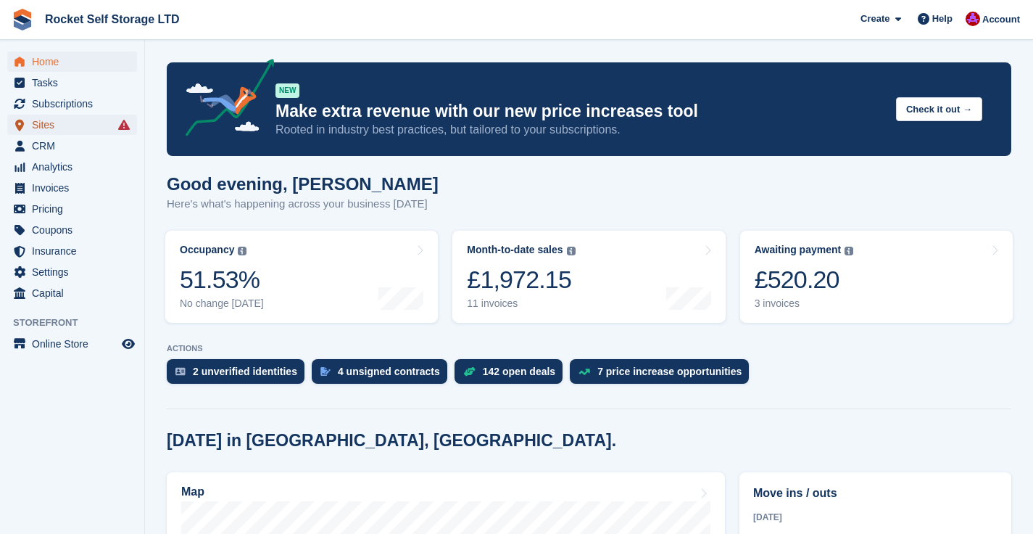
click at [115, 128] on span "Sites" at bounding box center [75, 125] width 87 height 20
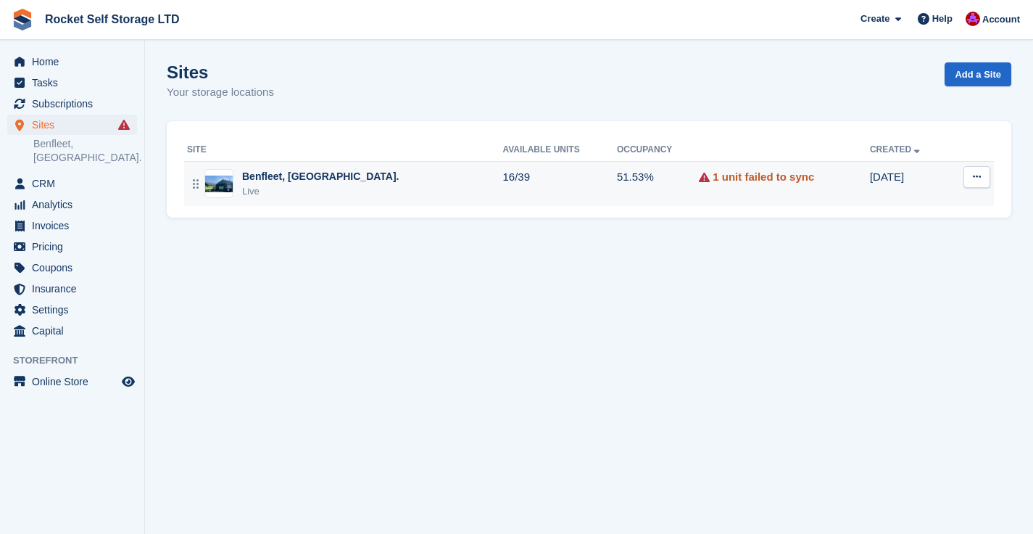
click at [730, 179] on link "1 unit failed to sync" at bounding box center [764, 177] width 102 height 17
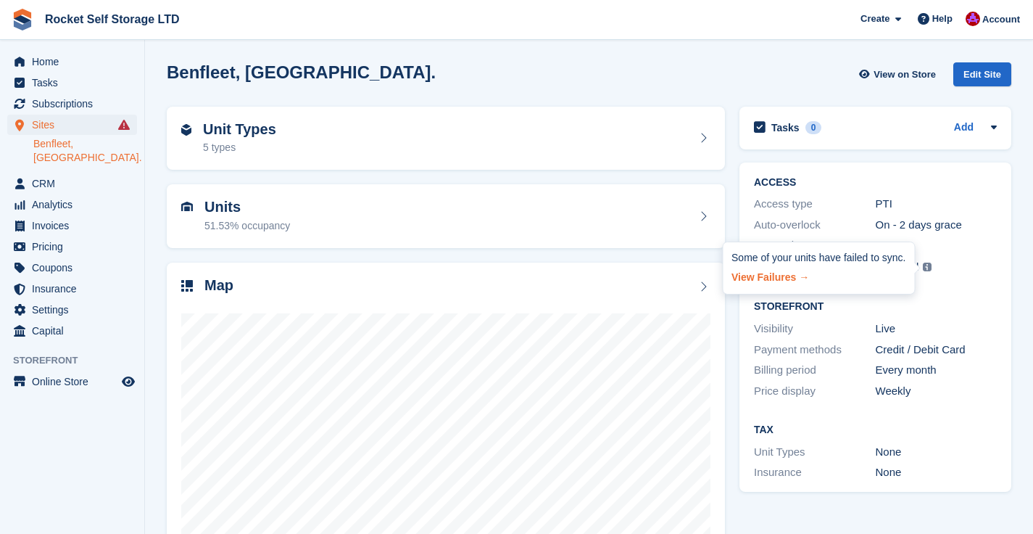
click at [772, 278] on link "View Failures →" at bounding box center [819, 275] width 174 height 20
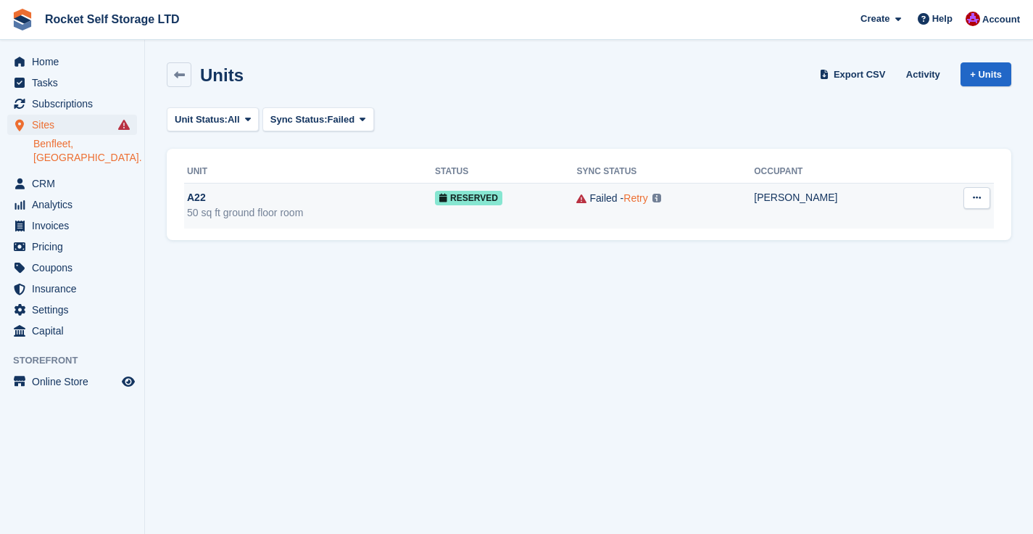
click at [647, 197] on link "Retry" at bounding box center [636, 198] width 24 height 12
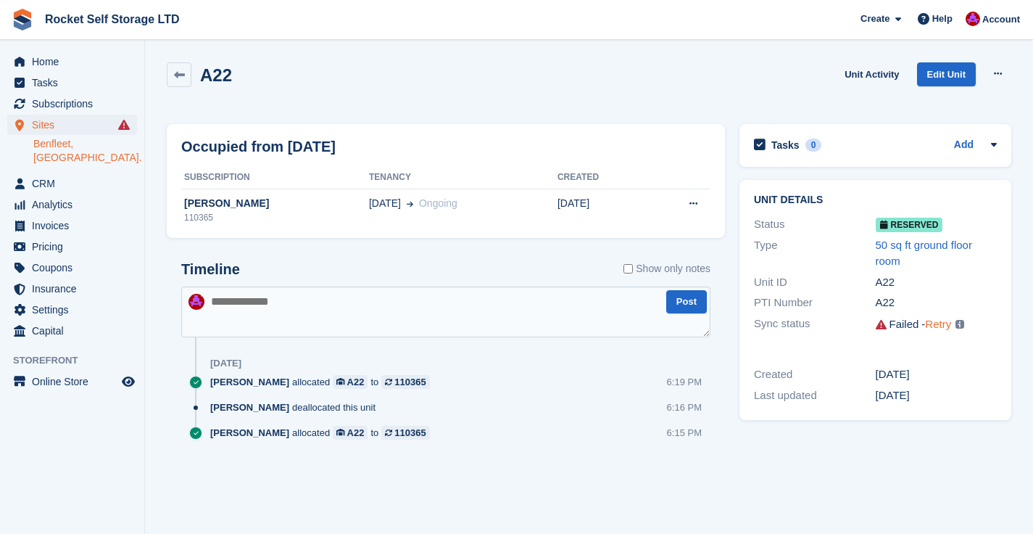
click at [943, 327] on link "Retry" at bounding box center [938, 324] width 26 height 12
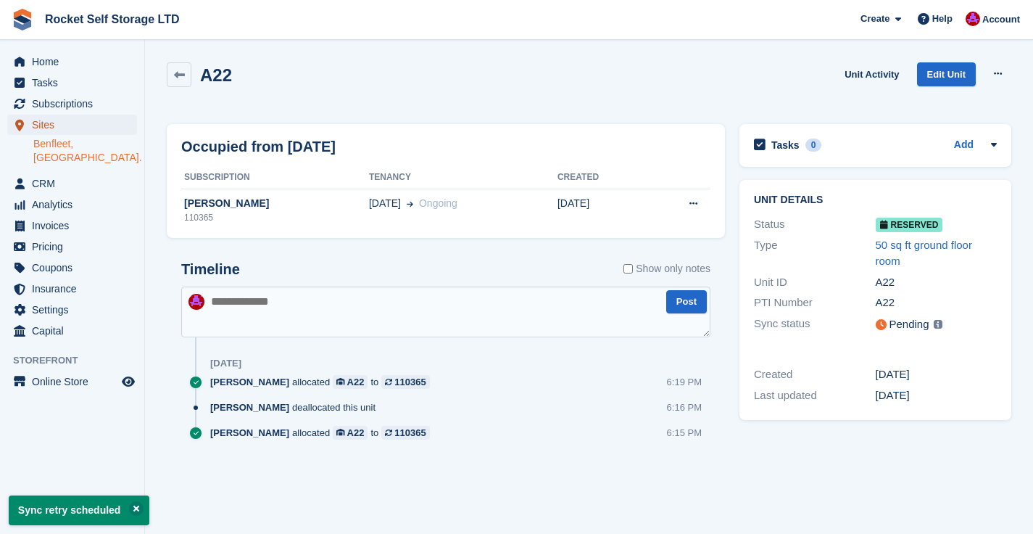
click at [41, 120] on span "Sites" at bounding box center [75, 125] width 87 height 20
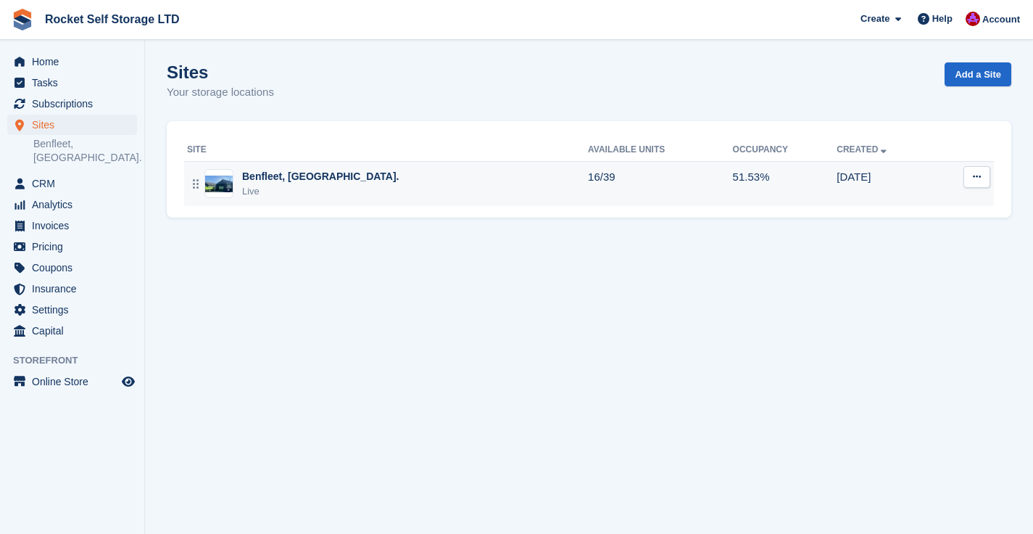
click at [278, 174] on div "Benfleet, [GEOGRAPHIC_DATA]." at bounding box center [320, 176] width 157 height 15
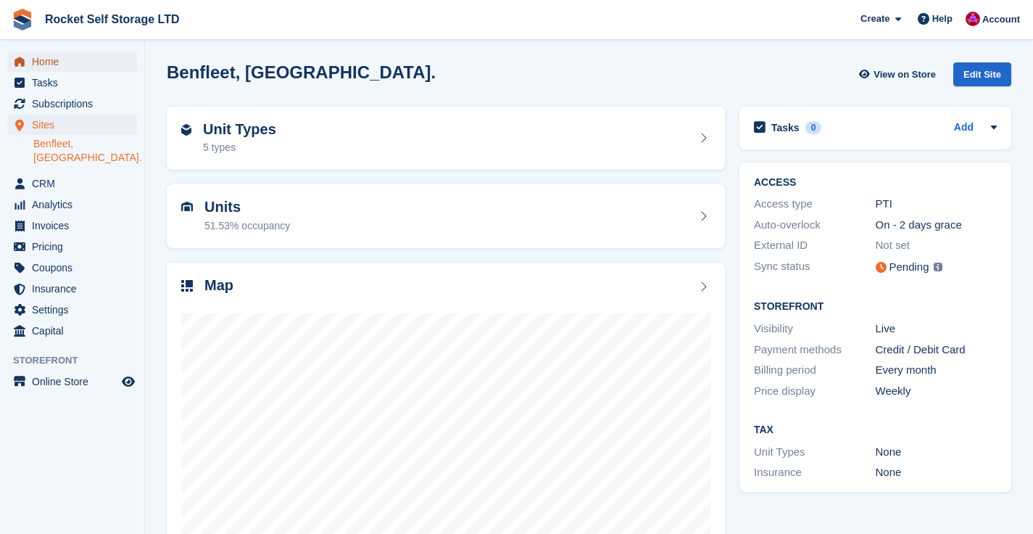
click at [28, 54] on span "menu" at bounding box center [19, 61] width 17 height 17
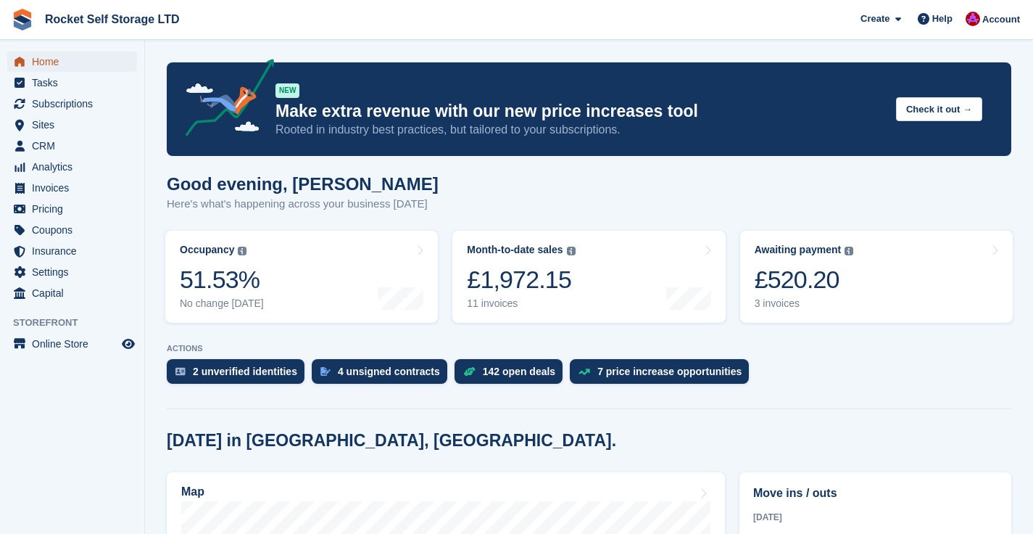
click at [44, 59] on span "Home" at bounding box center [75, 61] width 87 height 20
click at [48, 109] on span "Subscriptions" at bounding box center [75, 104] width 87 height 20
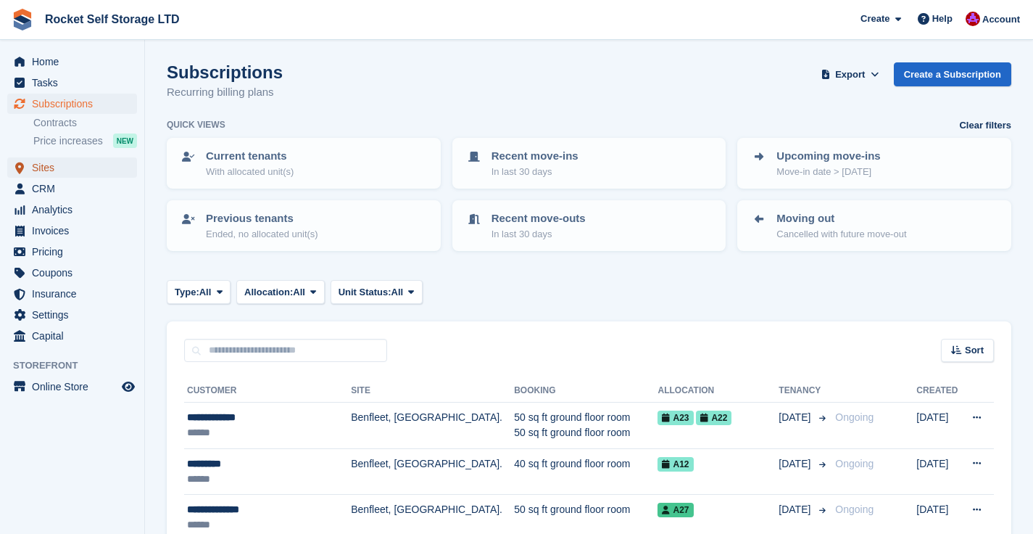
click at [48, 170] on span "Sites" at bounding box center [75, 167] width 87 height 20
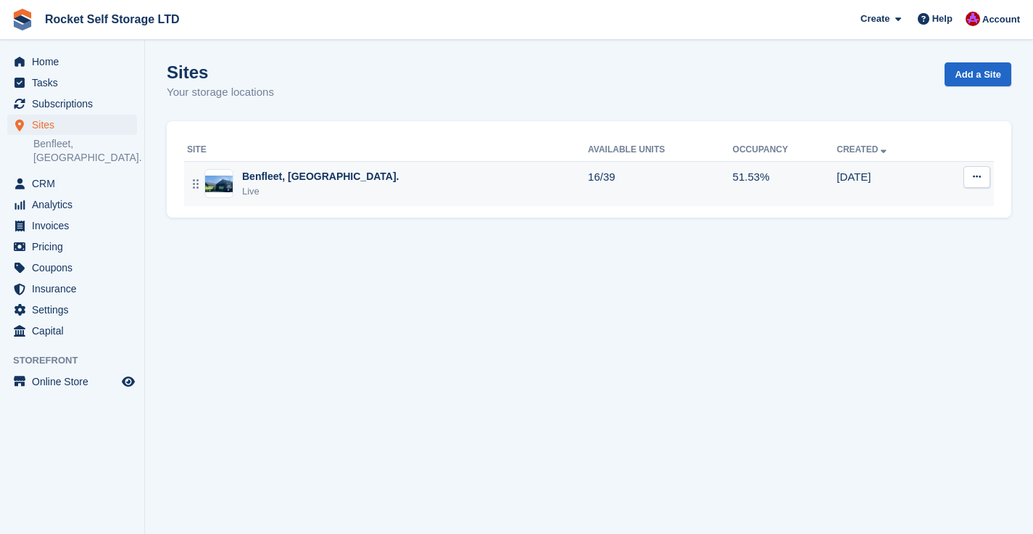
click at [274, 172] on div "Benfleet, [GEOGRAPHIC_DATA]." at bounding box center [320, 176] width 157 height 15
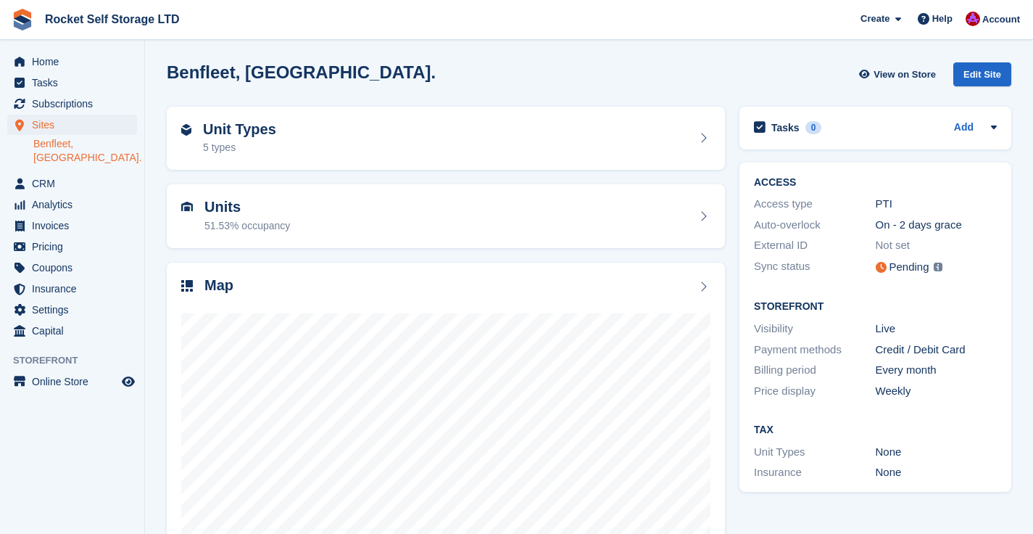
click at [940, 269] on img at bounding box center [938, 266] width 9 height 9
click at [935, 267] on img at bounding box center [938, 266] width 9 height 9
click at [70, 74] on span "Tasks" at bounding box center [75, 83] width 87 height 20
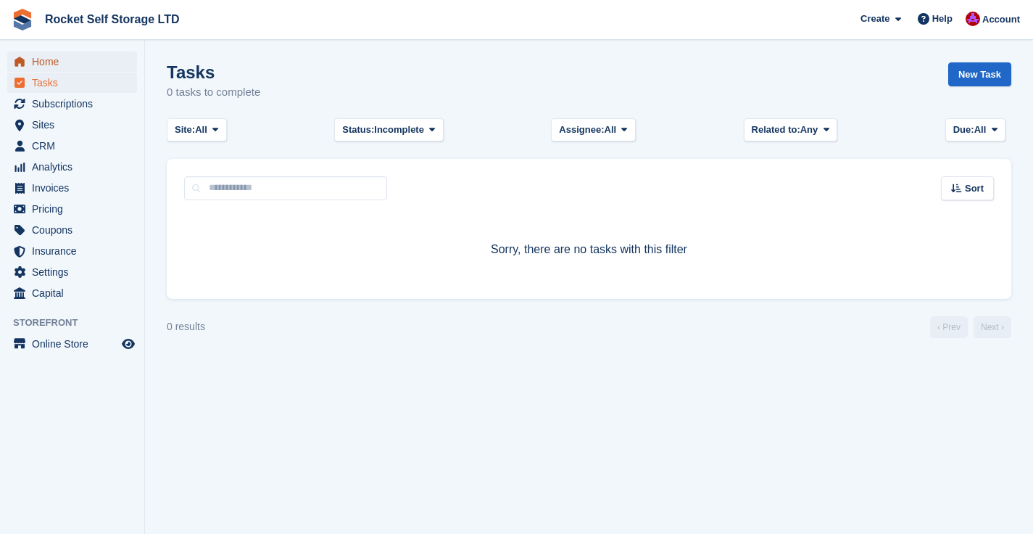
click at [54, 63] on span "Home" at bounding box center [75, 61] width 87 height 20
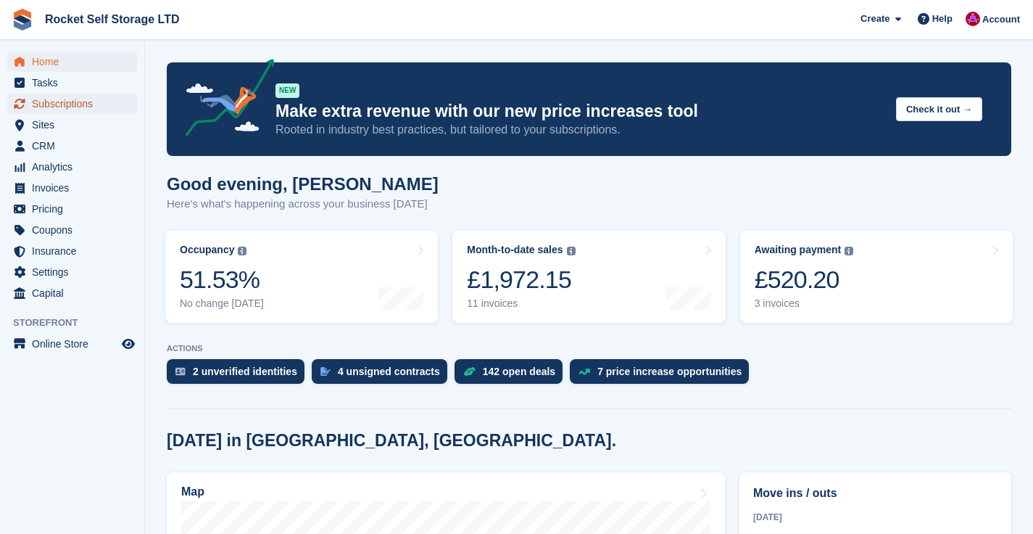
click at [51, 102] on span "Subscriptions" at bounding box center [75, 104] width 87 height 20
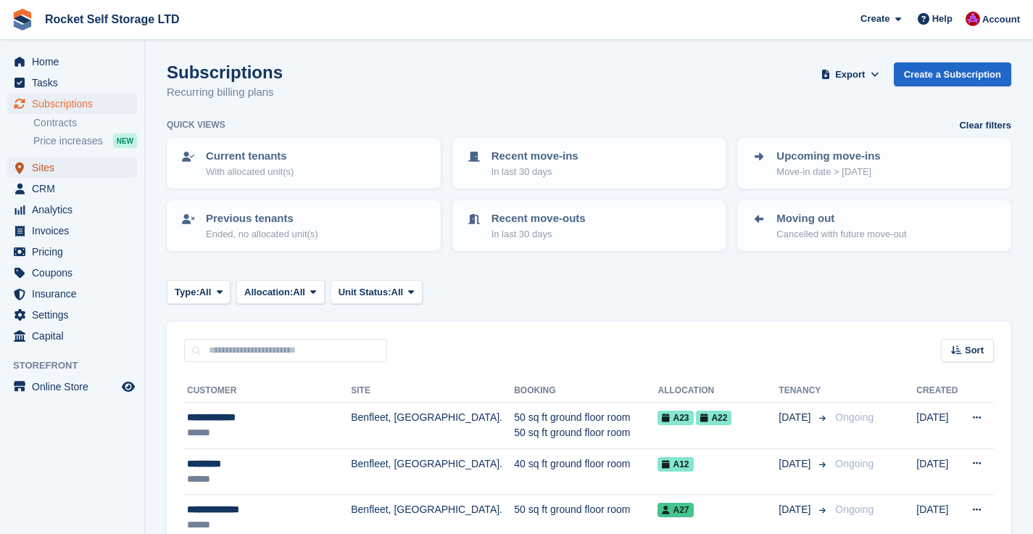
click at [50, 170] on span "Sites" at bounding box center [75, 167] width 87 height 20
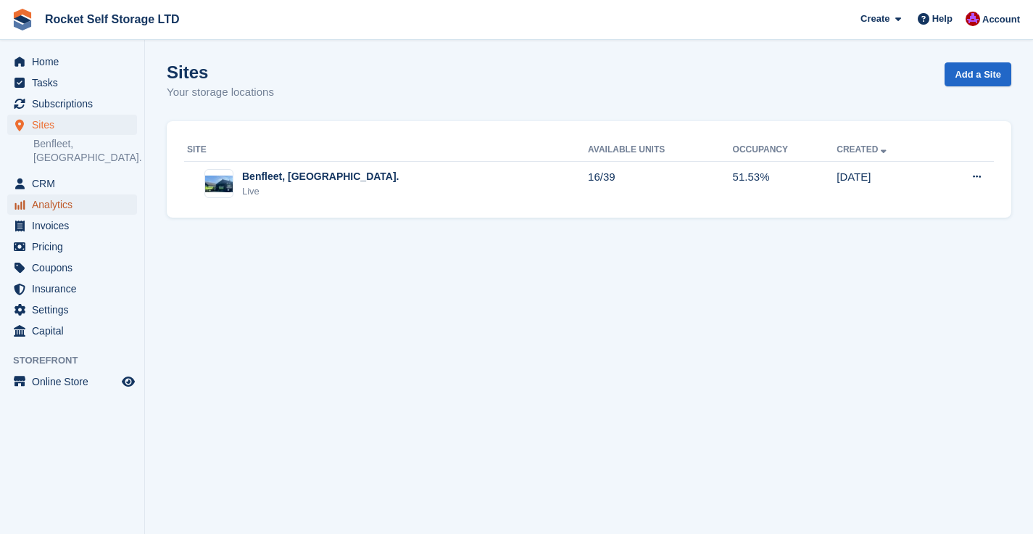
click at [41, 194] on span "Analytics" at bounding box center [75, 204] width 87 height 20
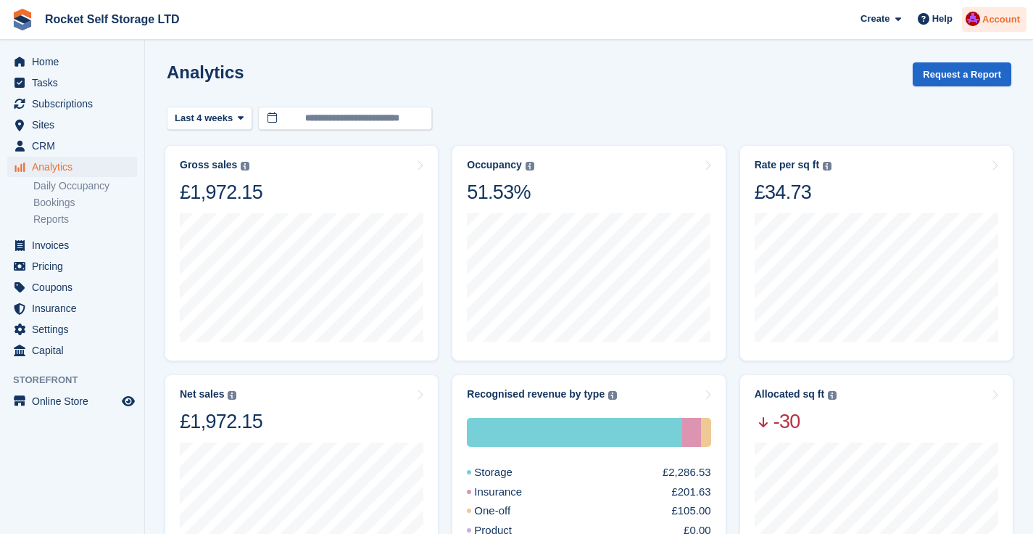
click at [987, 19] on span "Account" at bounding box center [1001, 19] width 38 height 15
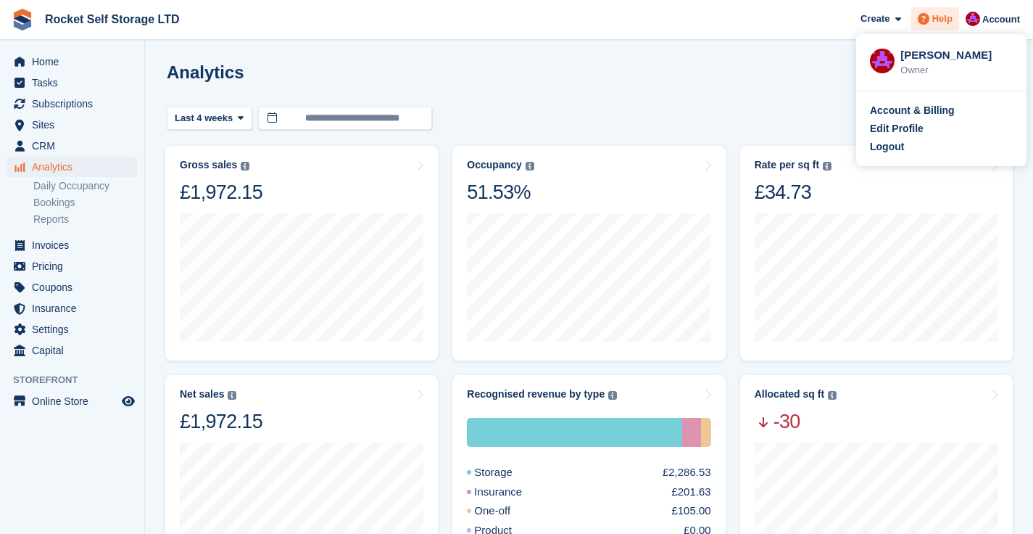
click at [929, 21] on span at bounding box center [923, 18] width 17 height 17
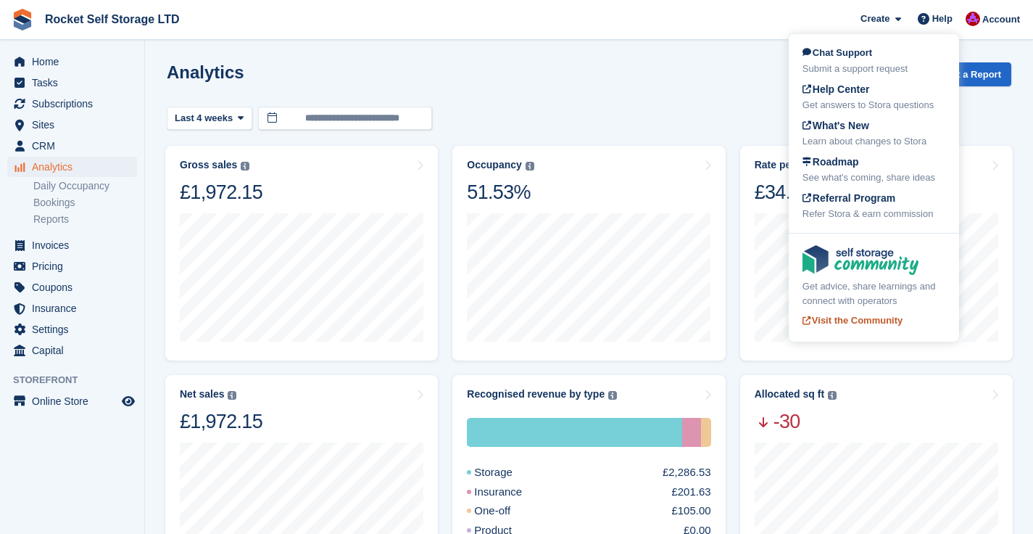
click at [863, 276] on div "Get advice, share learnings and connect with operators Visit the Community" at bounding box center [874, 287] width 143 height 85
